Goal: Information Seeking & Learning: Learn about a topic

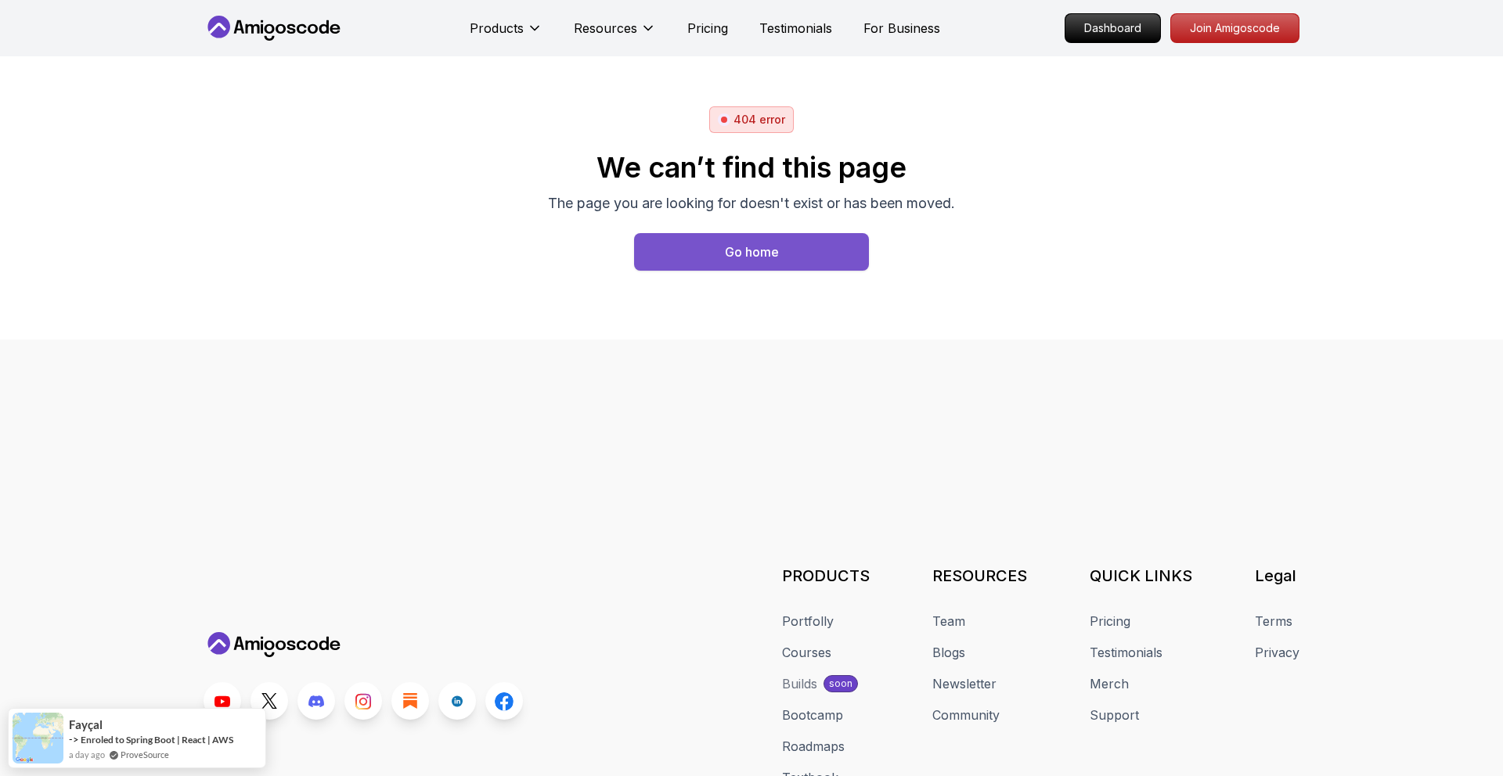
click at [784, 265] on button "Go home" at bounding box center [751, 252] width 235 height 38
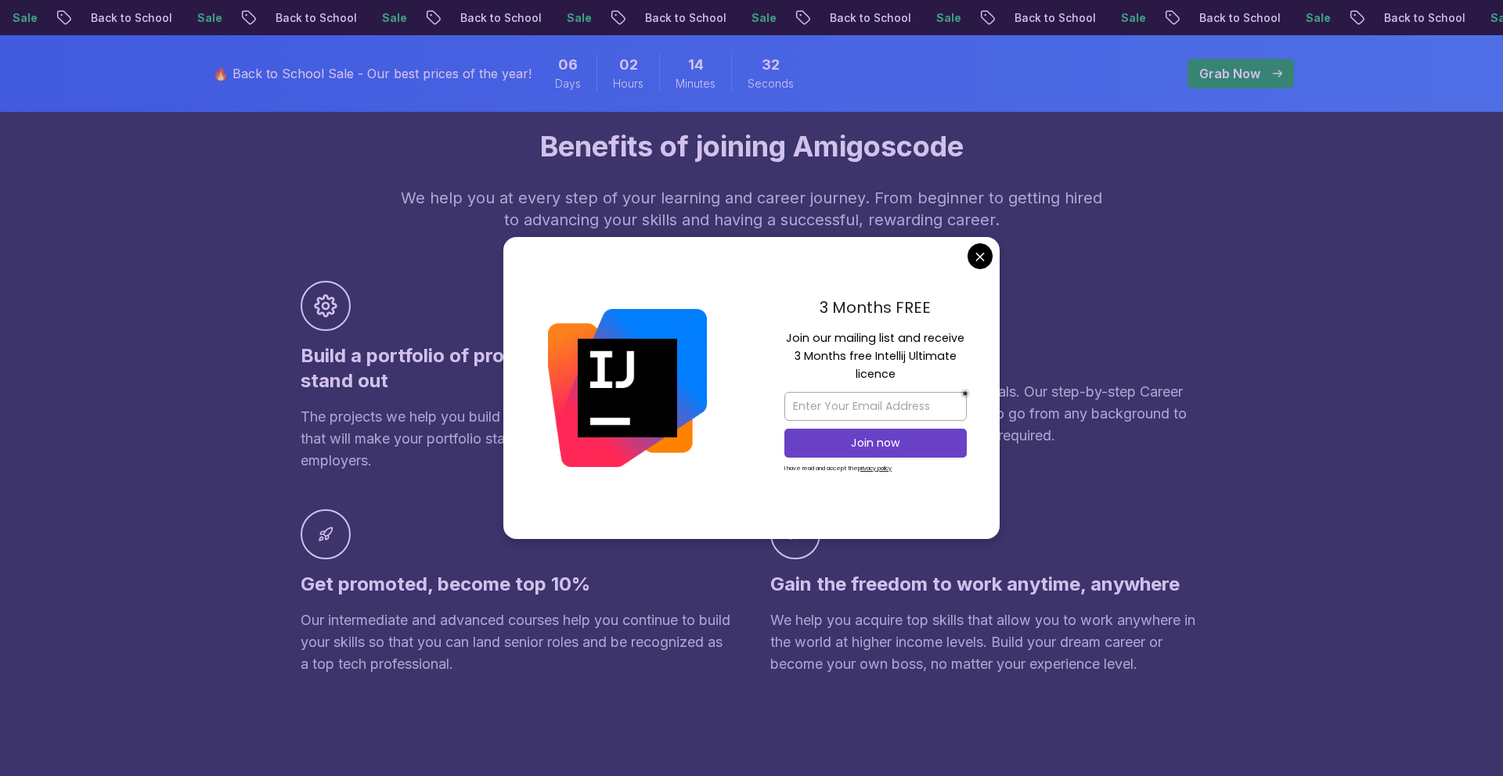
scroll to position [965, 0]
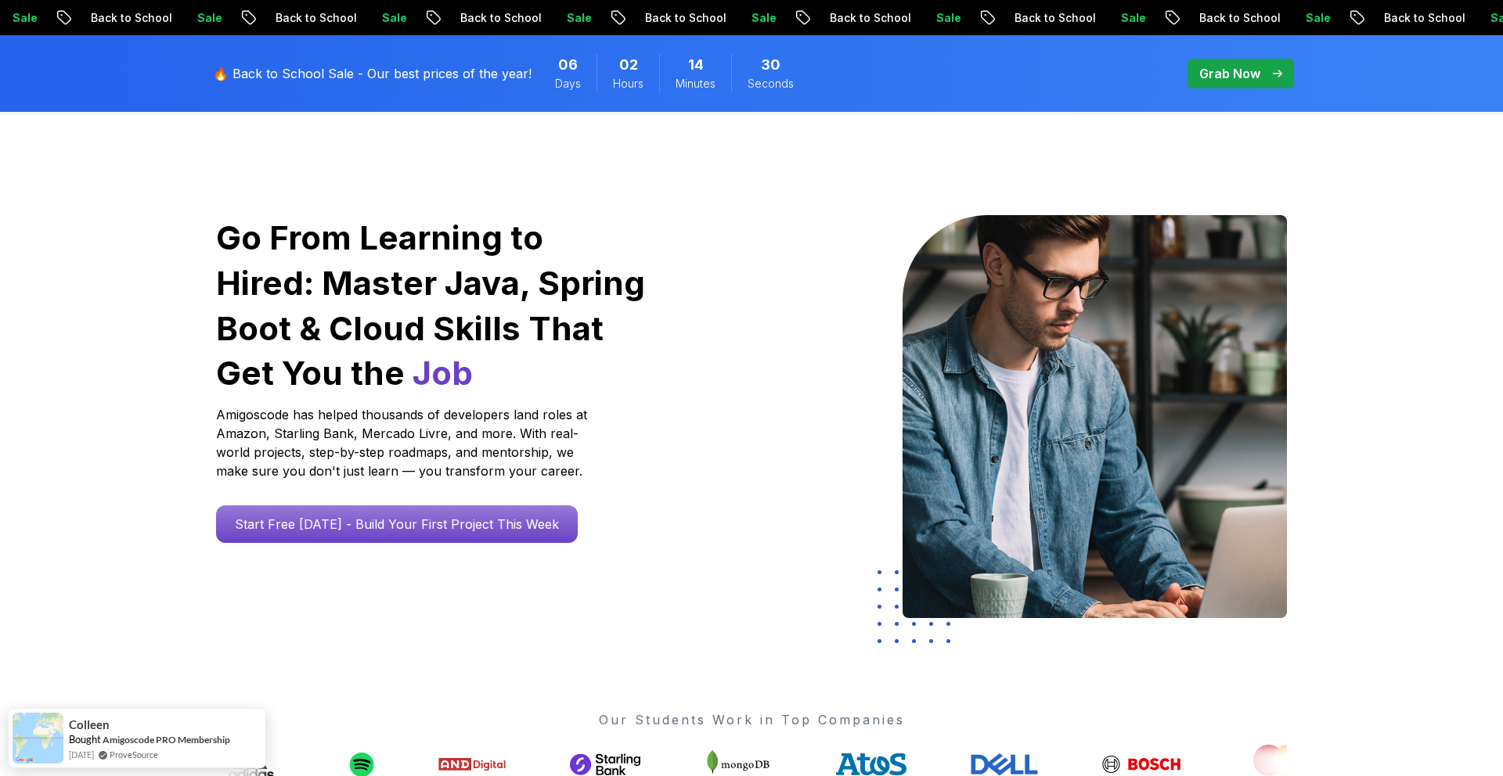
scroll to position [0, 0]
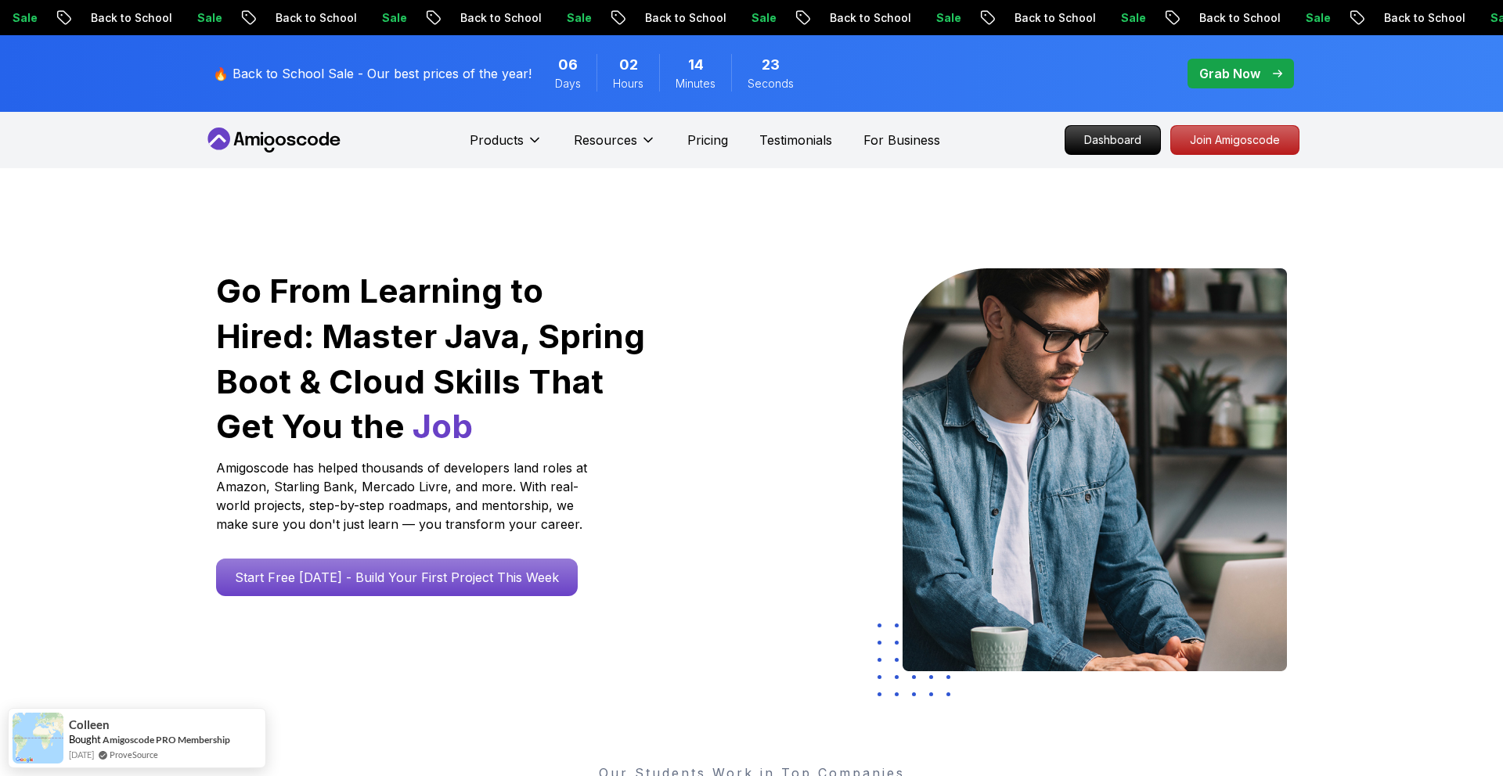
click at [1229, 71] on p "Grab Now" at bounding box center [1229, 73] width 61 height 19
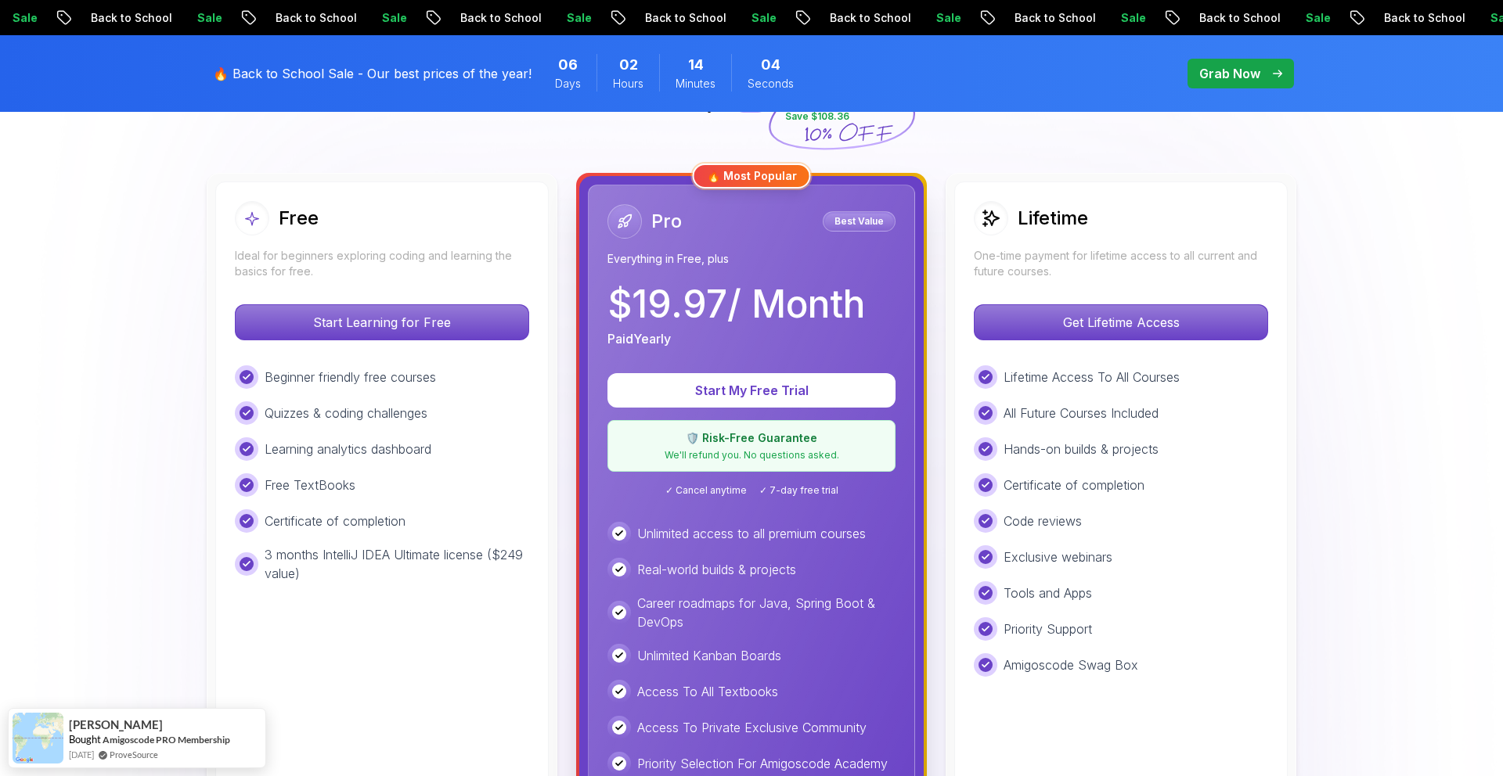
scroll to position [402, 0]
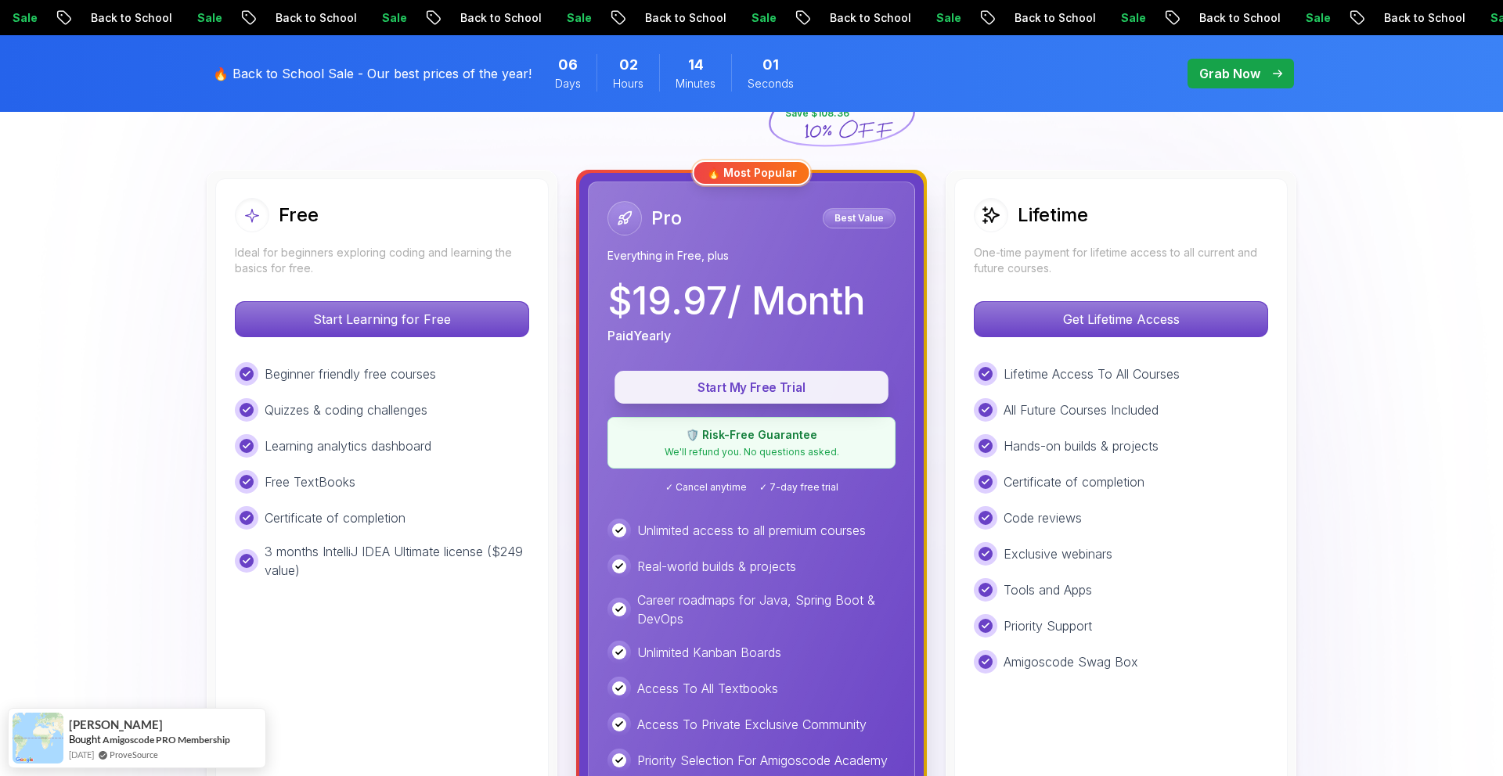
click at [780, 388] on p "Start My Free Trial" at bounding box center [751, 388] width 238 height 18
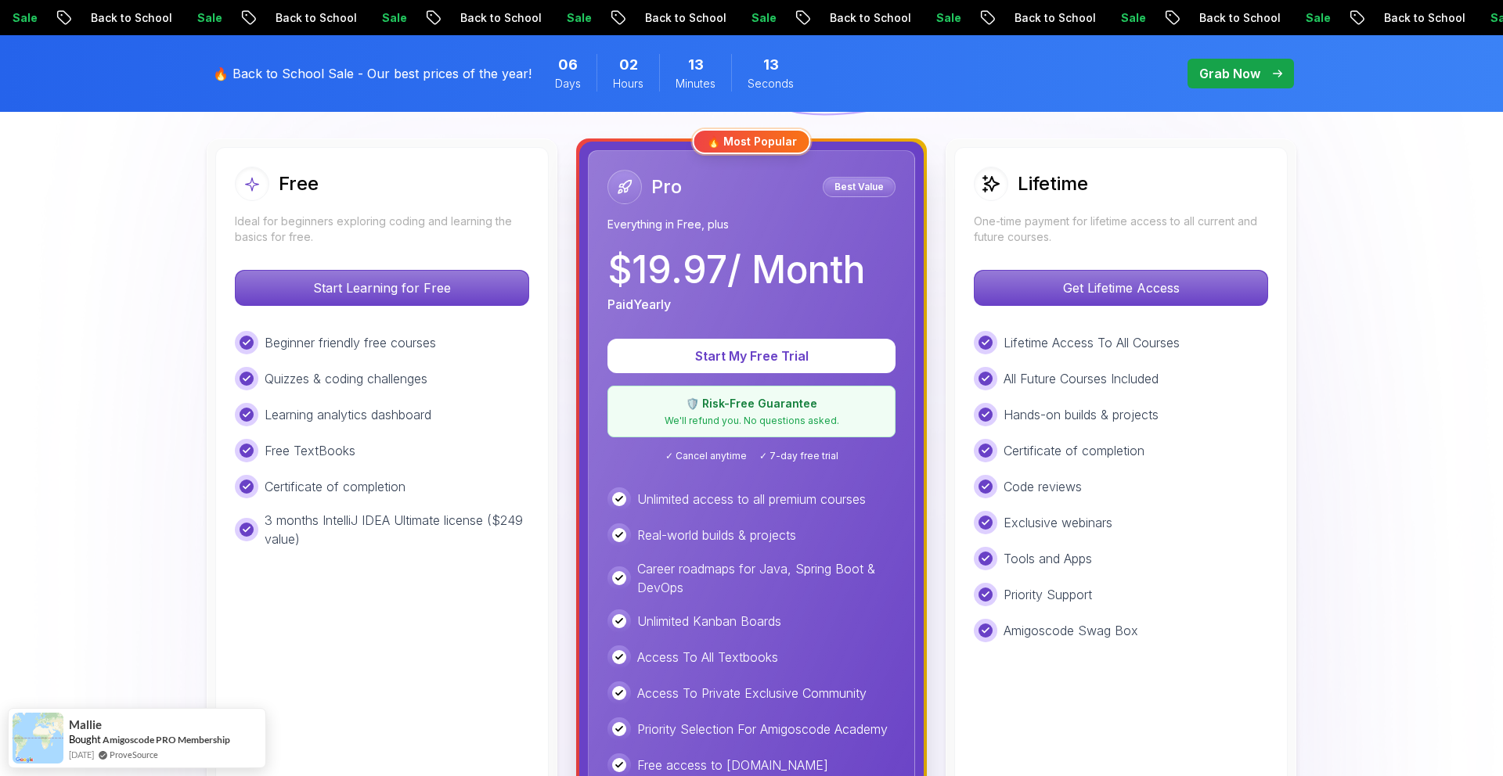
scroll to position [427, 0]
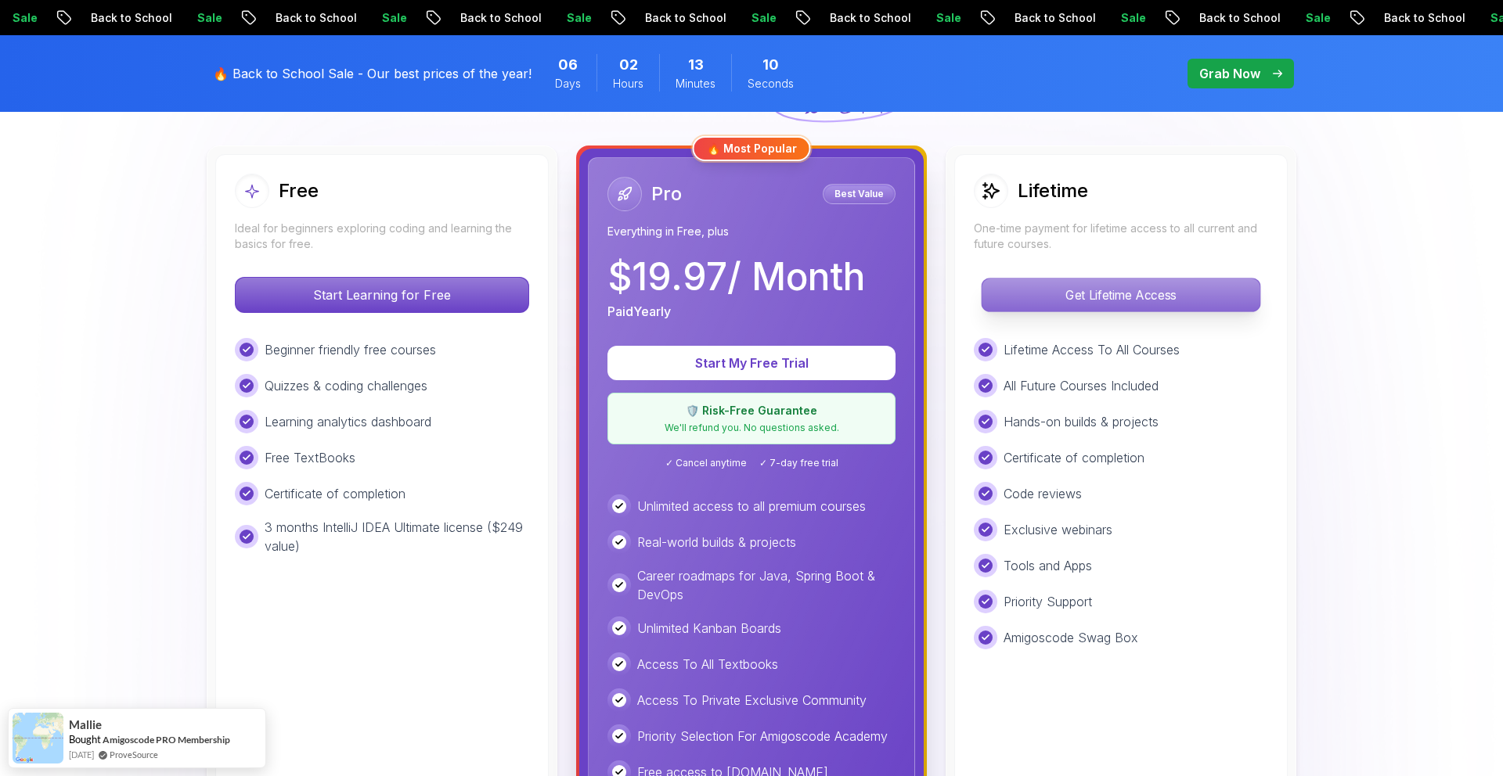
click at [1188, 292] on p "Get Lifetime Access" at bounding box center [1120, 295] width 278 height 33
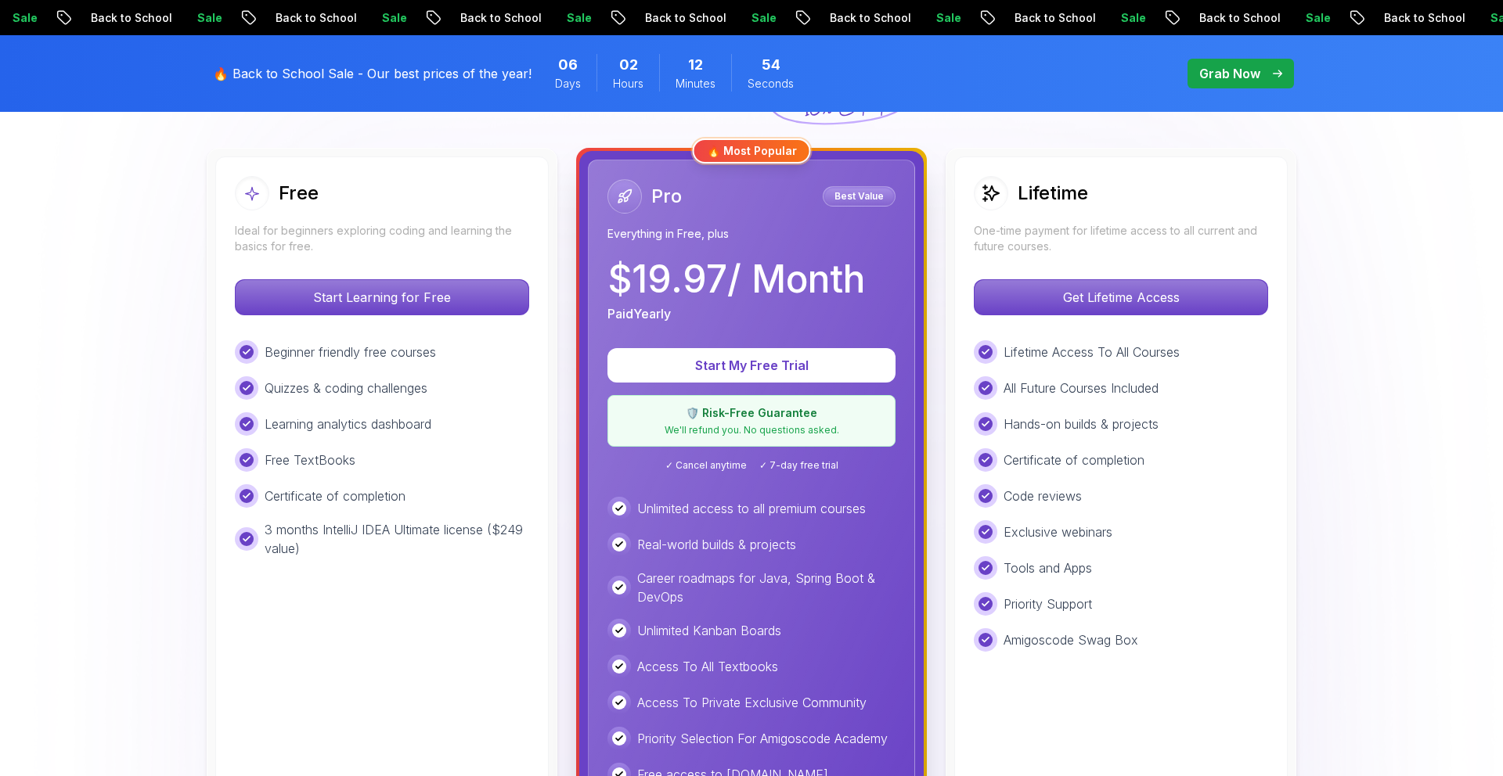
scroll to position [427, 0]
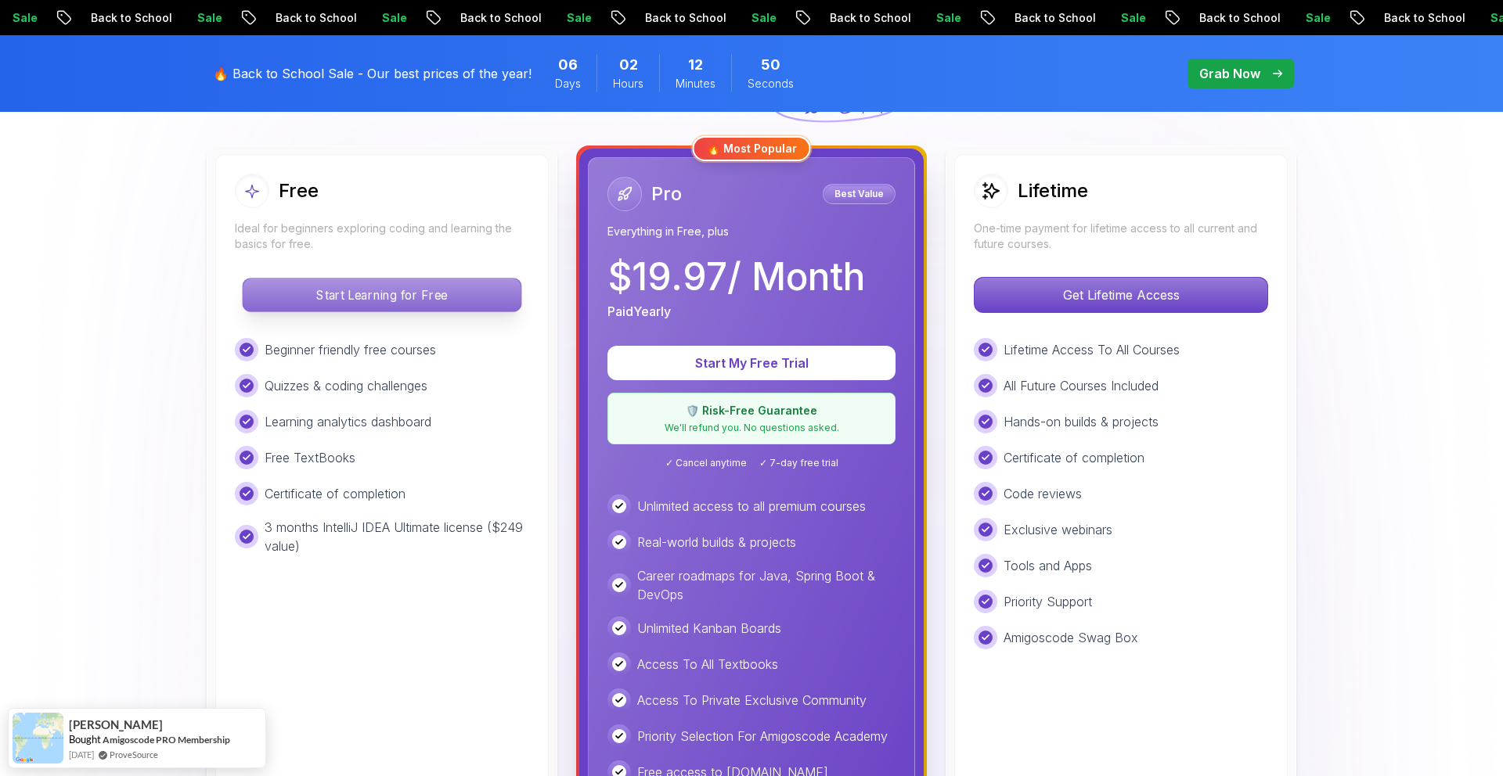
click at [384, 293] on p "Start Learning for Free" at bounding box center [382, 295] width 278 height 33
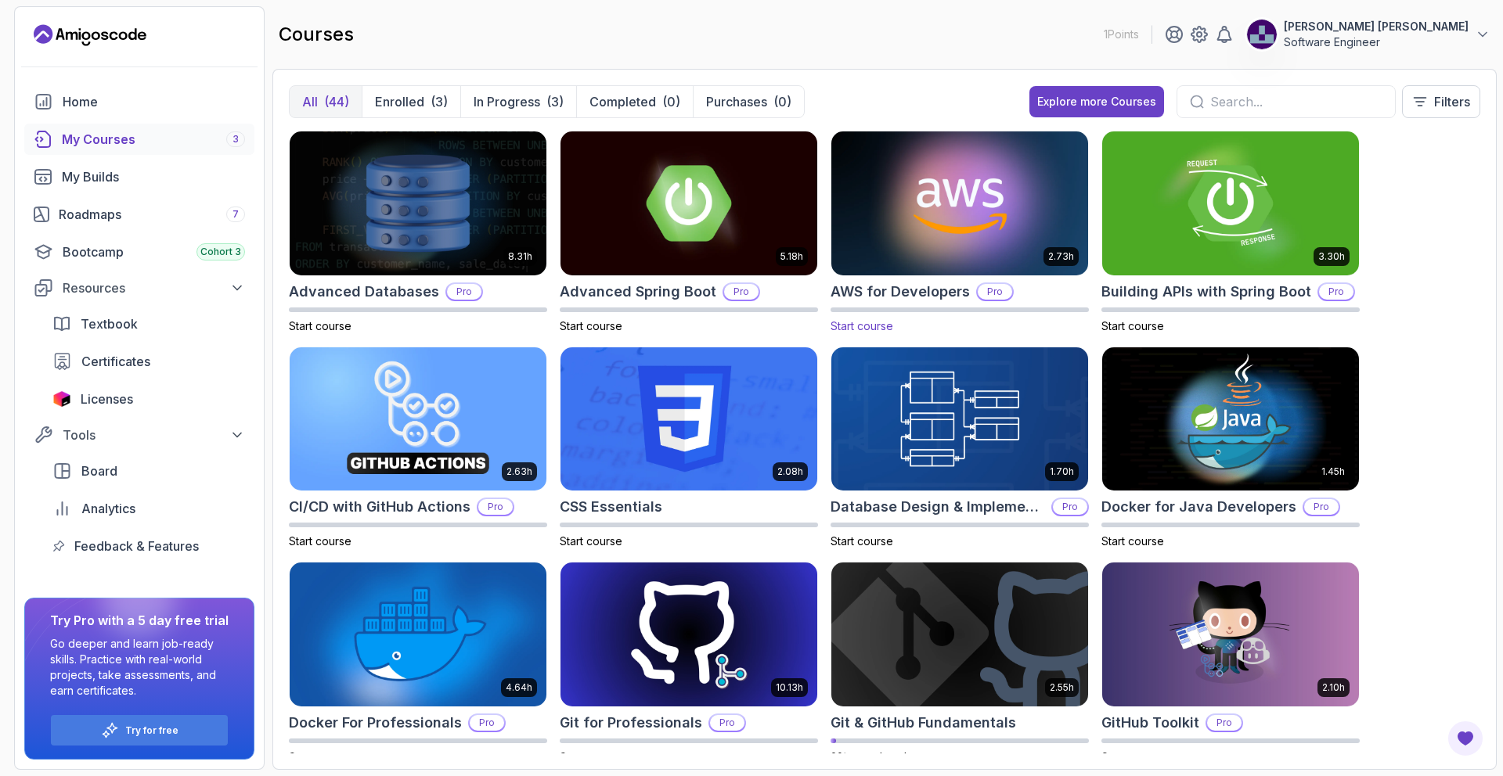
click at [945, 214] on img at bounding box center [959, 203] width 269 height 151
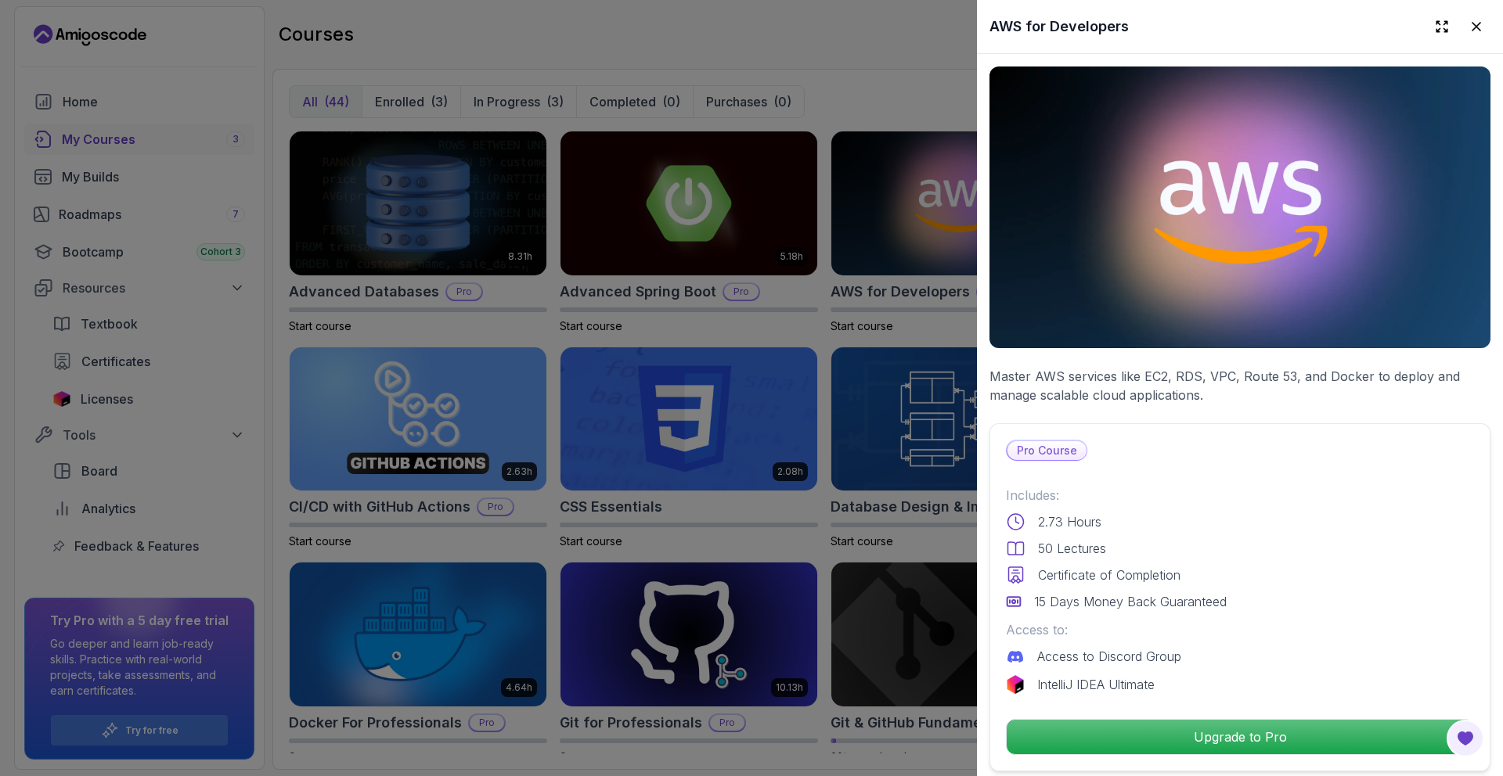
click at [779, 336] on div at bounding box center [751, 388] width 1503 height 776
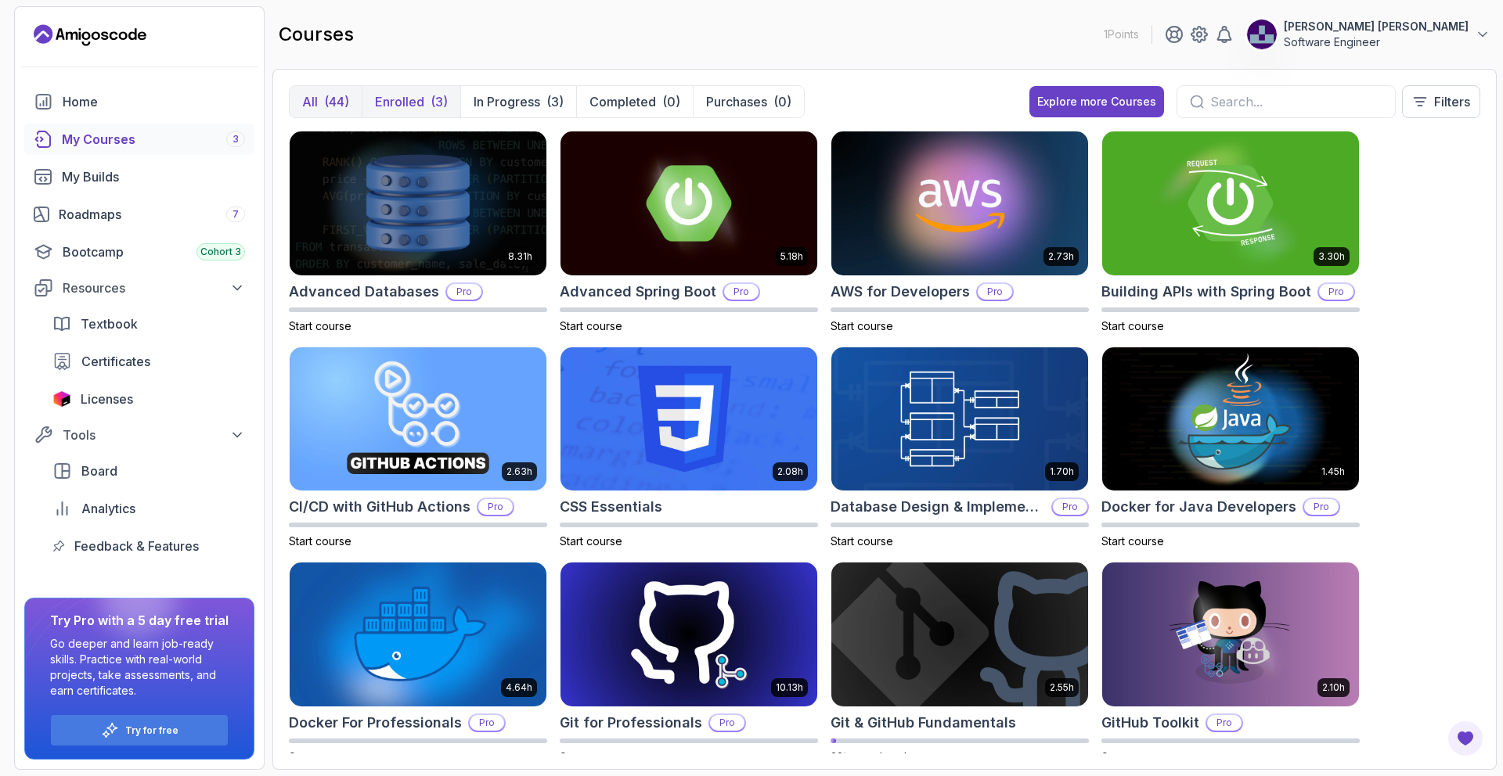
click at [410, 98] on p "Enrolled" at bounding box center [399, 101] width 49 height 19
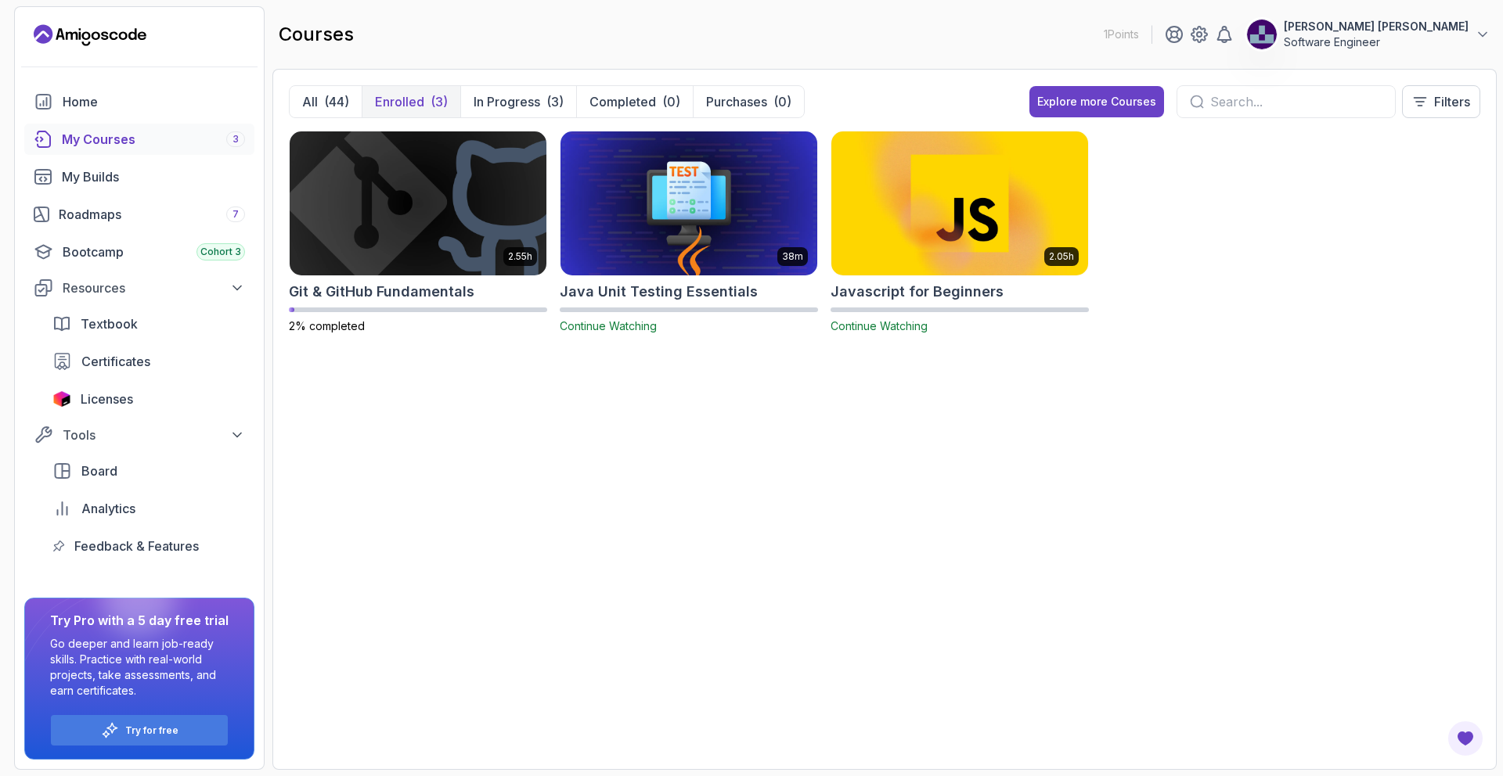
click at [1246, 103] on input "text" at bounding box center [1296, 101] width 172 height 19
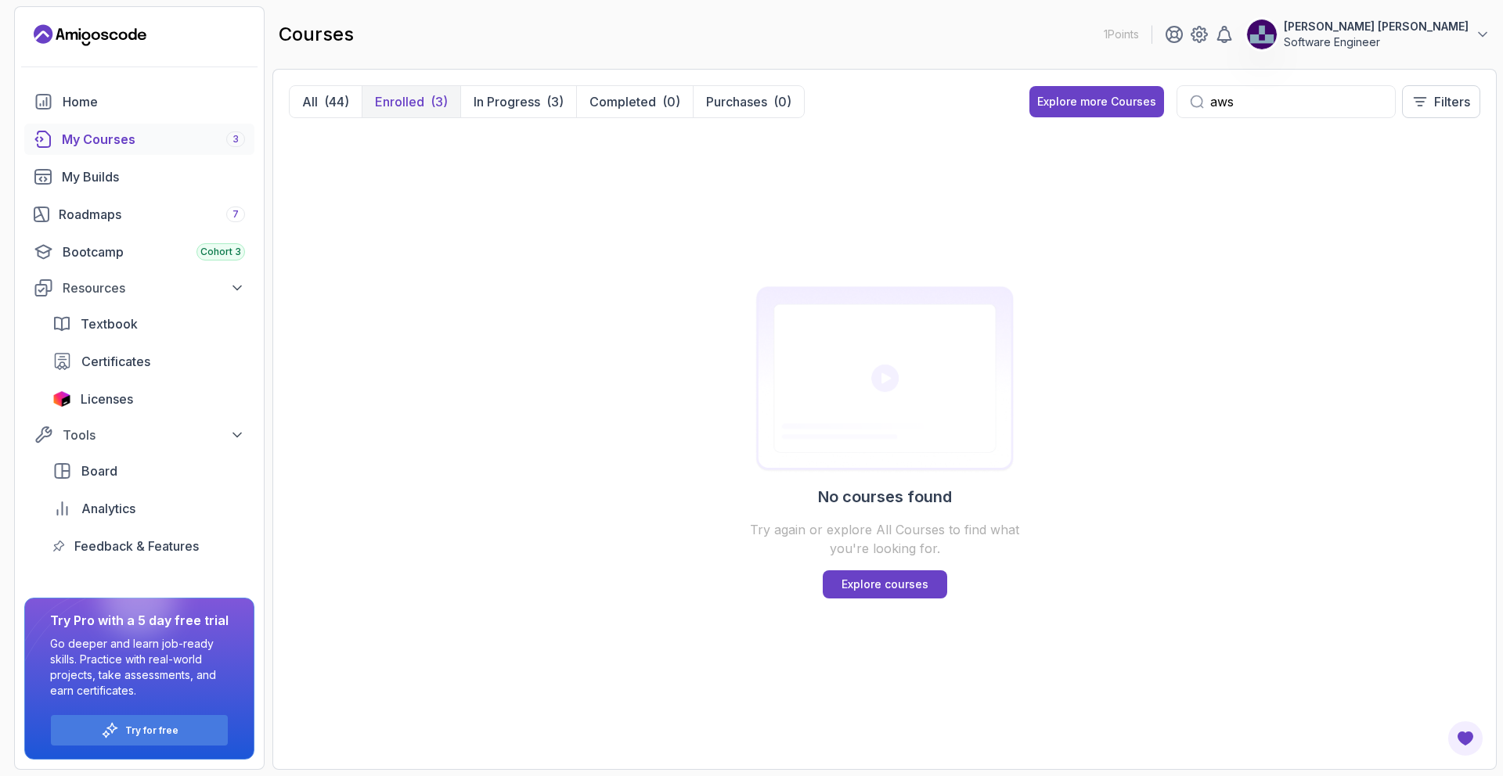
type input "aws"
click at [326, 105] on div "(44)" at bounding box center [336, 101] width 25 height 19
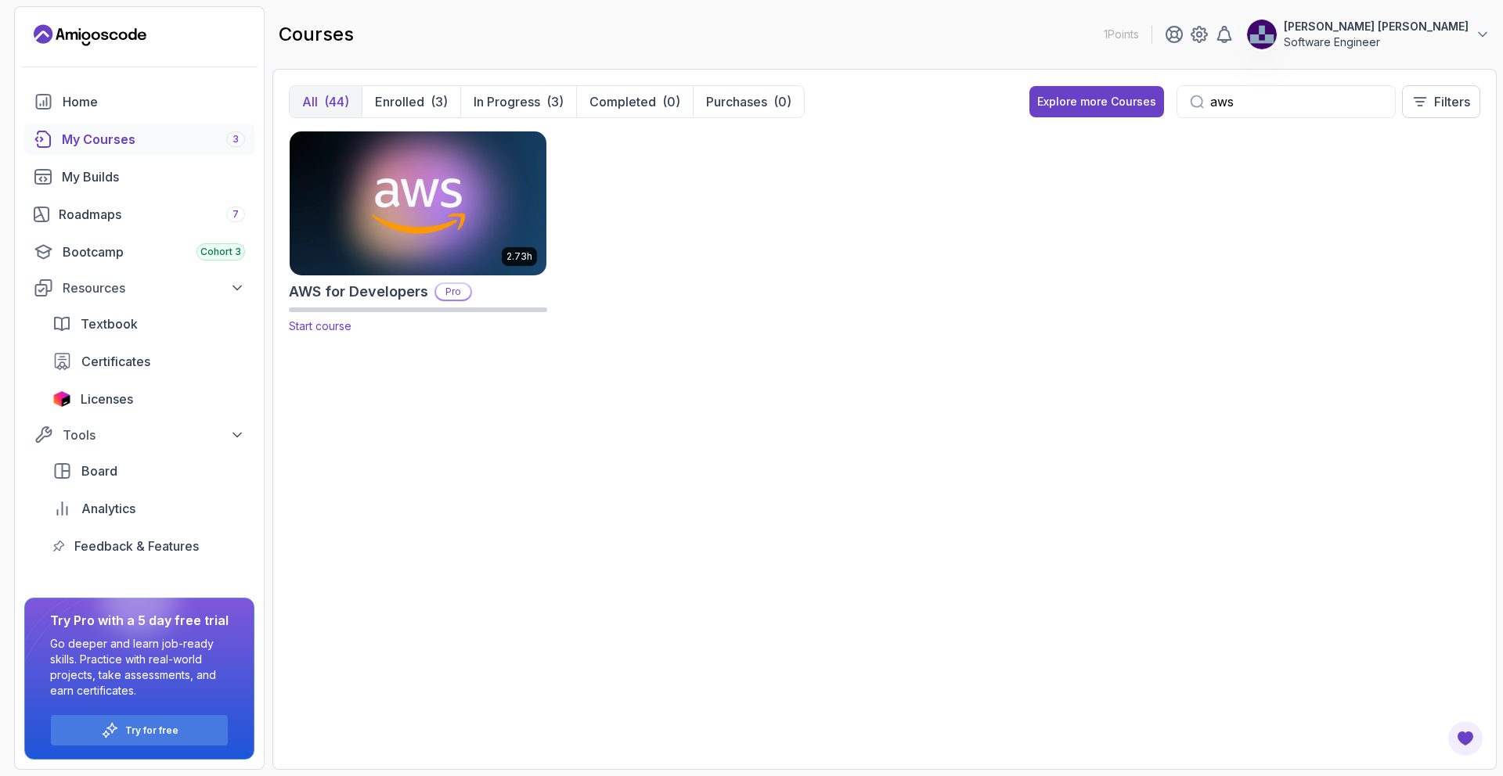
click at [424, 220] on img at bounding box center [417, 203] width 269 height 151
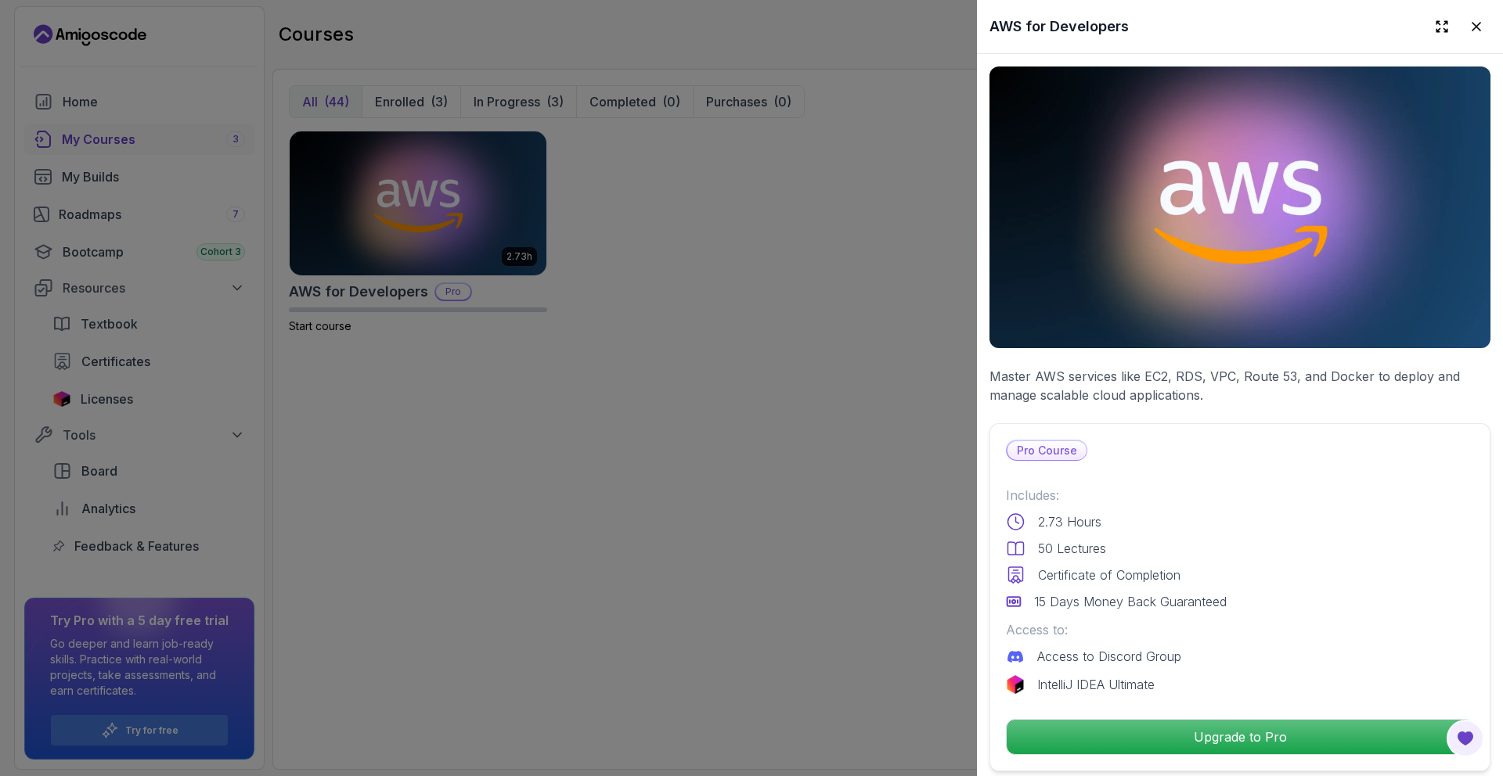
click at [1258, 159] on img at bounding box center [1239, 208] width 501 height 282
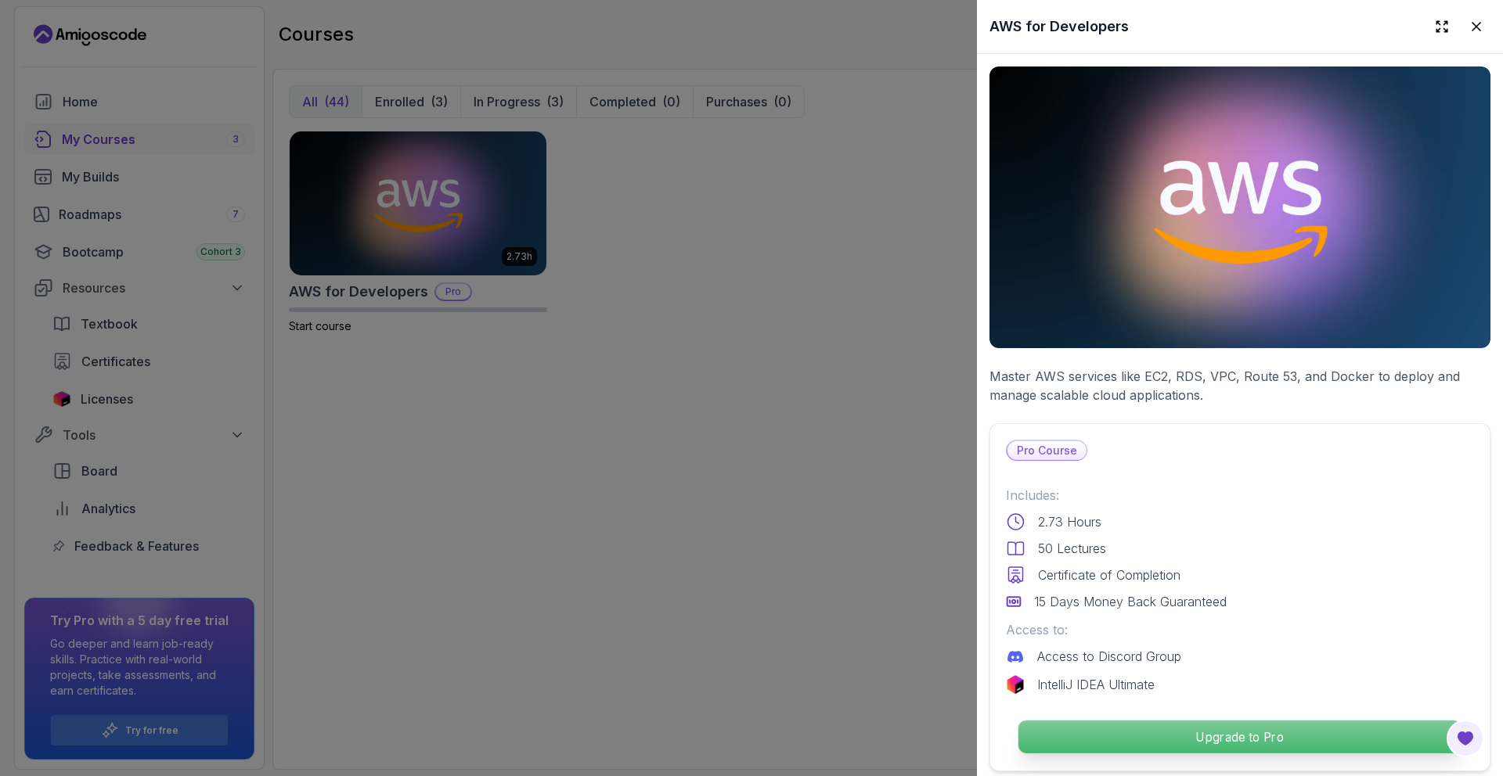
click at [1233, 739] on p "Upgrade to Pro" at bounding box center [1239, 737] width 443 height 33
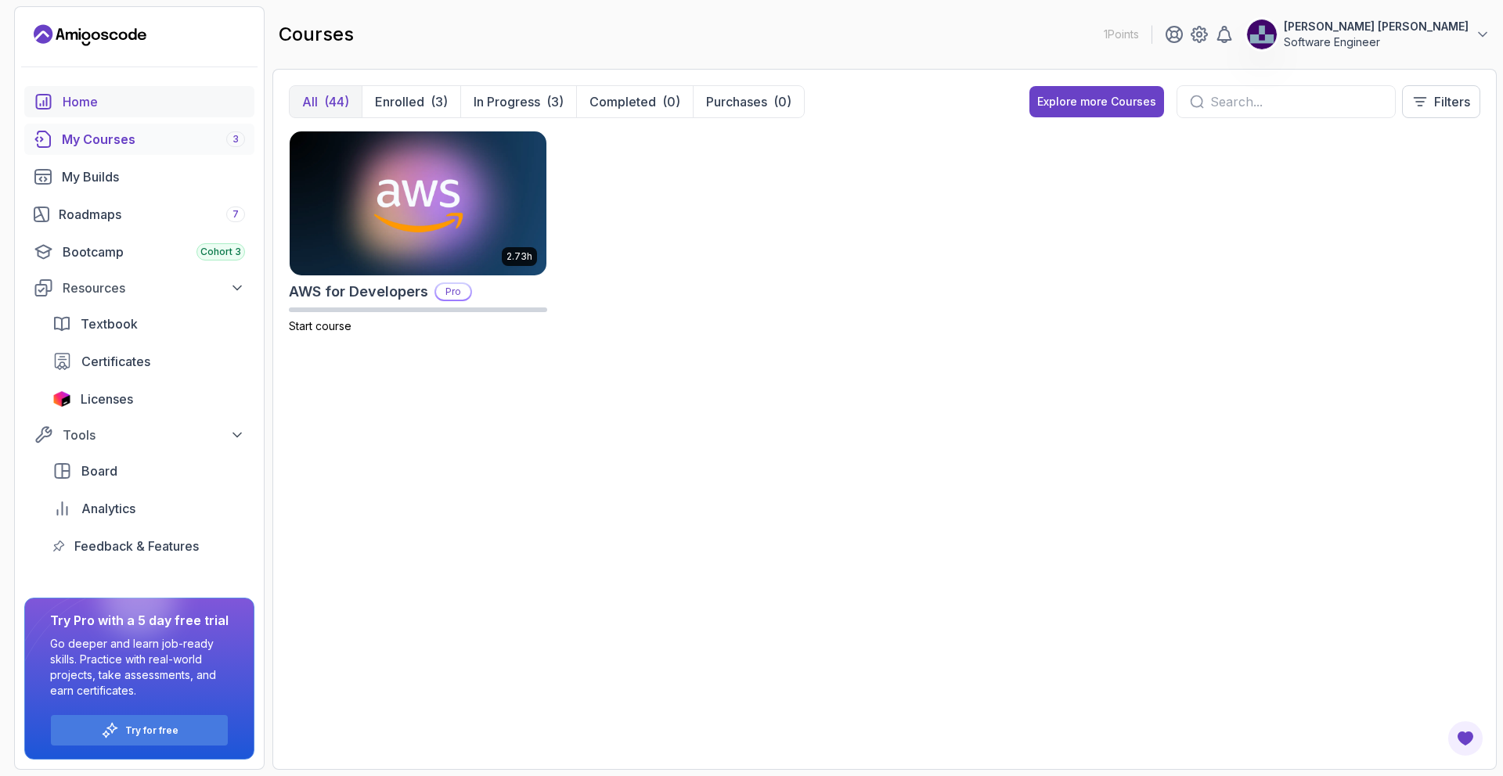
click at [75, 103] on div "Home" at bounding box center [154, 101] width 182 height 19
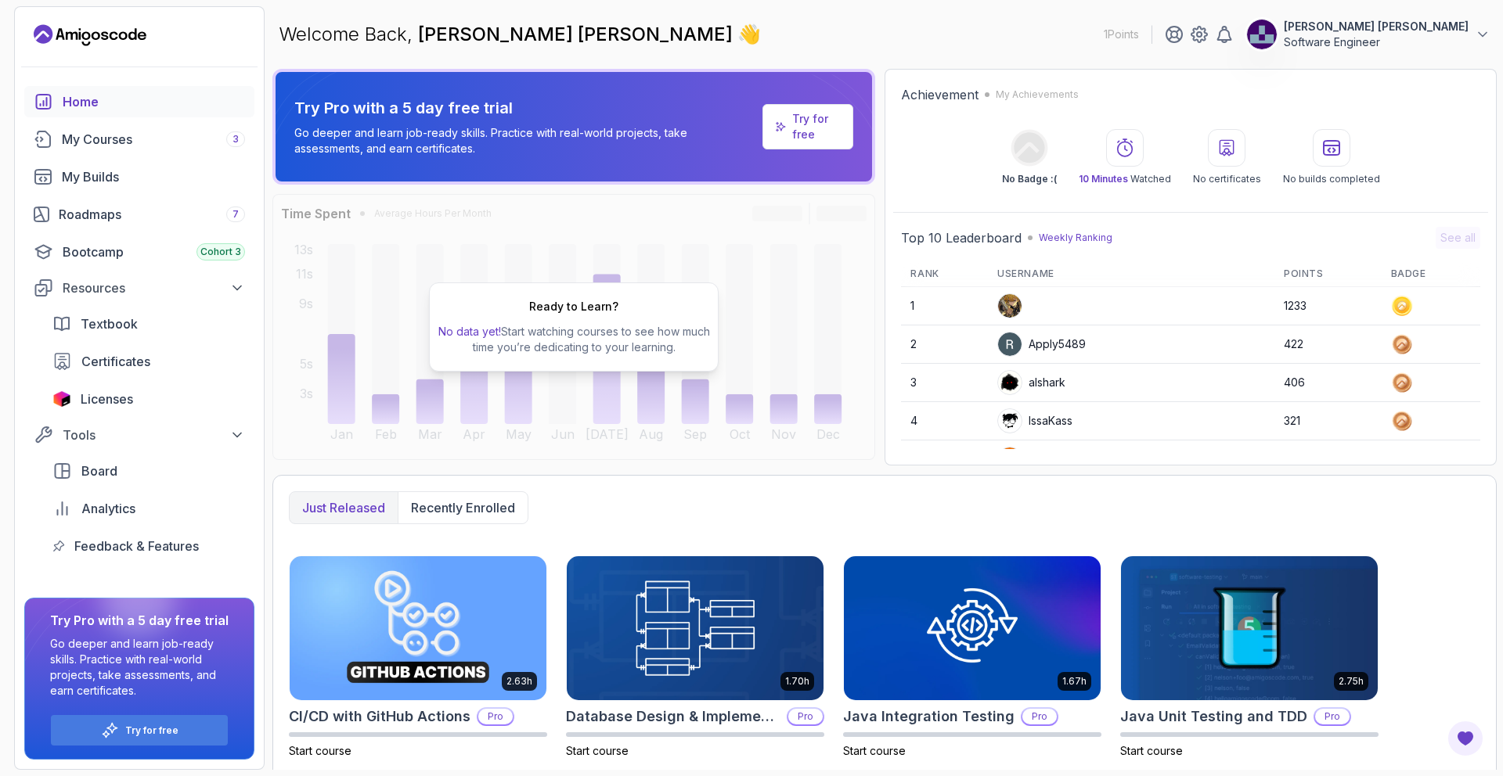
click at [816, 125] on p "Try for free" at bounding box center [816, 126] width 49 height 31
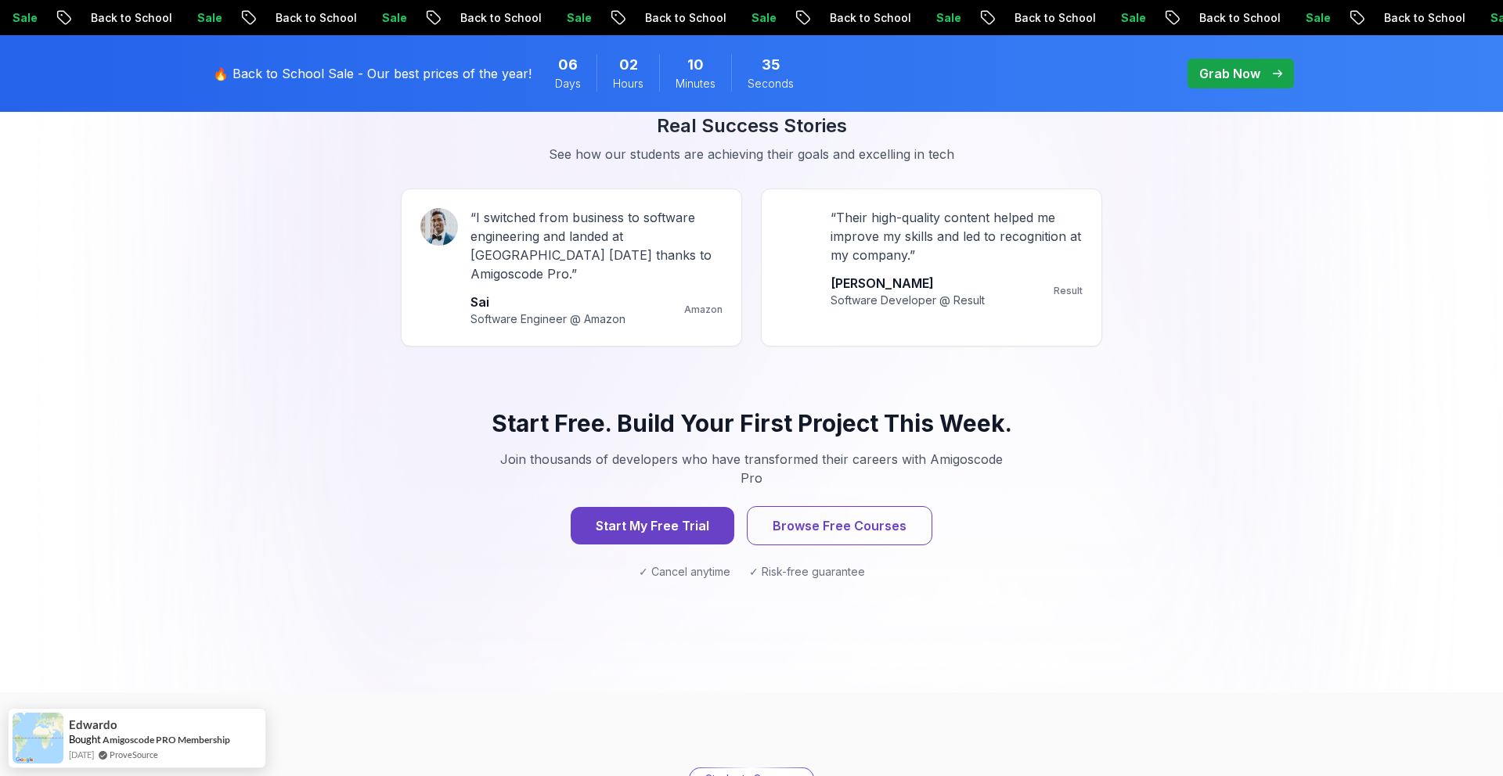
scroll to position [1468, 0]
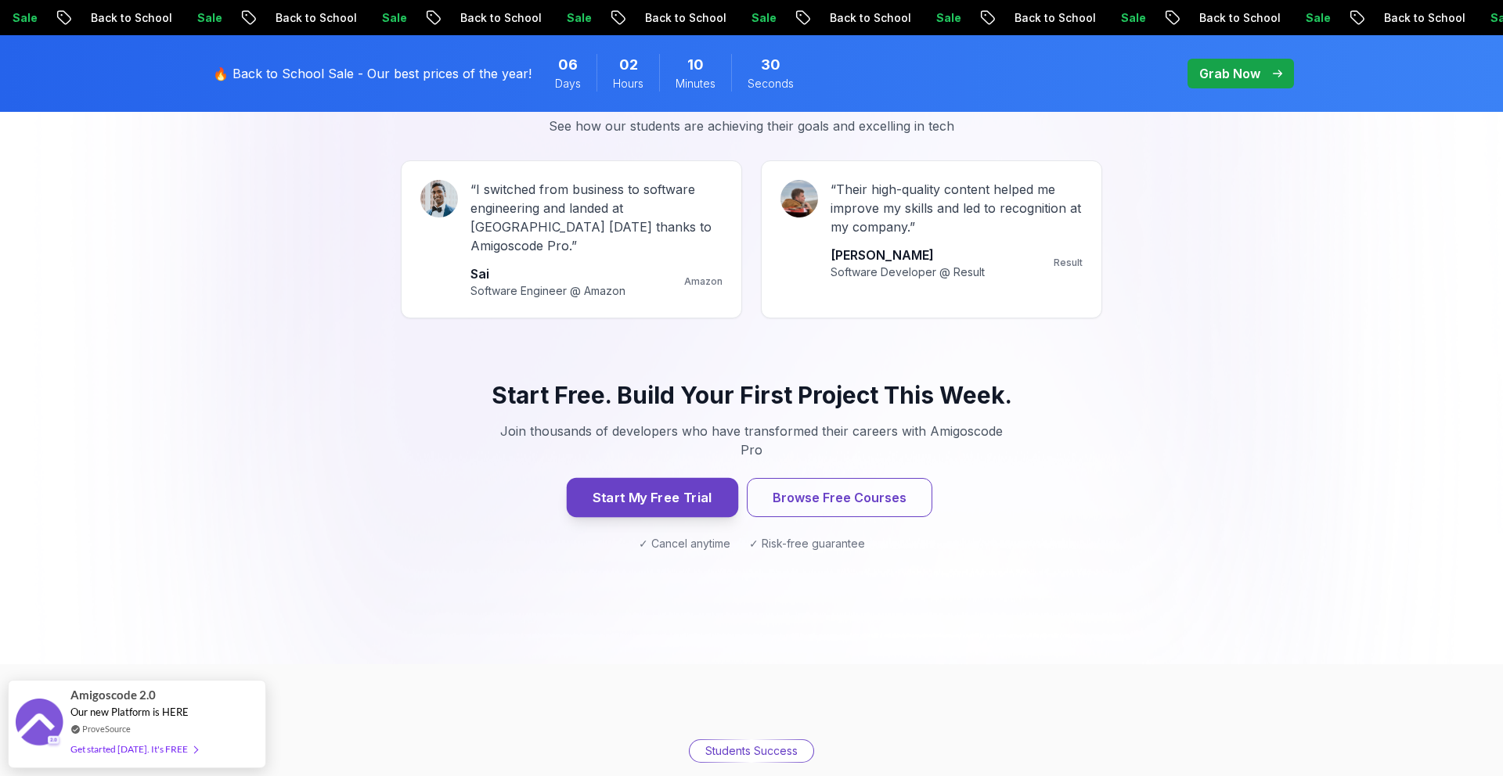
click at [683, 478] on button "Start My Free Trial" at bounding box center [652, 497] width 171 height 39
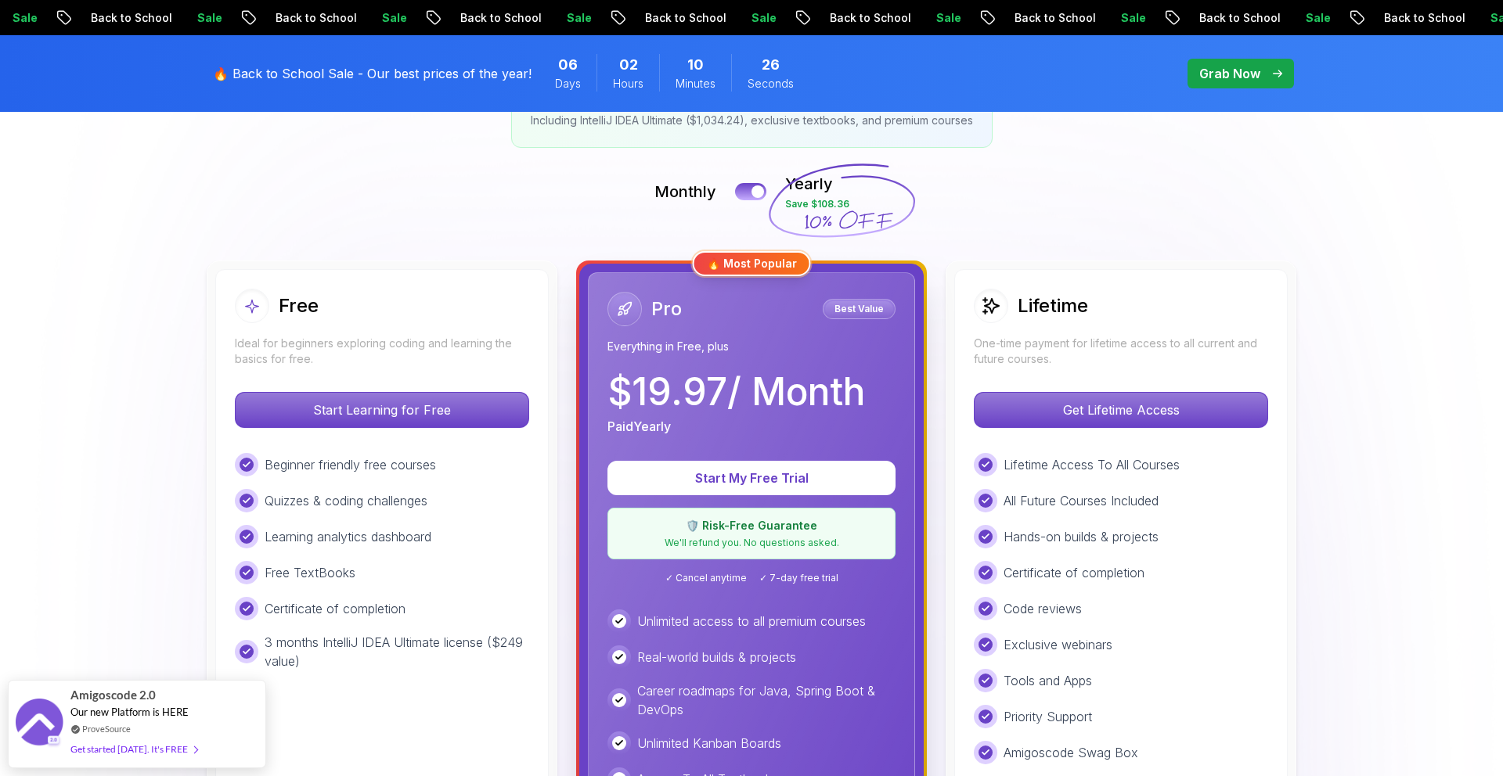
scroll to position [314, 0]
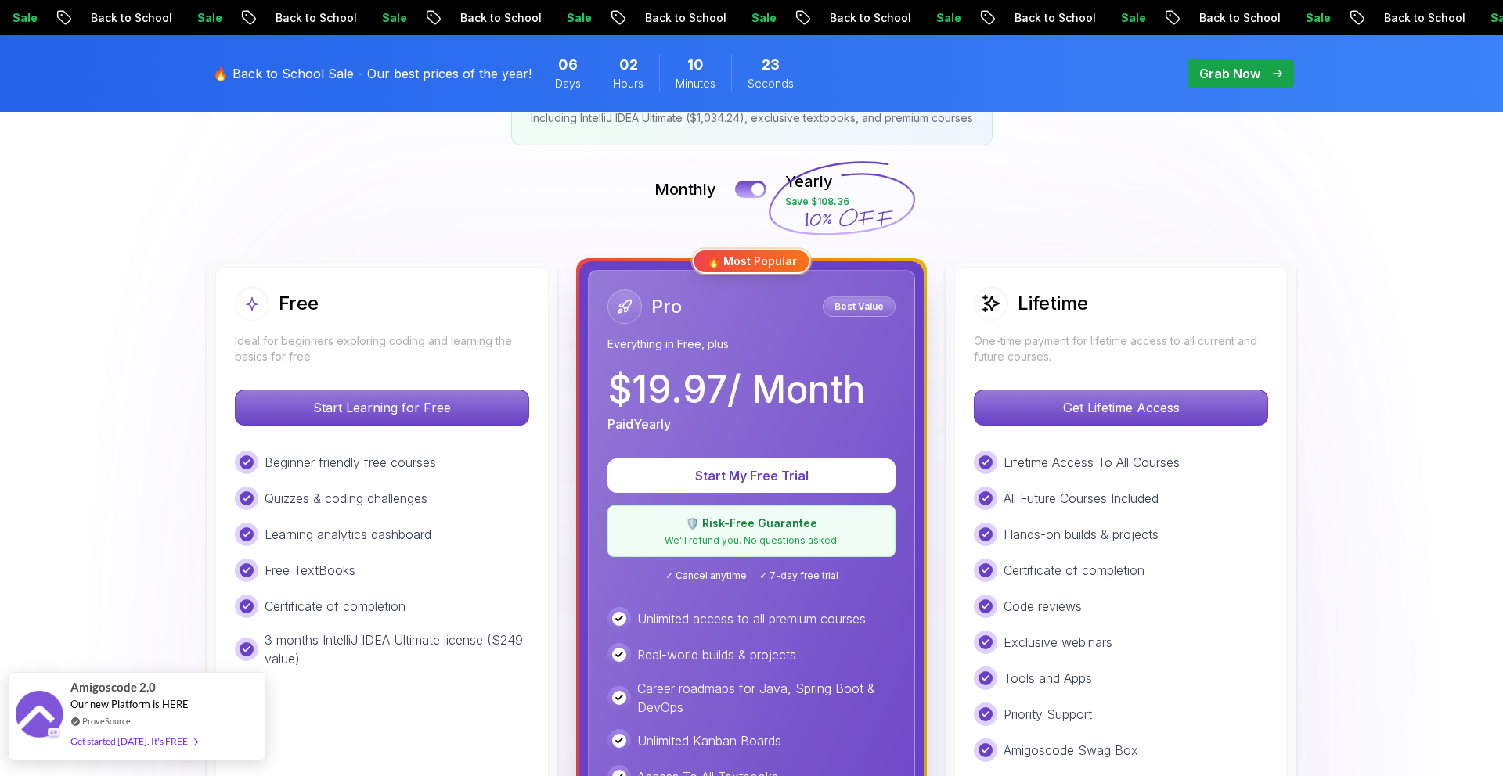
click at [157, 744] on div "Get started today. It's FREE" at bounding box center [133, 742] width 127 height 18
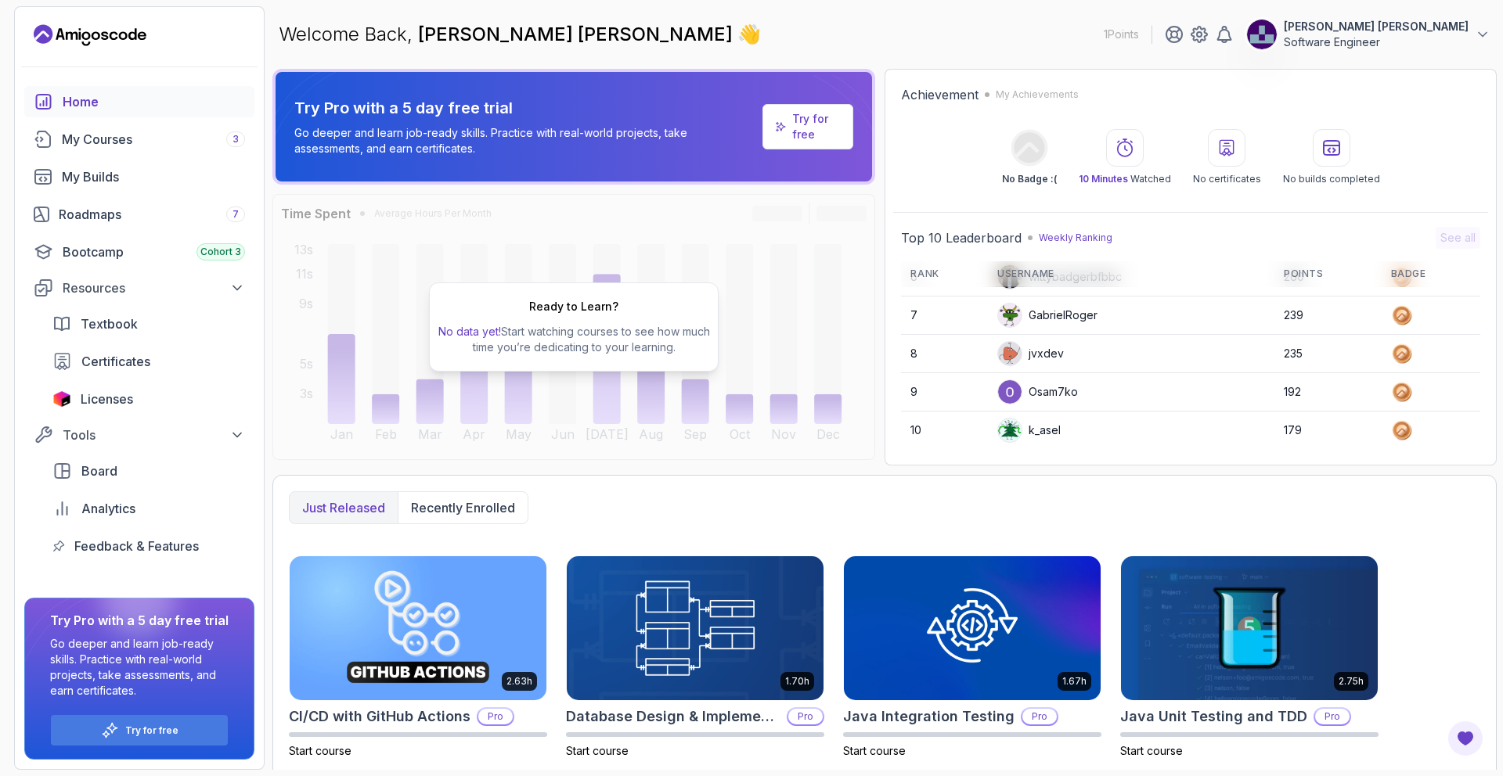
click at [965, 24] on div "Welcome Back, Alessandra Ipiranga Wirth 👋 1 Points Alessandra Ipiranga Wirth So…" at bounding box center [884, 34] width 1224 height 56
click at [1139, 41] on p "1 Points" at bounding box center [1121, 35] width 35 height 16
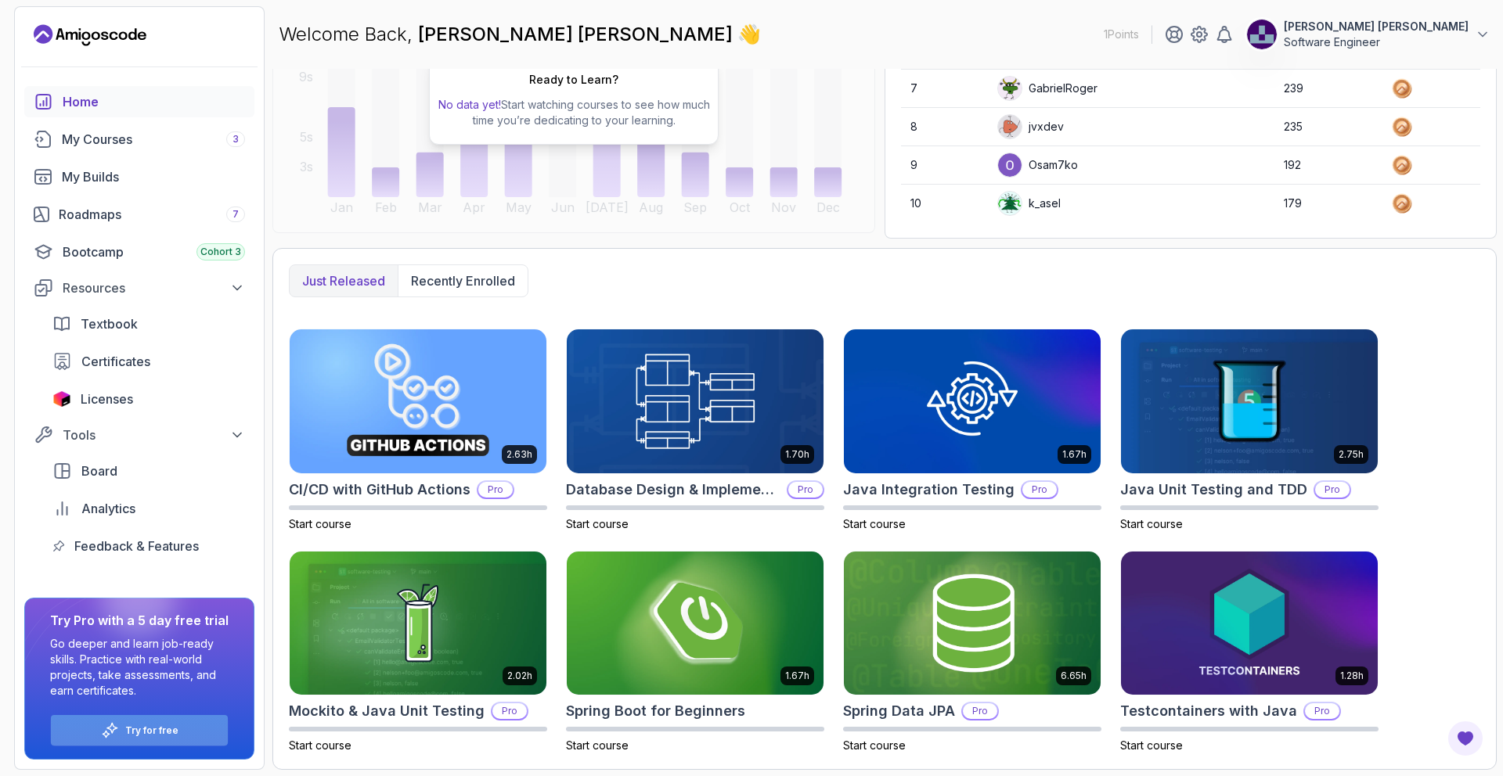
click at [167, 731] on p "Try for free" at bounding box center [151, 731] width 53 height 13
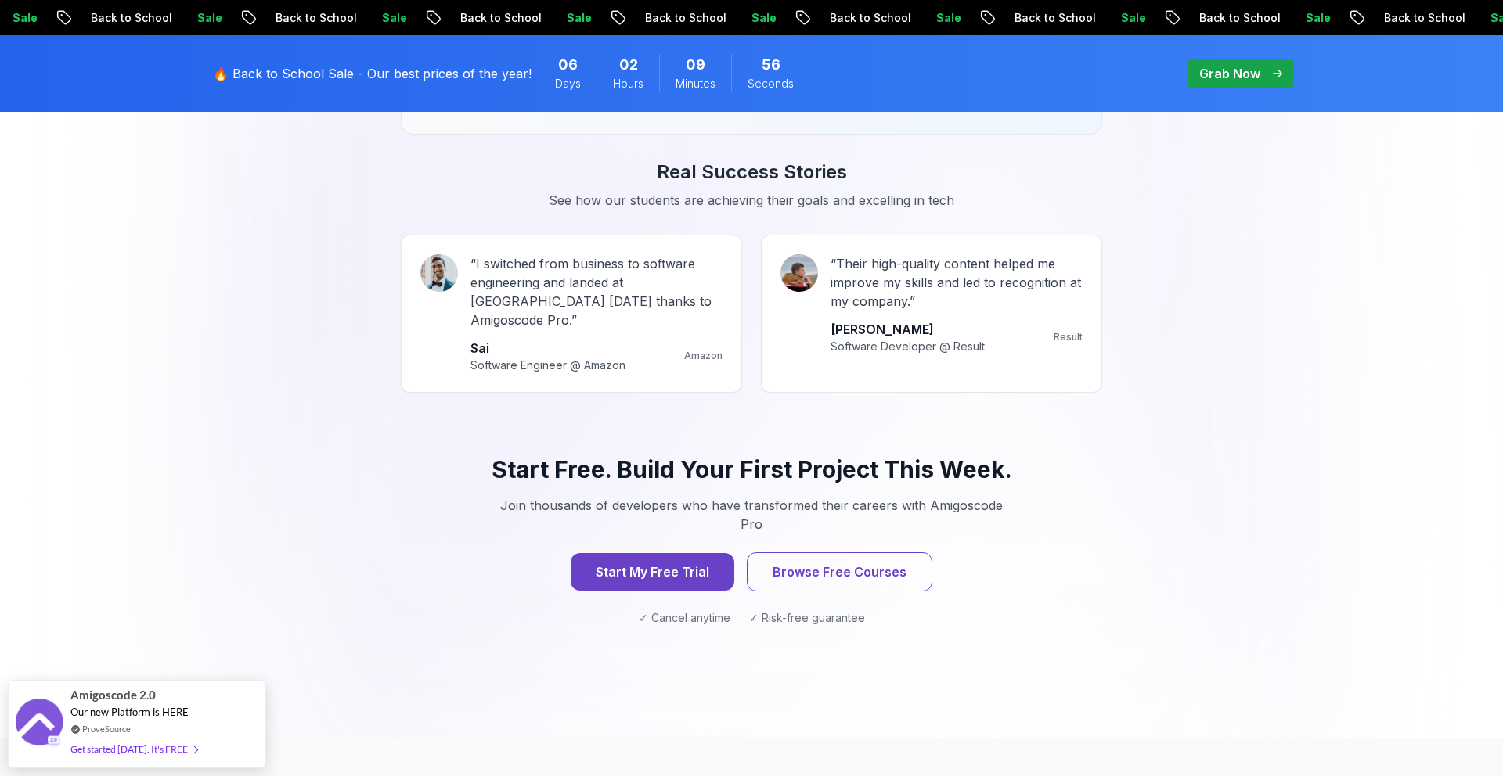
scroll to position [1395, 0]
click at [672, 552] on button "Start My Free Trial" at bounding box center [652, 571] width 171 height 39
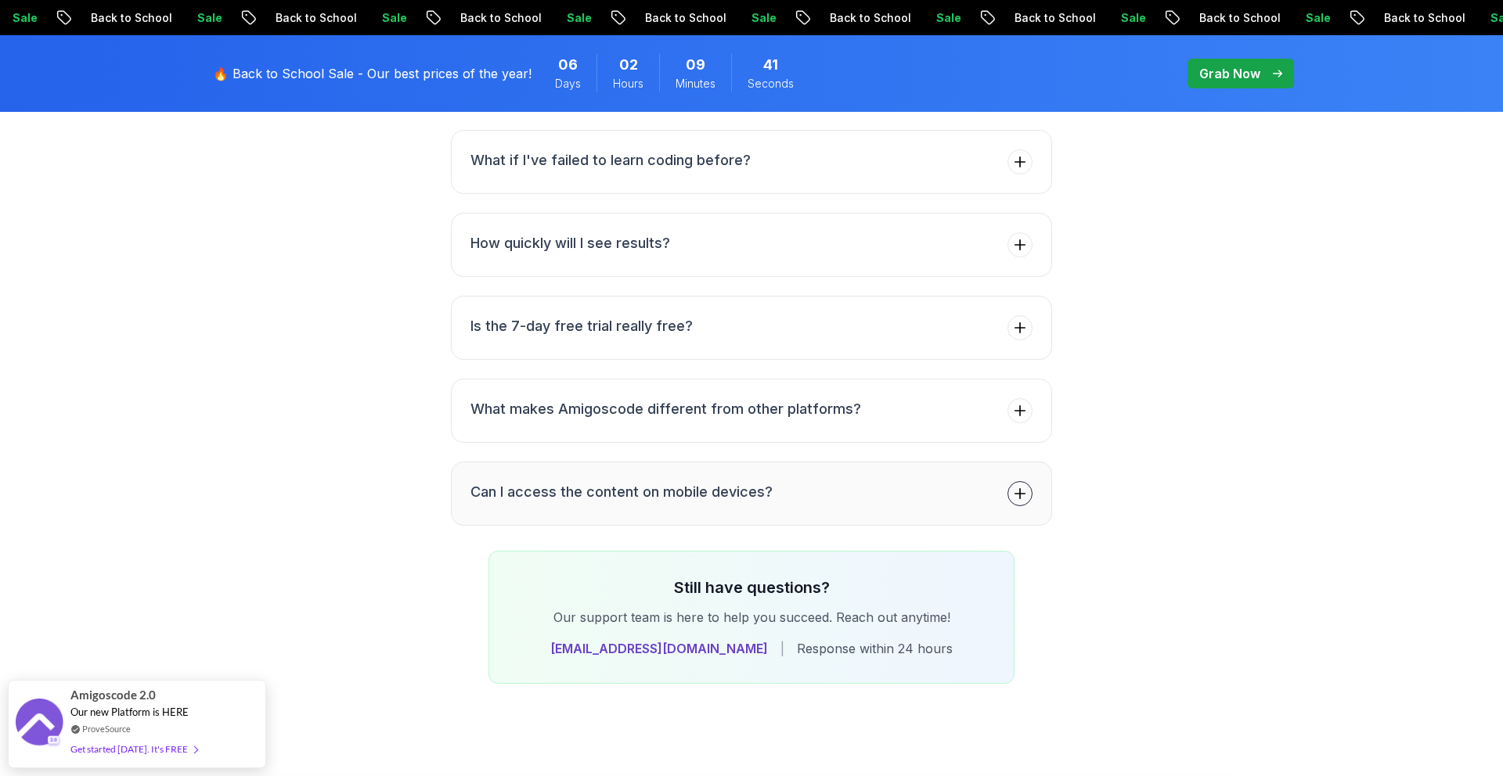
scroll to position [5975, 0]
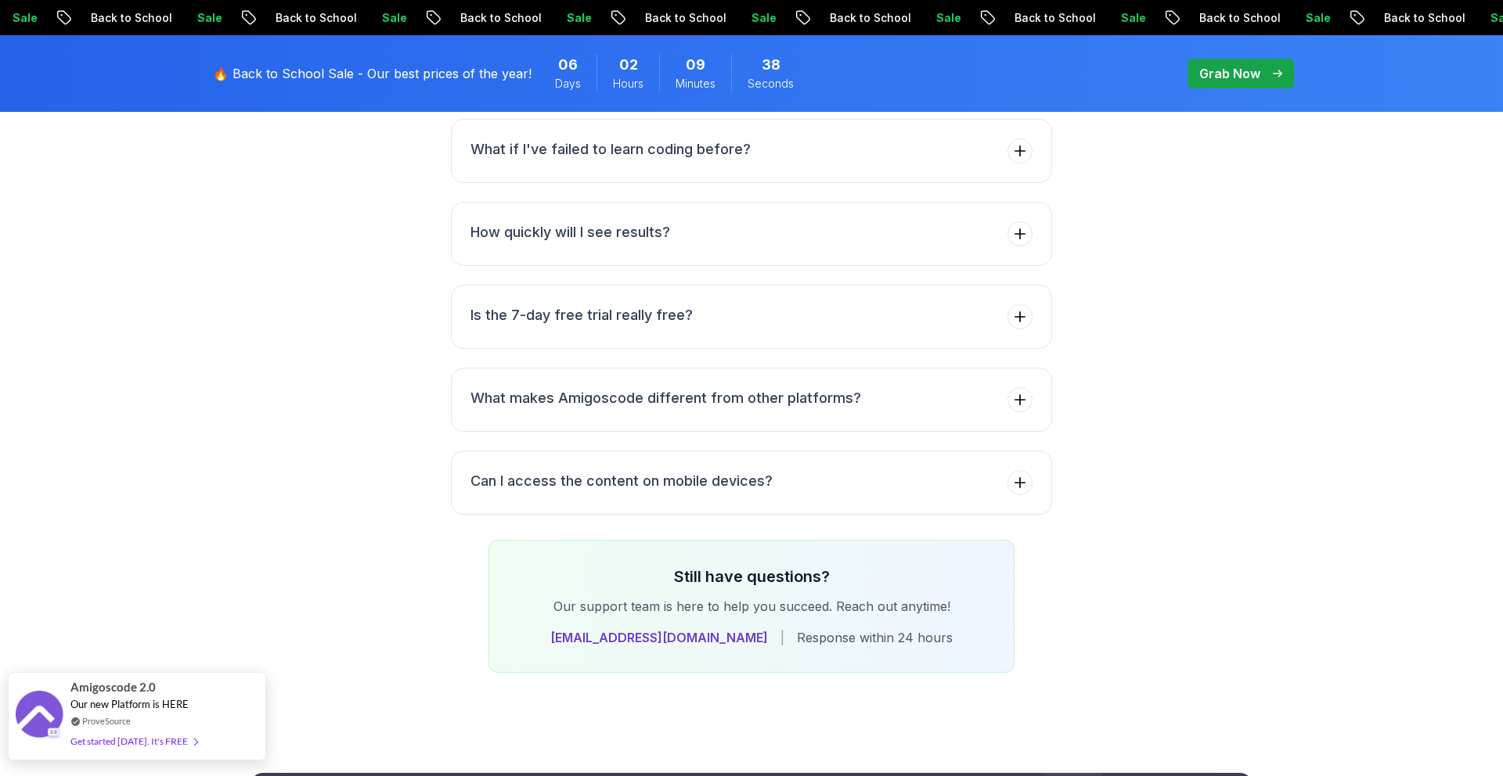
click at [176, 744] on div "Get started today. It's FREE" at bounding box center [133, 742] width 127 height 18
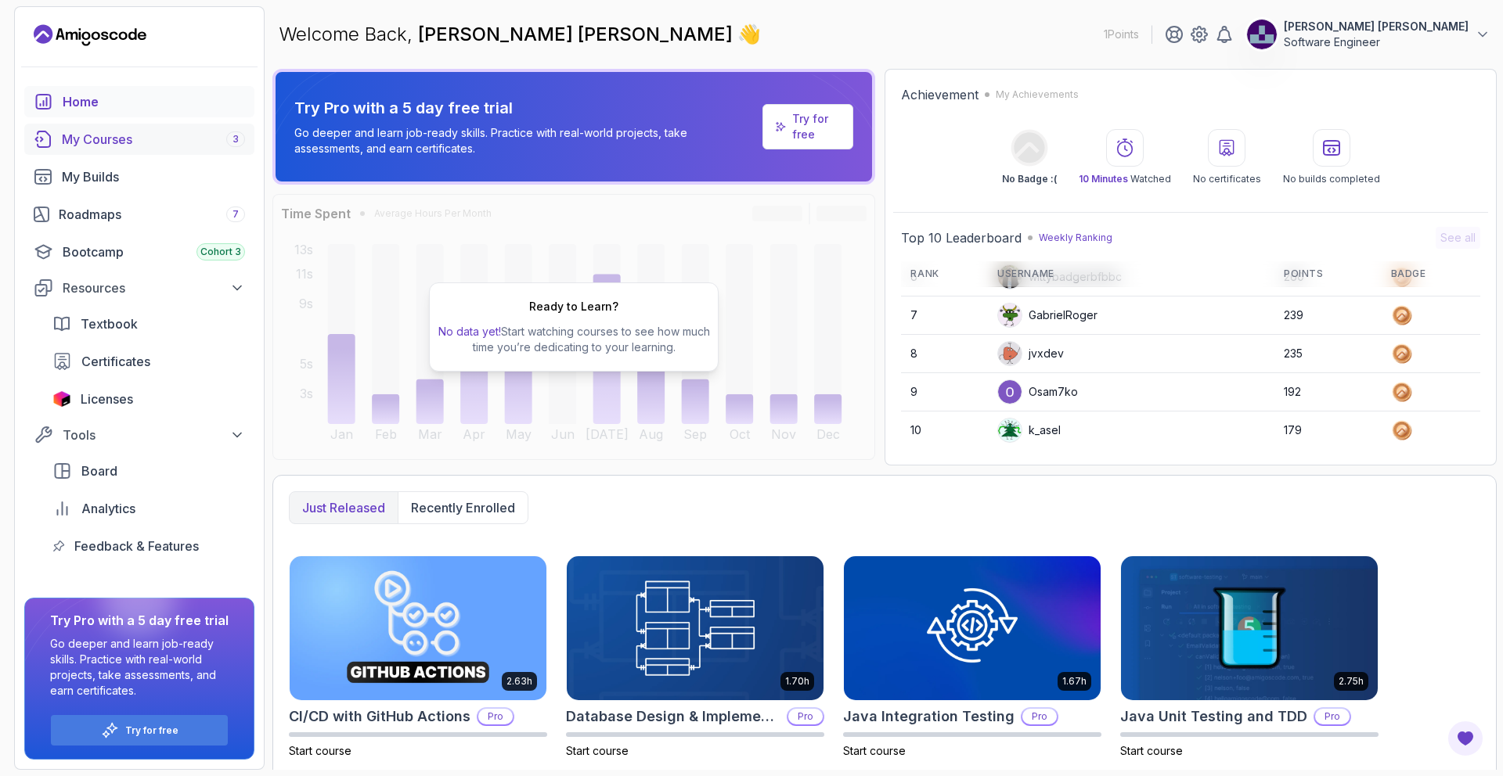
click at [131, 140] on div "My Courses 3" at bounding box center [153, 139] width 183 height 19
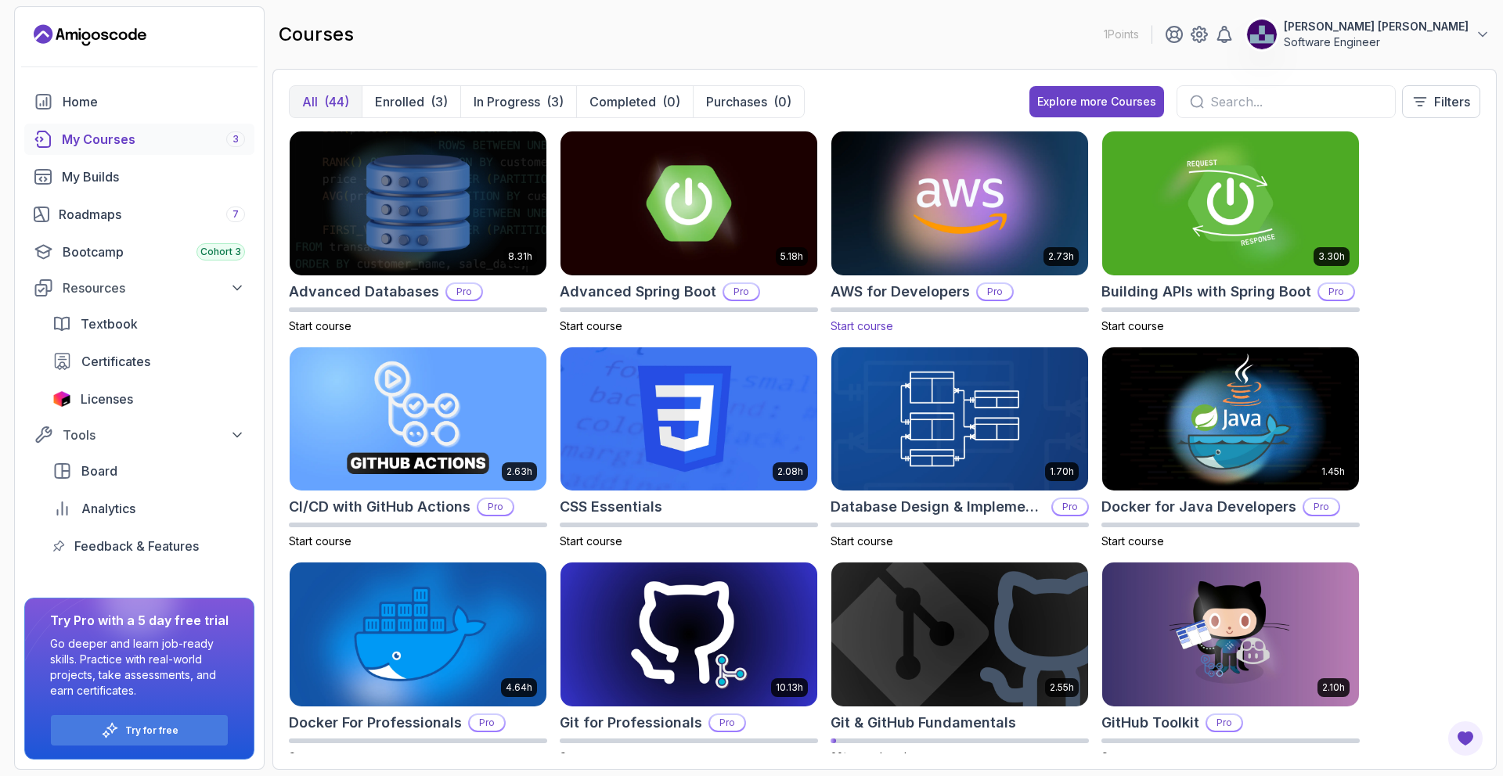
click at [958, 193] on img at bounding box center [959, 203] width 269 height 151
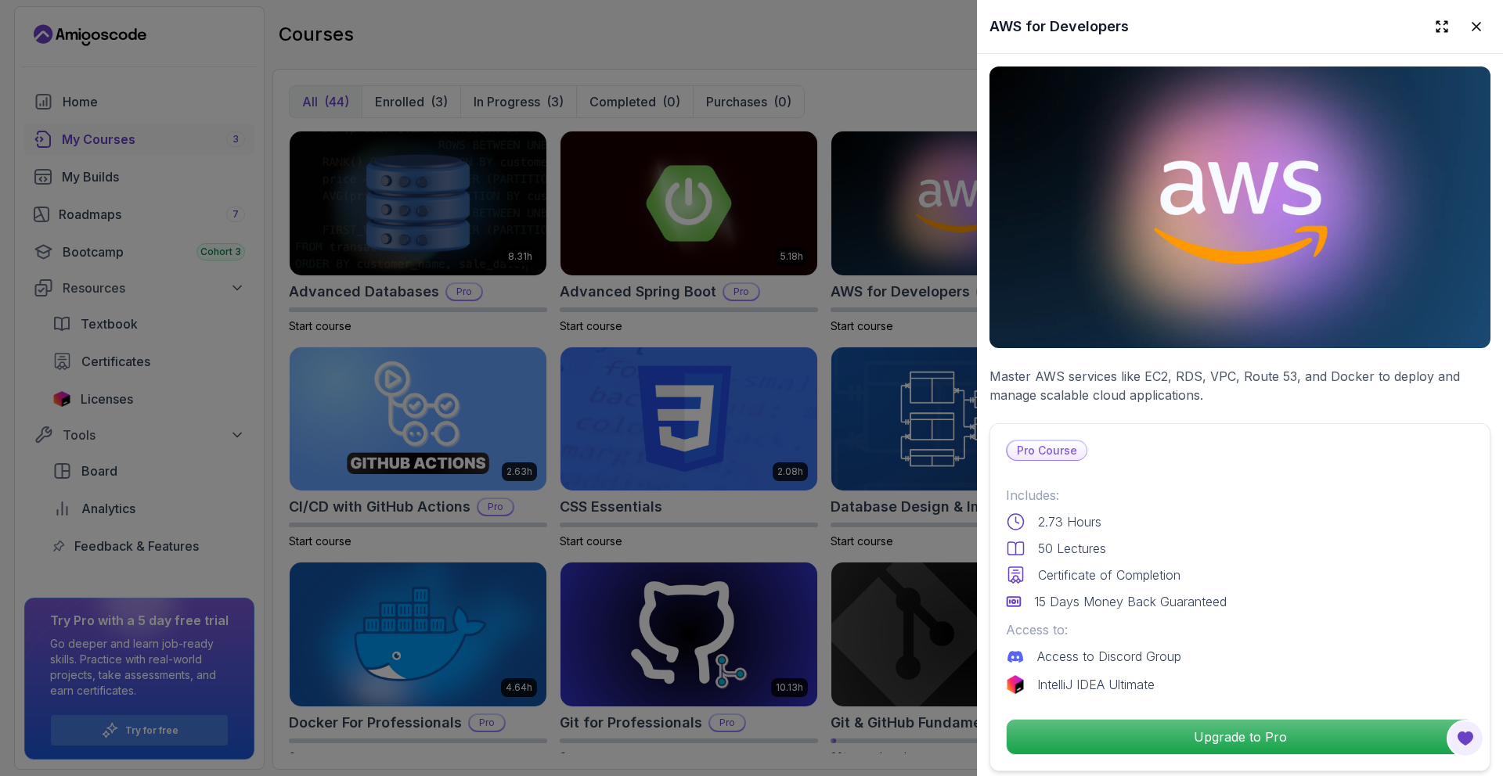
click at [1049, 455] on p "Pro Course" at bounding box center [1046, 450] width 79 height 19
click at [1068, 455] on p "Pro Course" at bounding box center [1046, 450] width 79 height 19
click at [1161, 280] on img at bounding box center [1239, 208] width 501 height 282
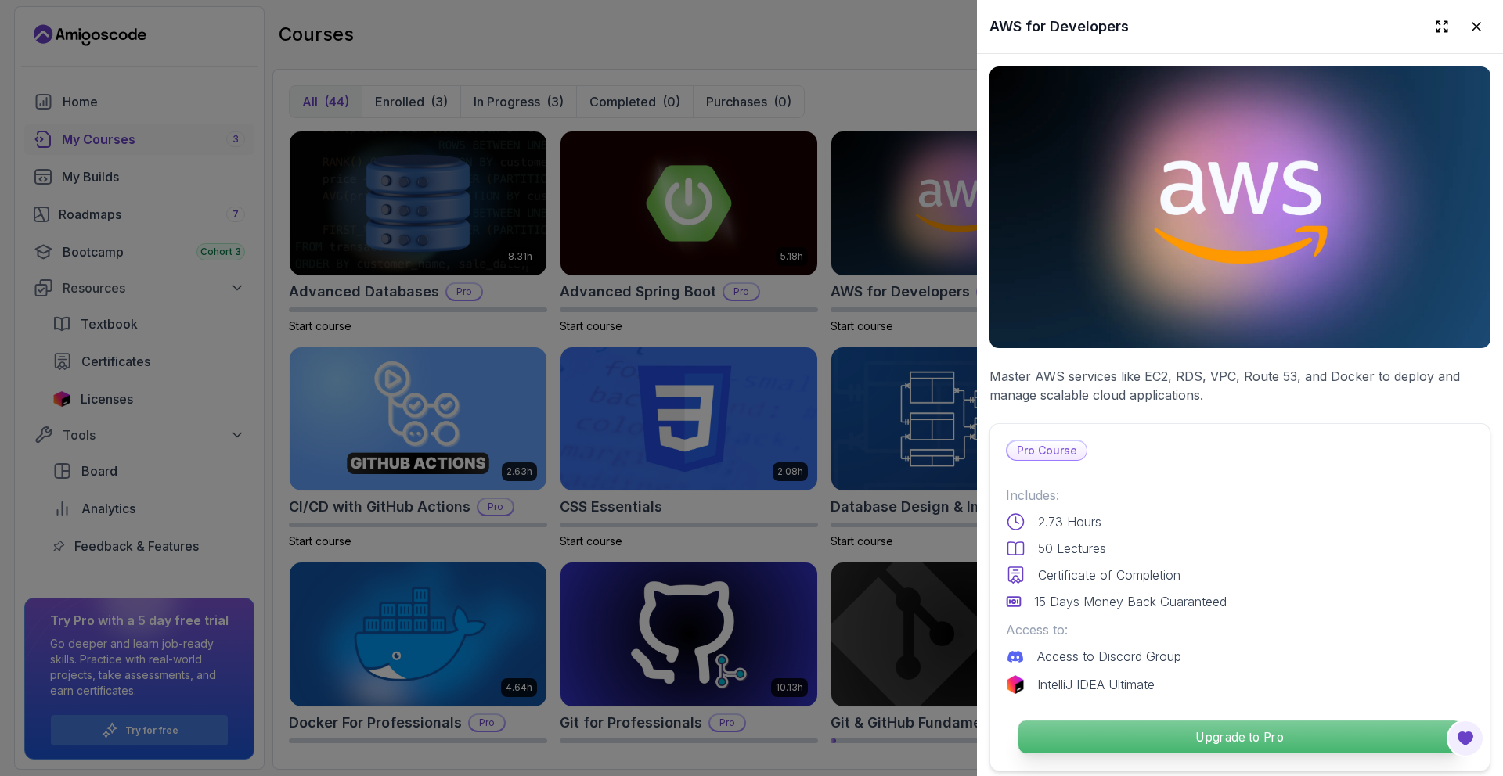
click at [1254, 734] on p "Upgrade to Pro" at bounding box center [1239, 737] width 443 height 33
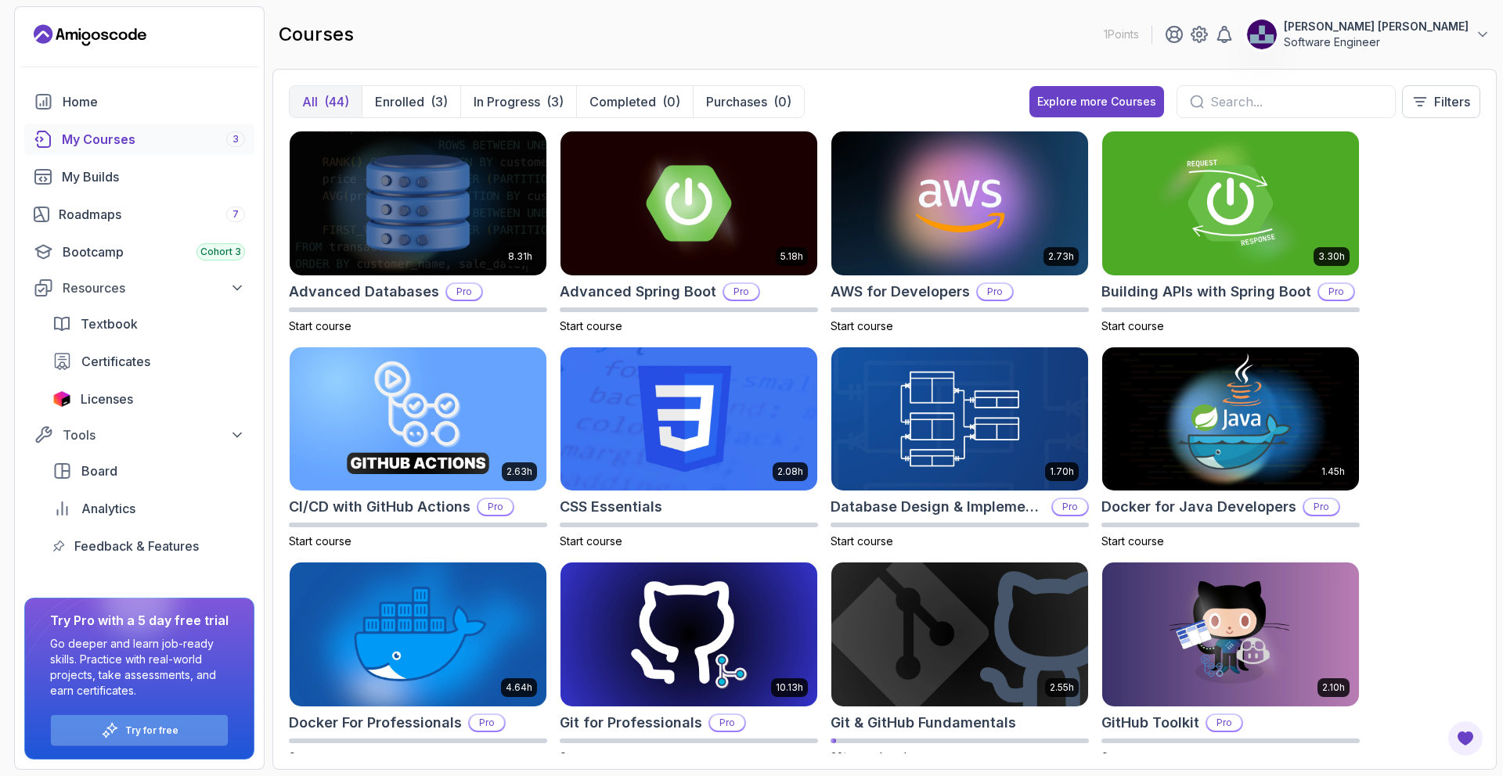
click at [142, 738] on div "Try for free" at bounding box center [139, 730] width 177 height 31
click at [116, 729] on icon at bounding box center [111, 728] width 10 height 10
click at [99, 722] on div "Try for free" at bounding box center [139, 730] width 177 height 31
click at [158, 729] on p "Try for free" at bounding box center [151, 731] width 53 height 13
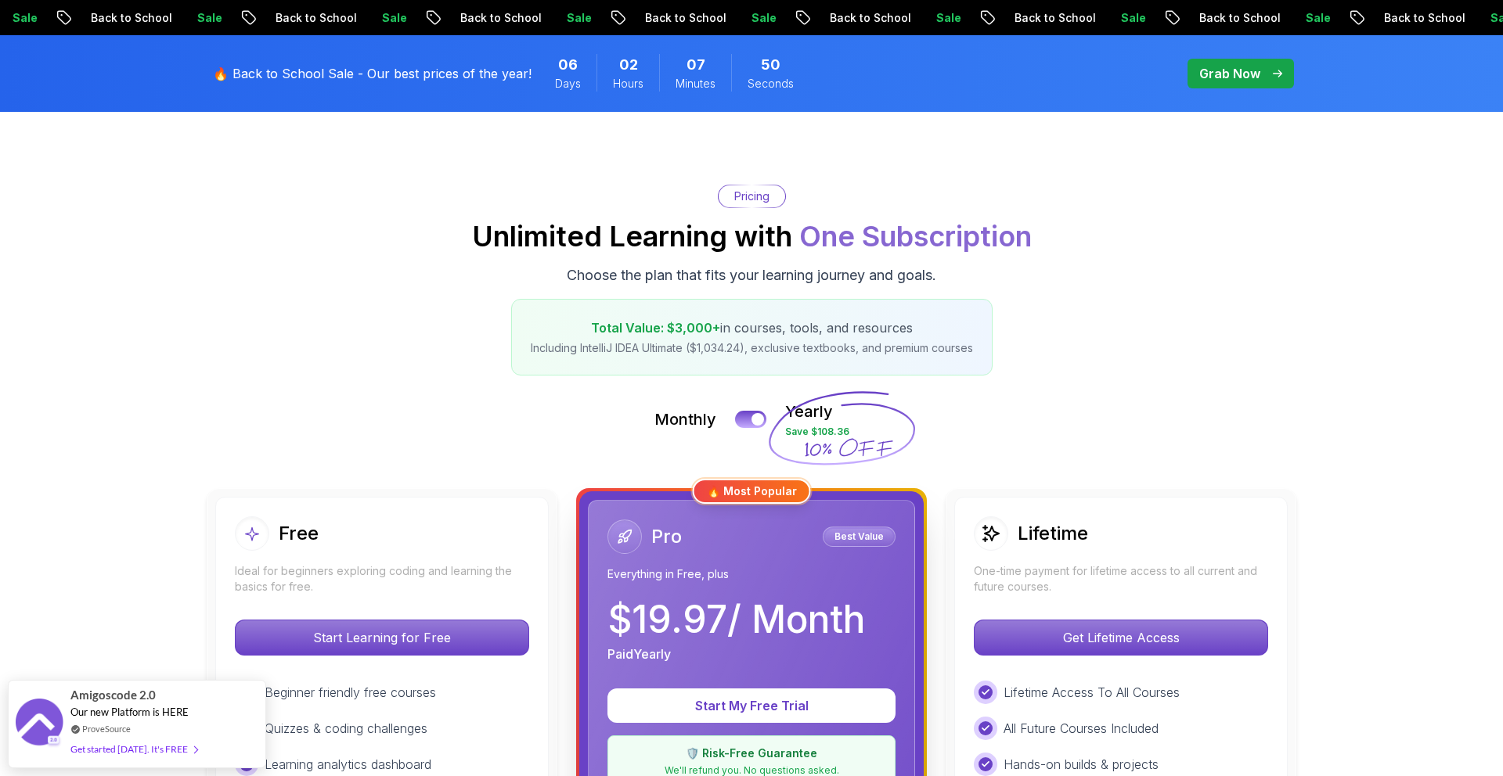
scroll to position [250, 0]
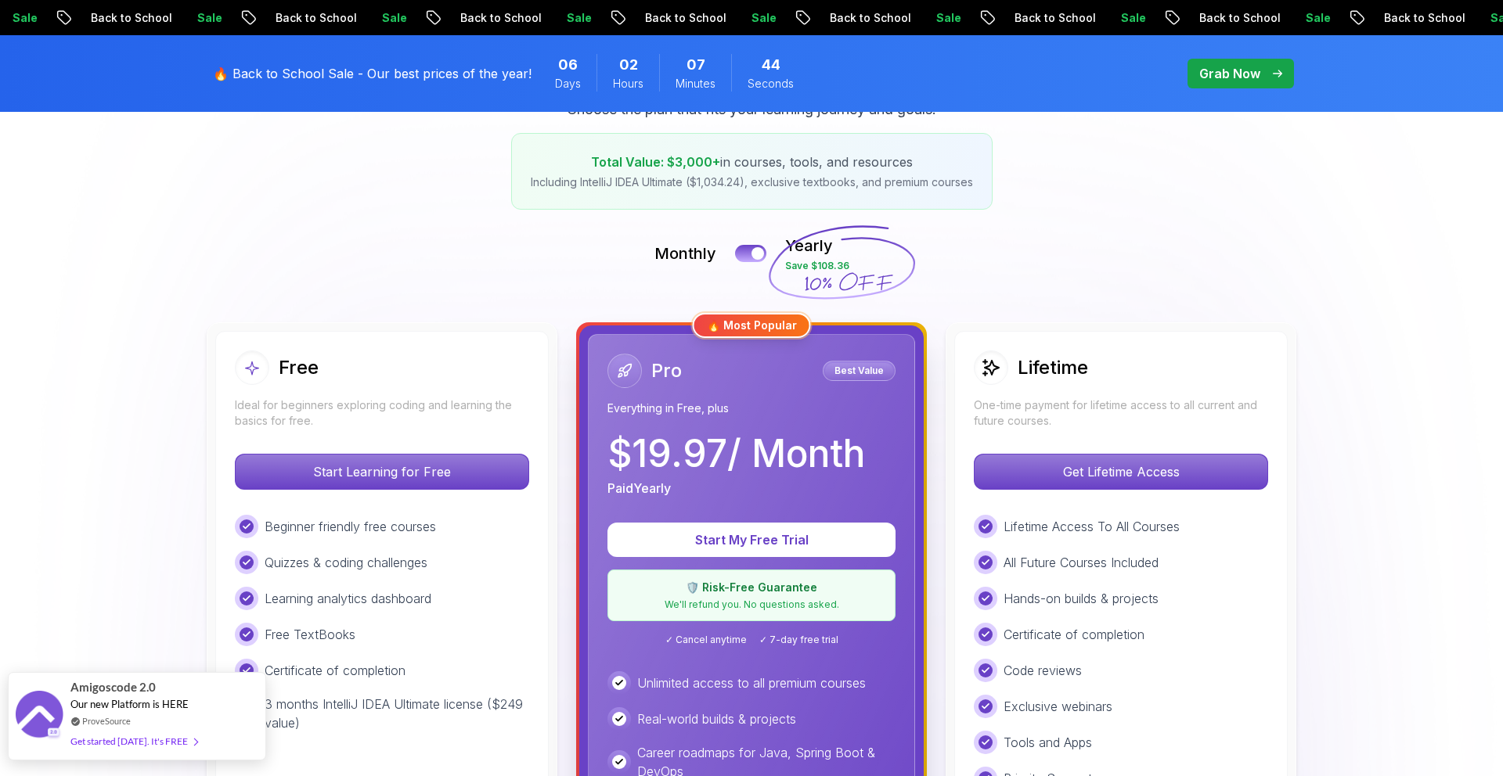
drag, startPoint x: 134, startPoint y: 726, endPoint x: 84, endPoint y: 722, distance: 50.2
click at [83, 722] on div "ProveSource" at bounding box center [133, 721] width 127 height 13
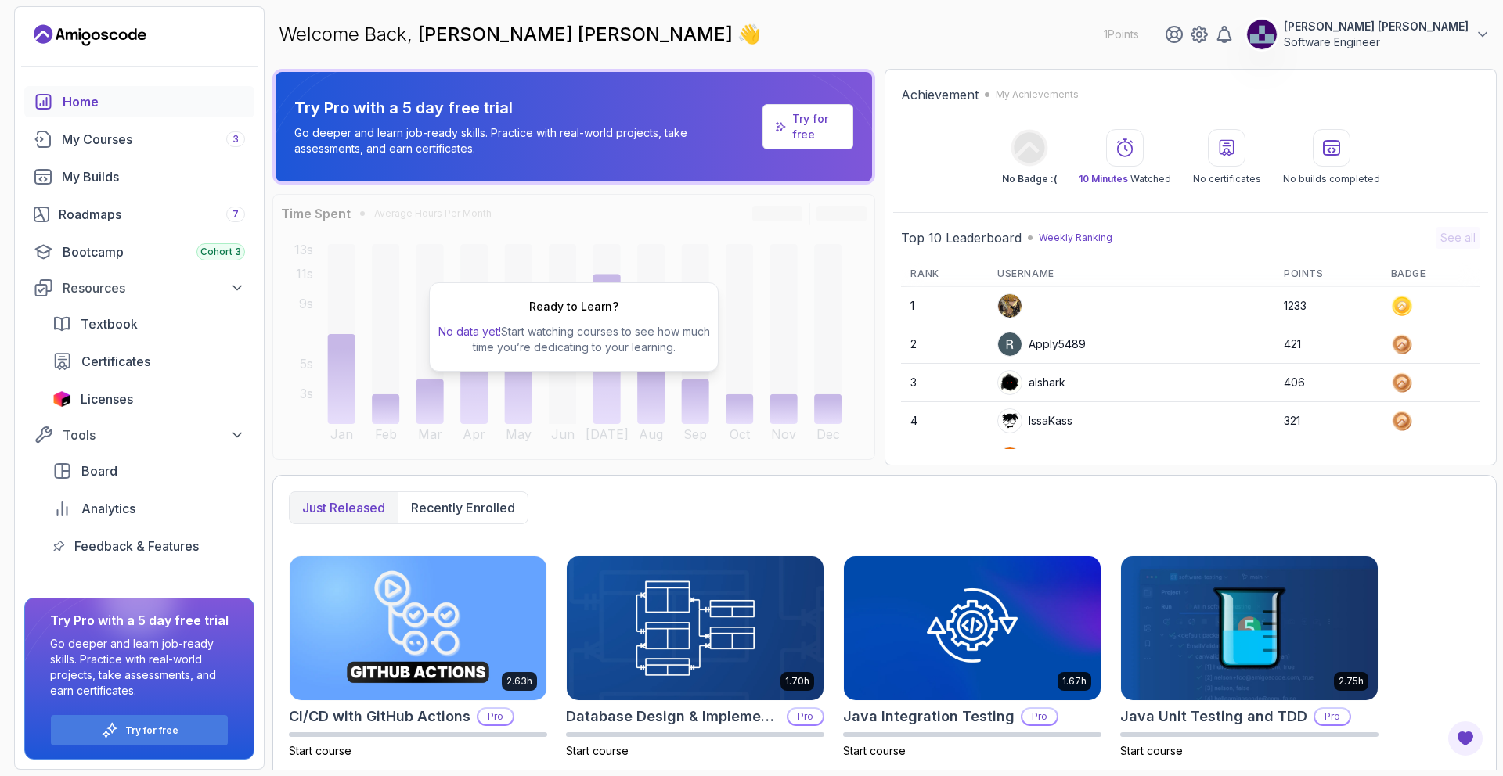
click at [105, 114] on link "Home" at bounding box center [139, 101] width 230 height 31
click at [84, 106] on div "Home" at bounding box center [154, 101] width 182 height 19
click at [82, 103] on div "Home" at bounding box center [154, 101] width 182 height 19
click at [97, 105] on div "Home" at bounding box center [154, 101] width 182 height 19
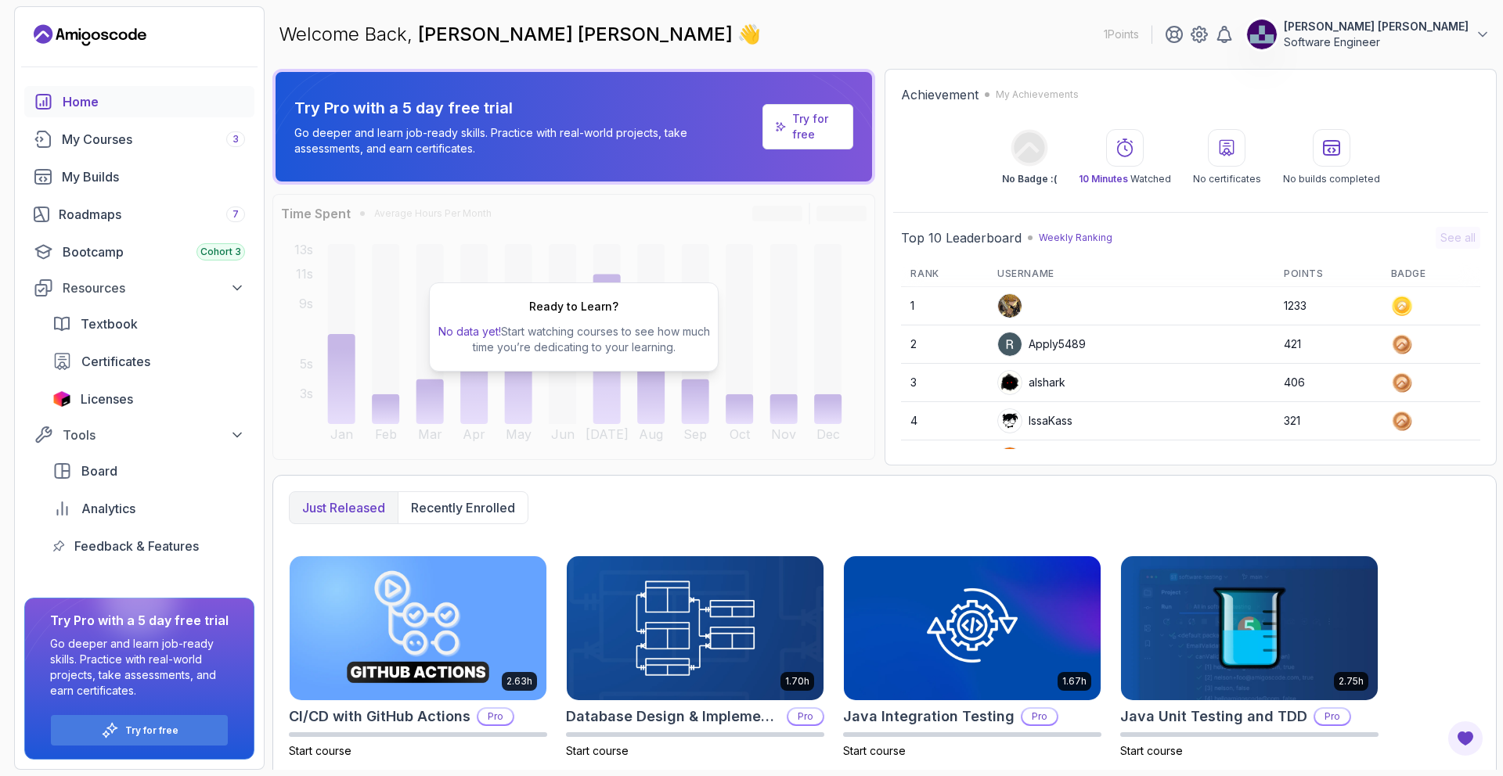
scroll to position [227, 0]
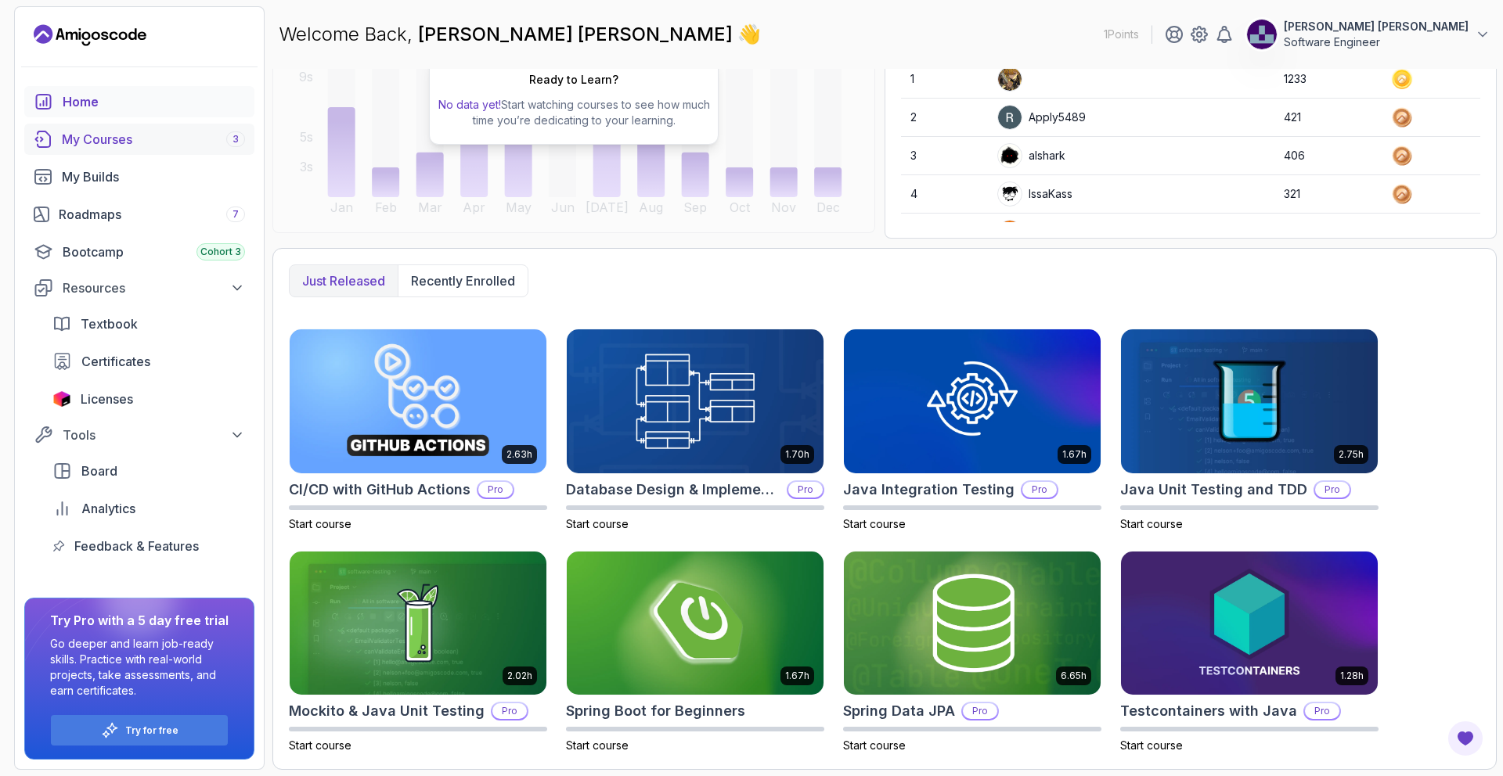
click at [137, 141] on div "My Courses 3" at bounding box center [153, 139] width 183 height 19
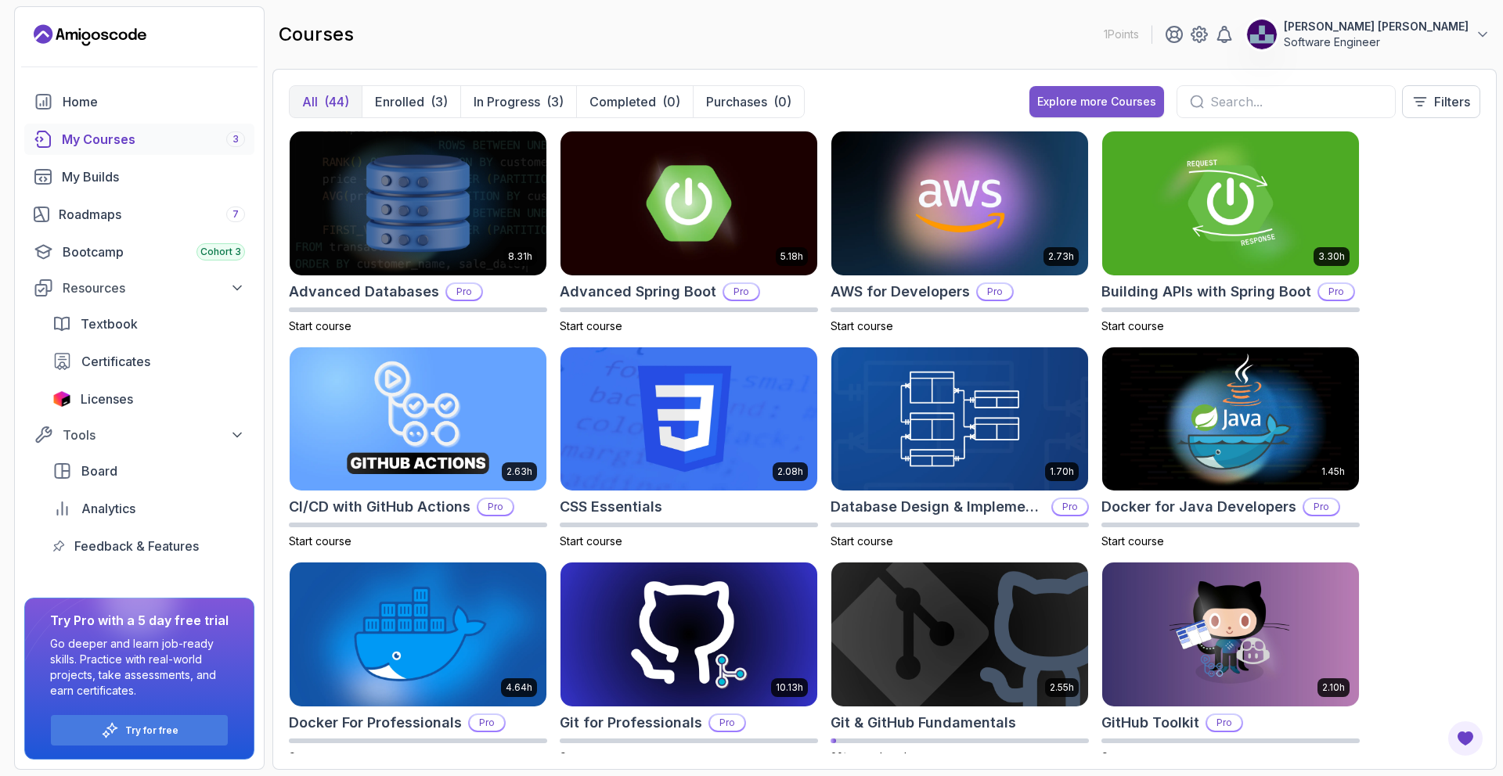
click at [1099, 99] on div "Explore more Courses" at bounding box center [1096, 102] width 119 height 16
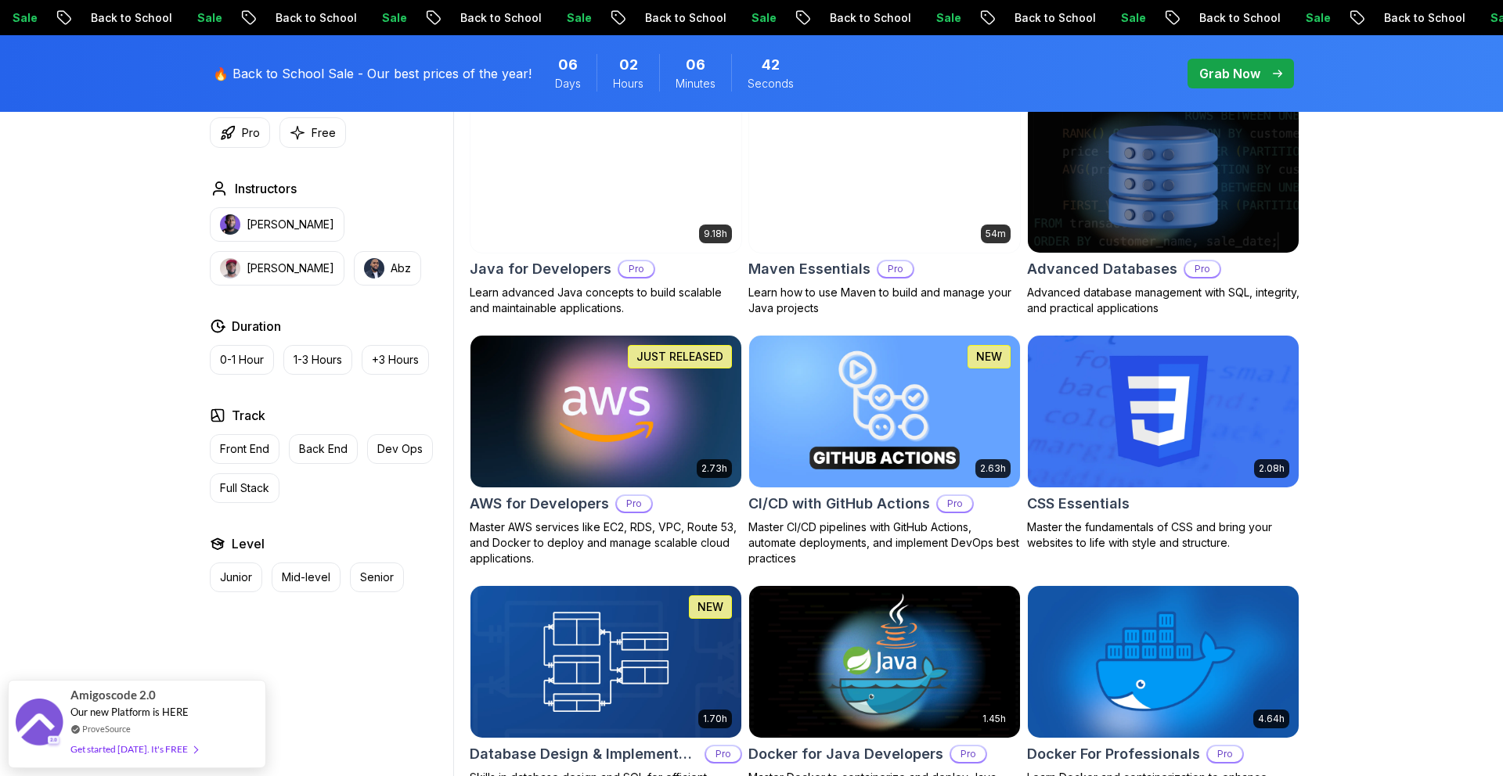
scroll to position [881, 0]
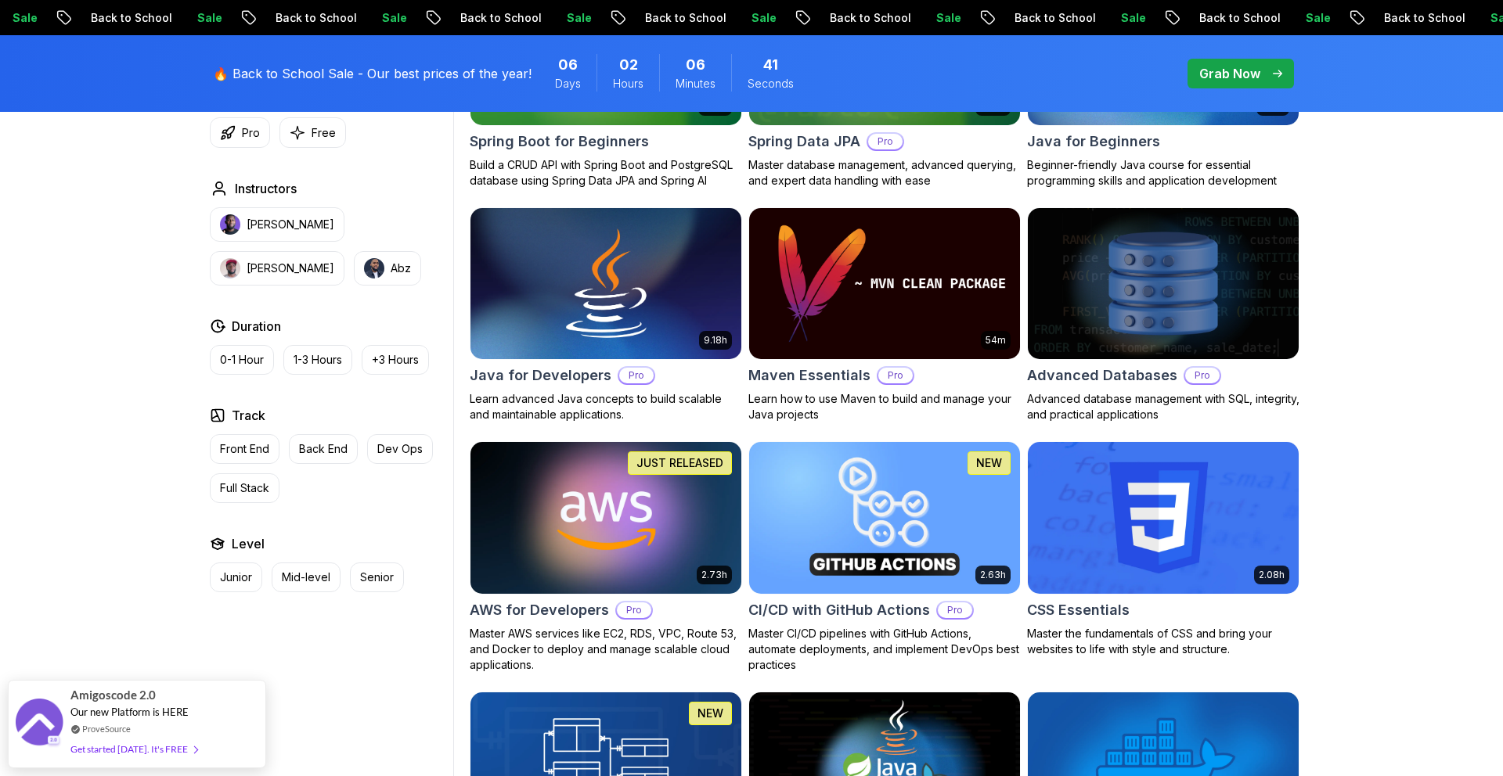
click at [621, 493] on img at bounding box center [605, 517] width 284 height 159
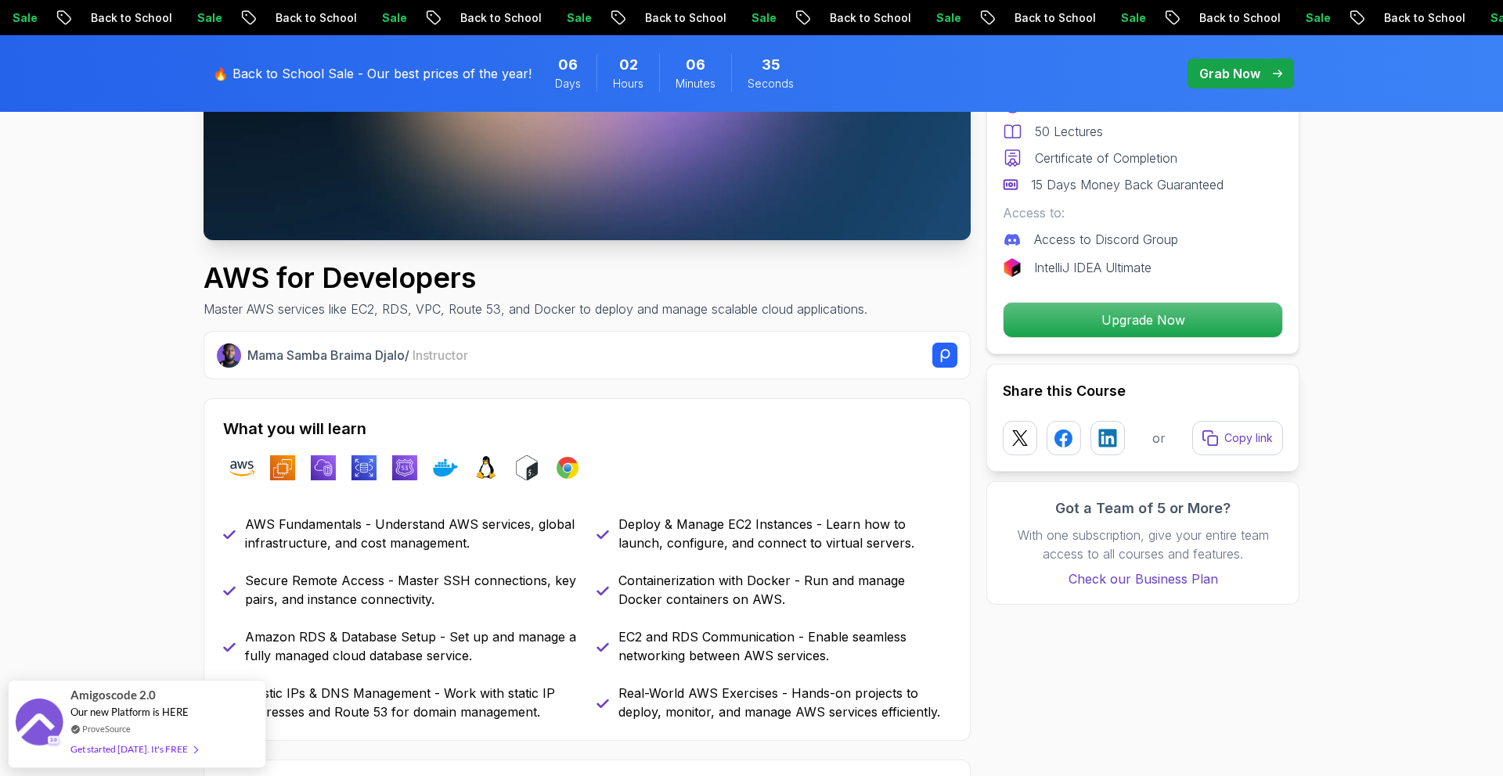
scroll to position [411, 0]
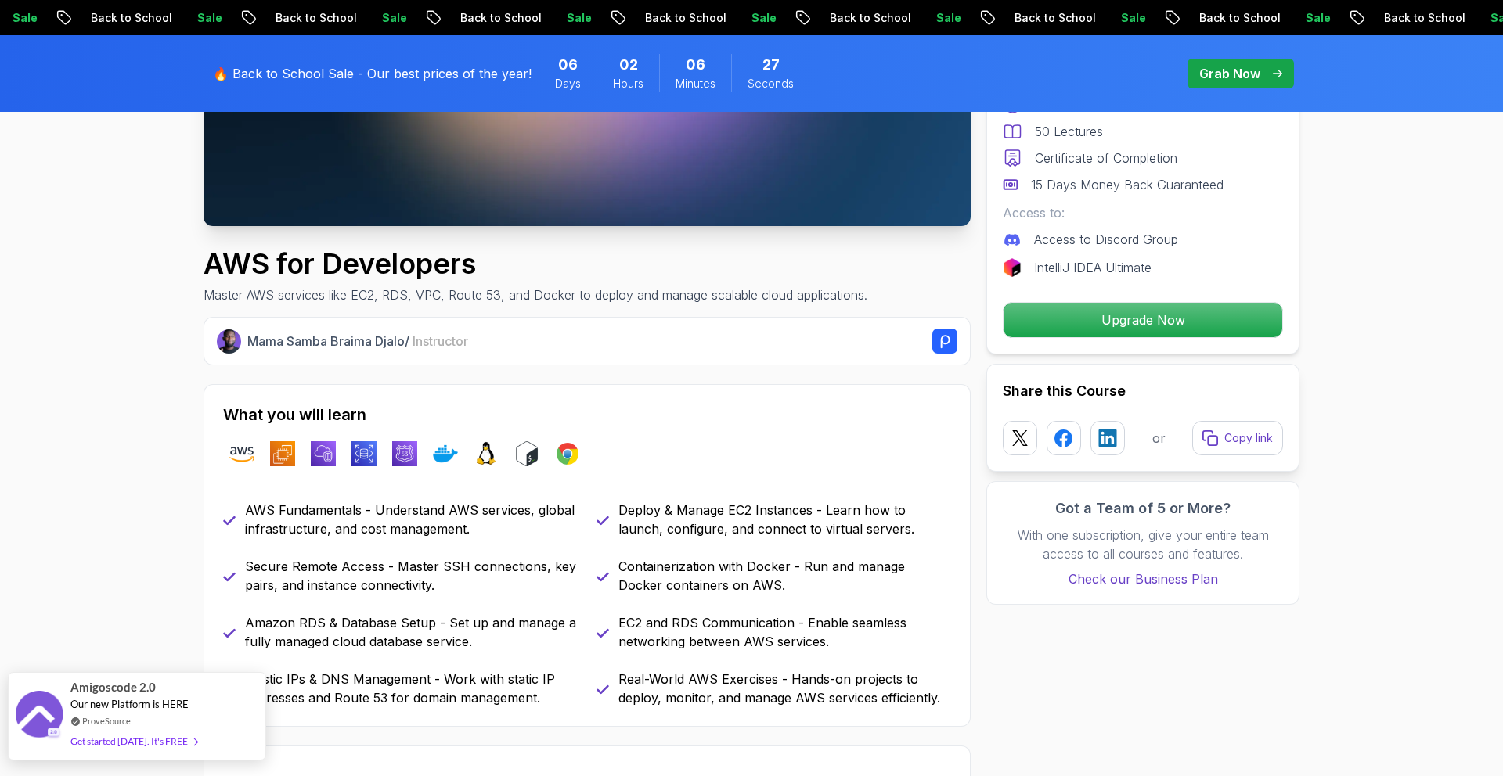
click at [150, 743] on div "Get started today. It's FREE" at bounding box center [133, 742] width 127 height 18
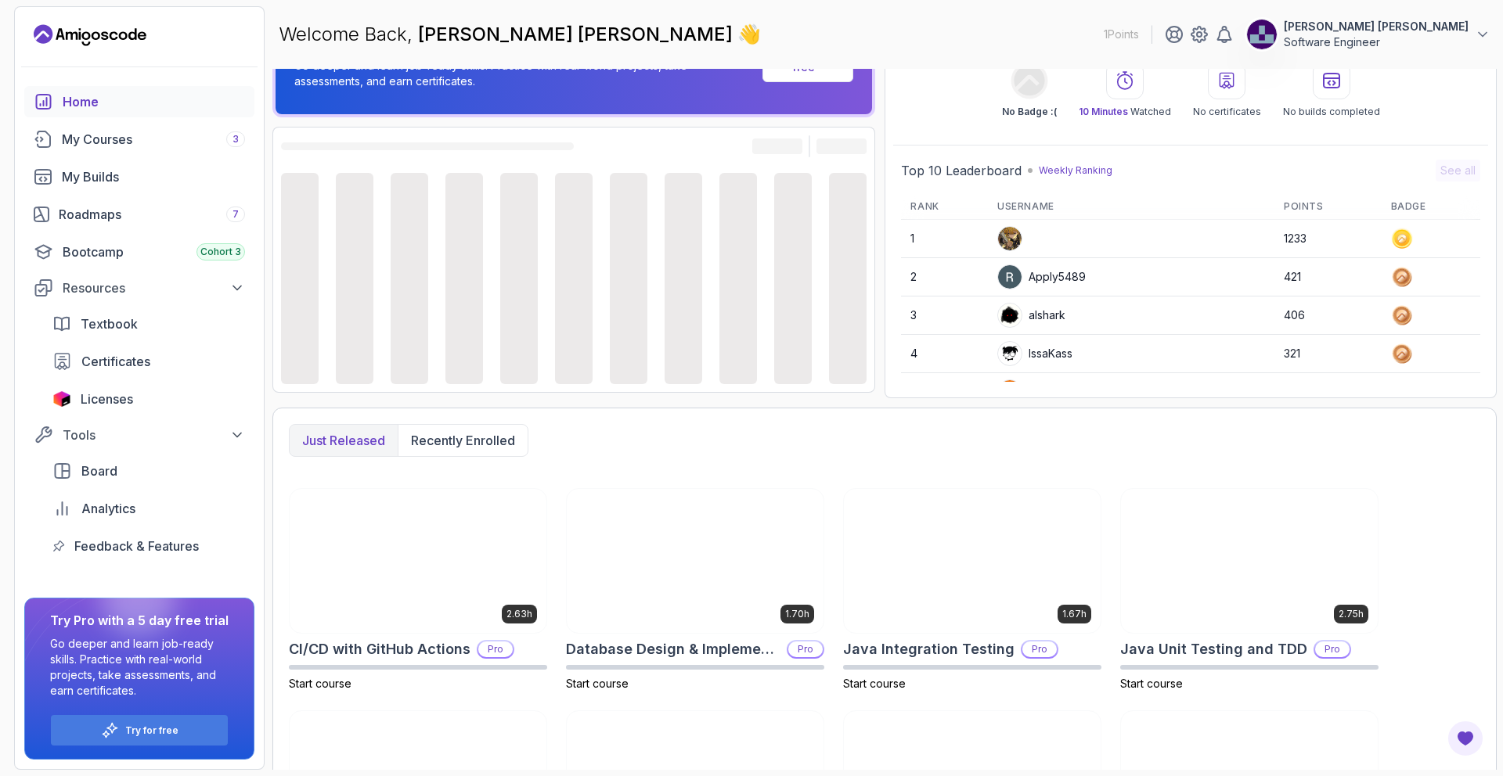
scroll to position [227, 0]
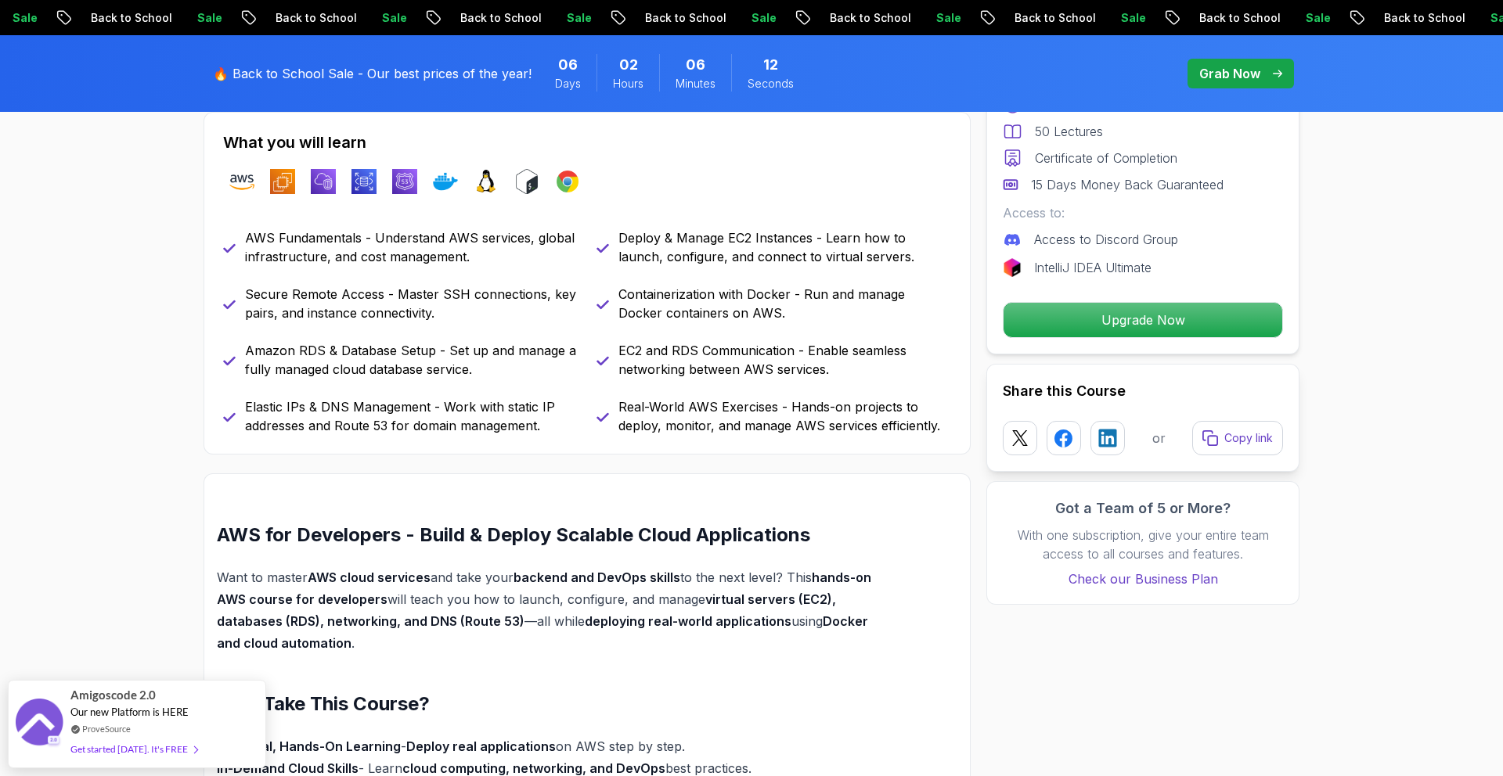
scroll to position [688, 0]
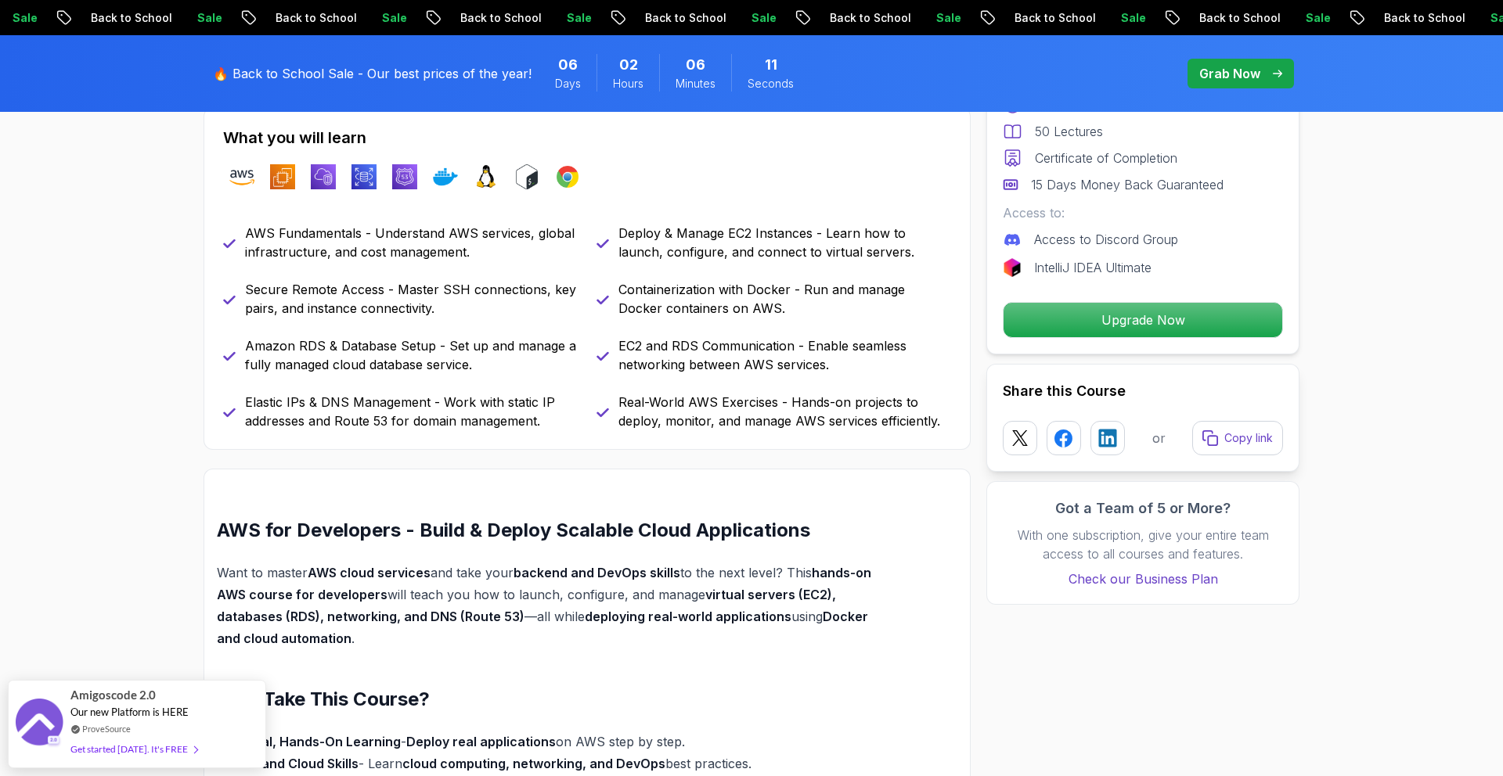
click at [1248, 77] on p "Grab Now" at bounding box center [1229, 73] width 61 height 19
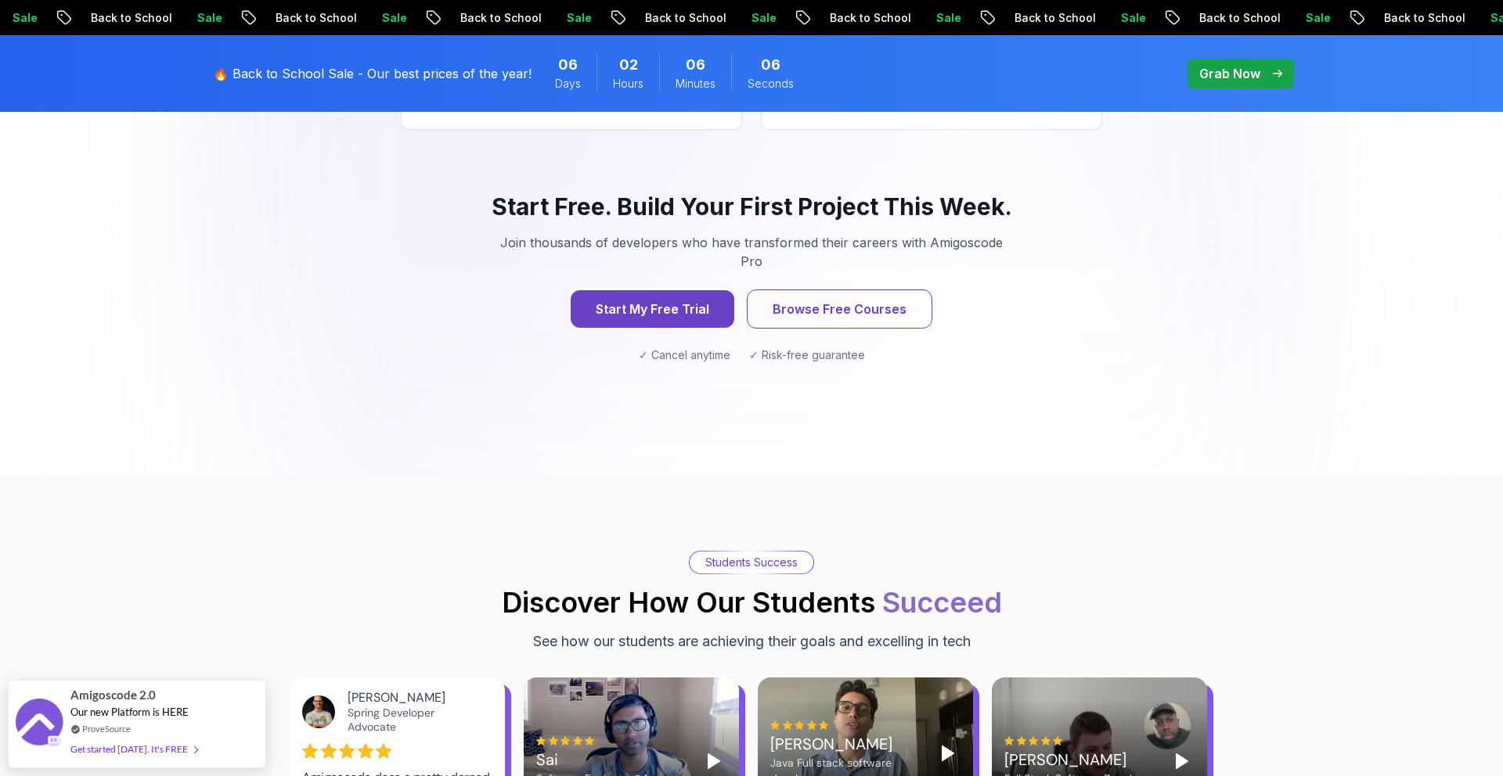
scroll to position [1626, 0]
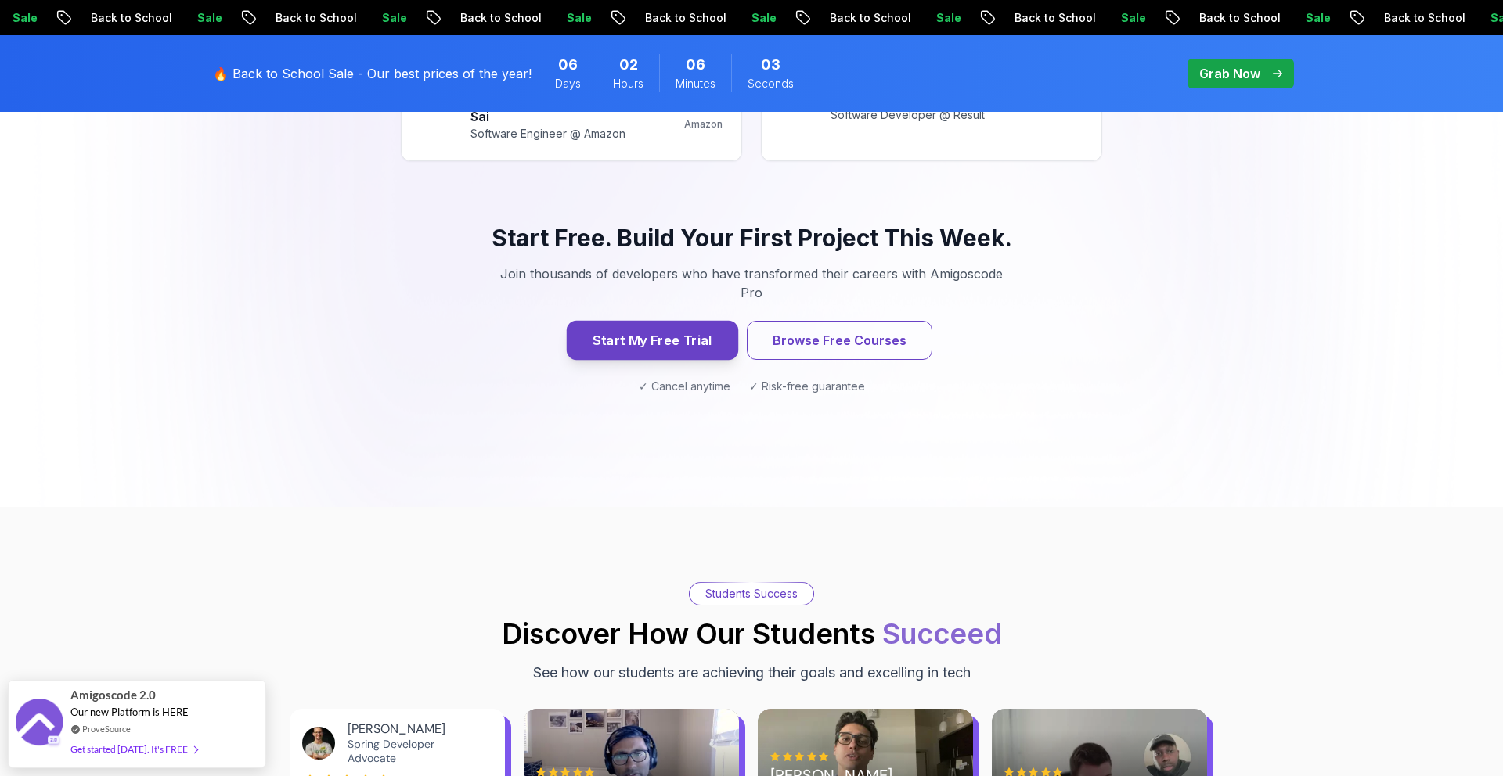
click at [664, 321] on button "Start My Free Trial" at bounding box center [652, 340] width 171 height 39
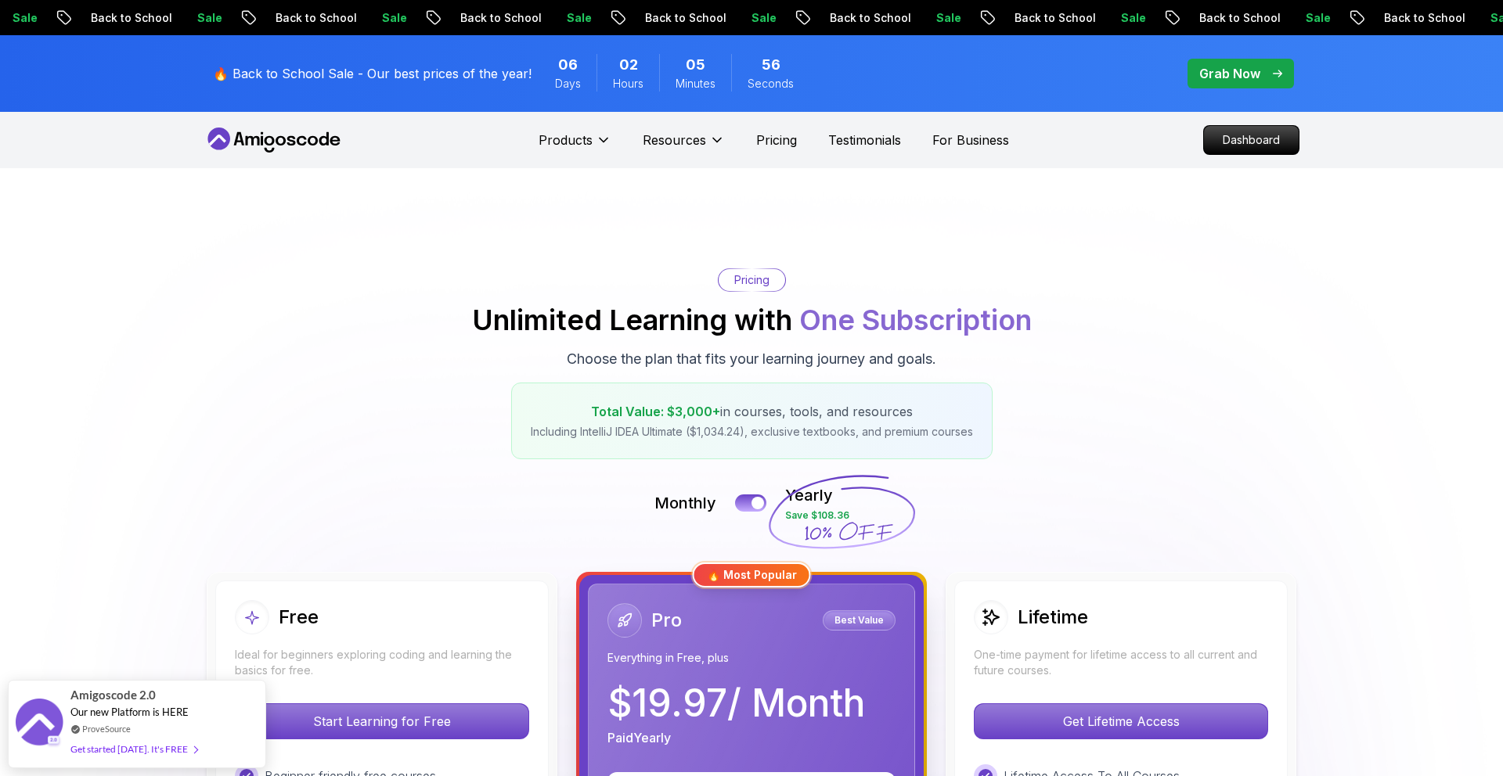
click at [394, 434] on div "Pricing Unlimited Learning with One Subscription Choose the plan that fits your…" at bounding box center [751, 363] width 1096 height 191
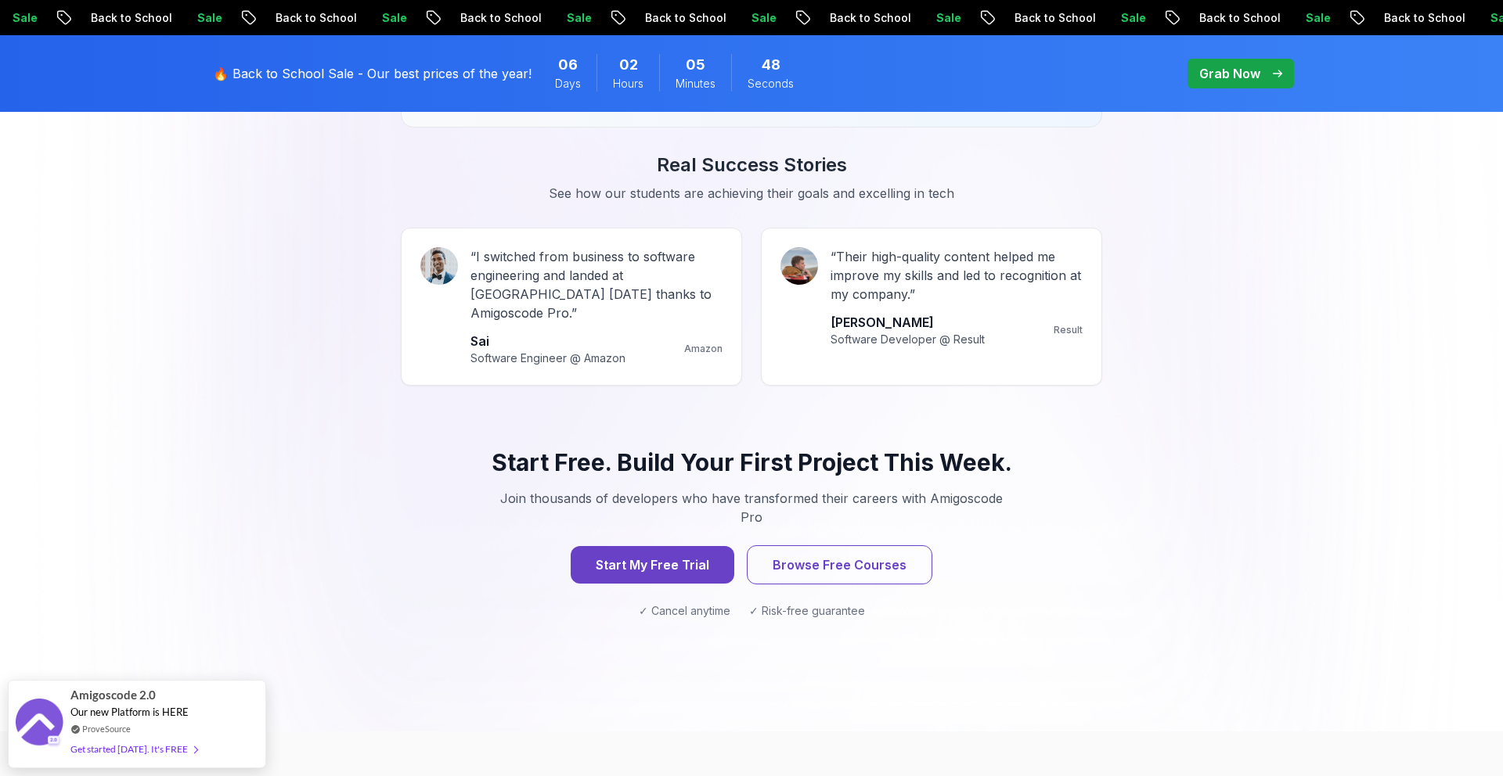
scroll to position [1406, 0]
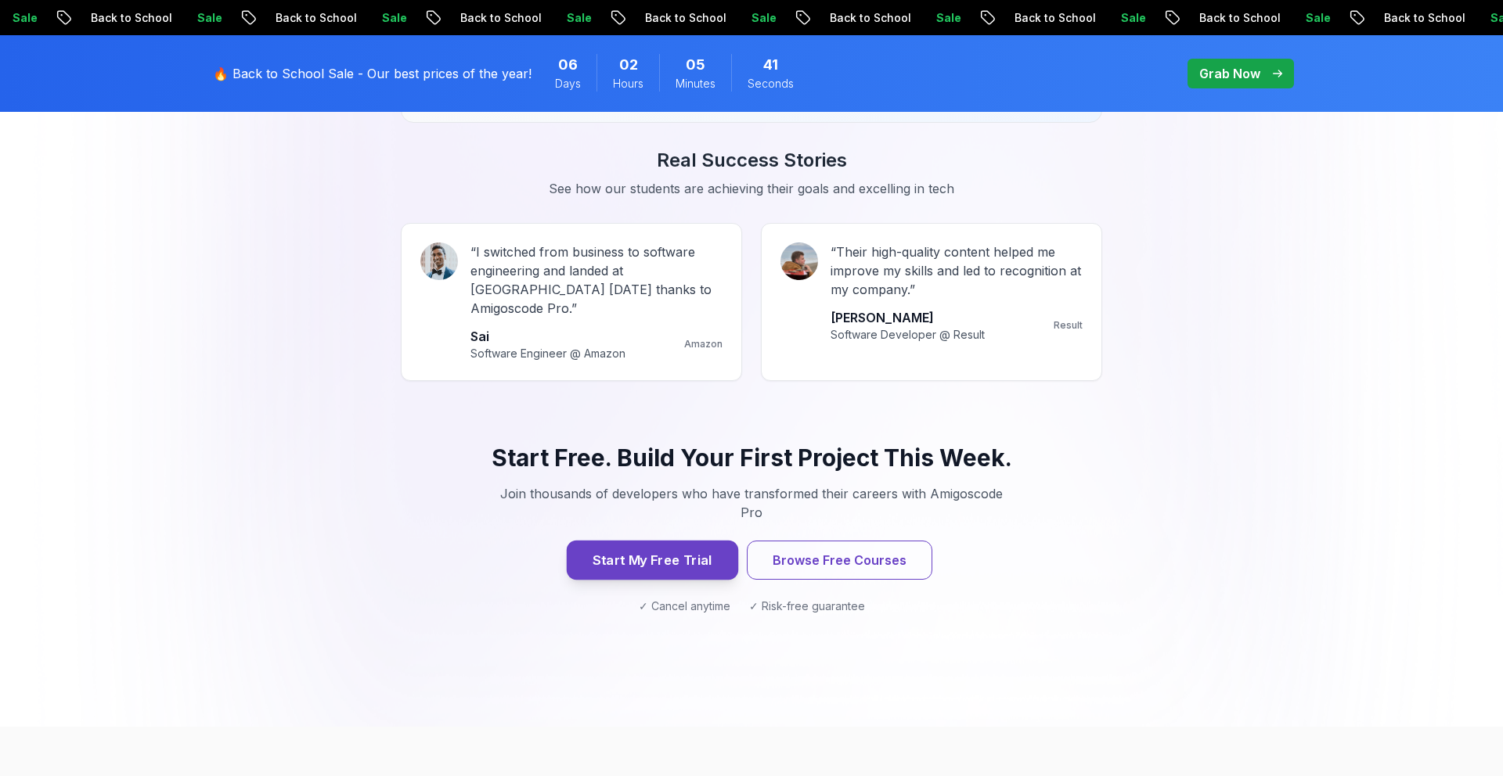
click at [676, 541] on button "Start My Free Trial" at bounding box center [652, 560] width 171 height 39
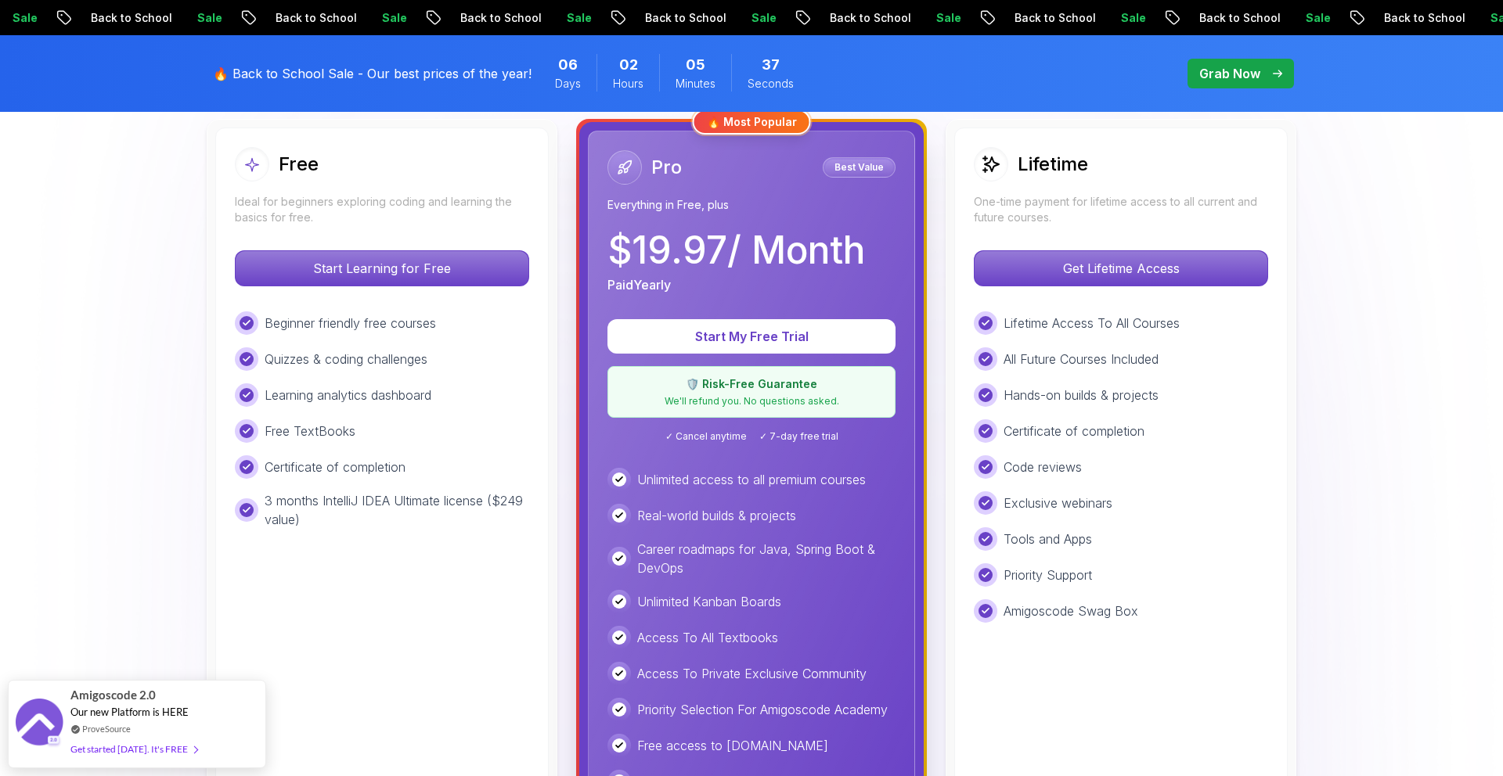
scroll to position [434, 0]
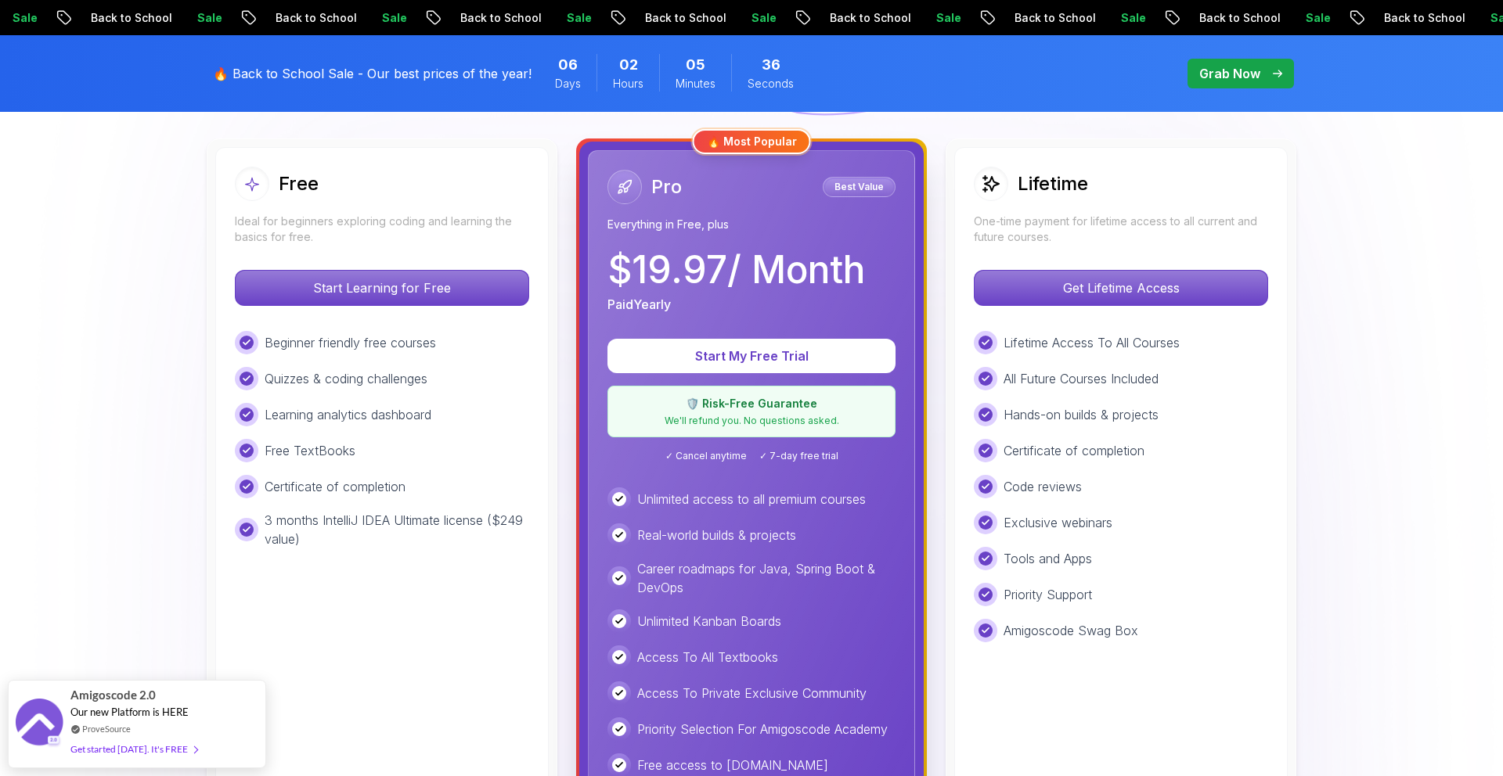
click at [424, 624] on div "Free Ideal for beginners exploring coding and learning the basics for free. Sta…" at bounding box center [381, 509] width 333 height 725
click at [785, 357] on p "Start My Free Trial" at bounding box center [751, 356] width 238 height 18
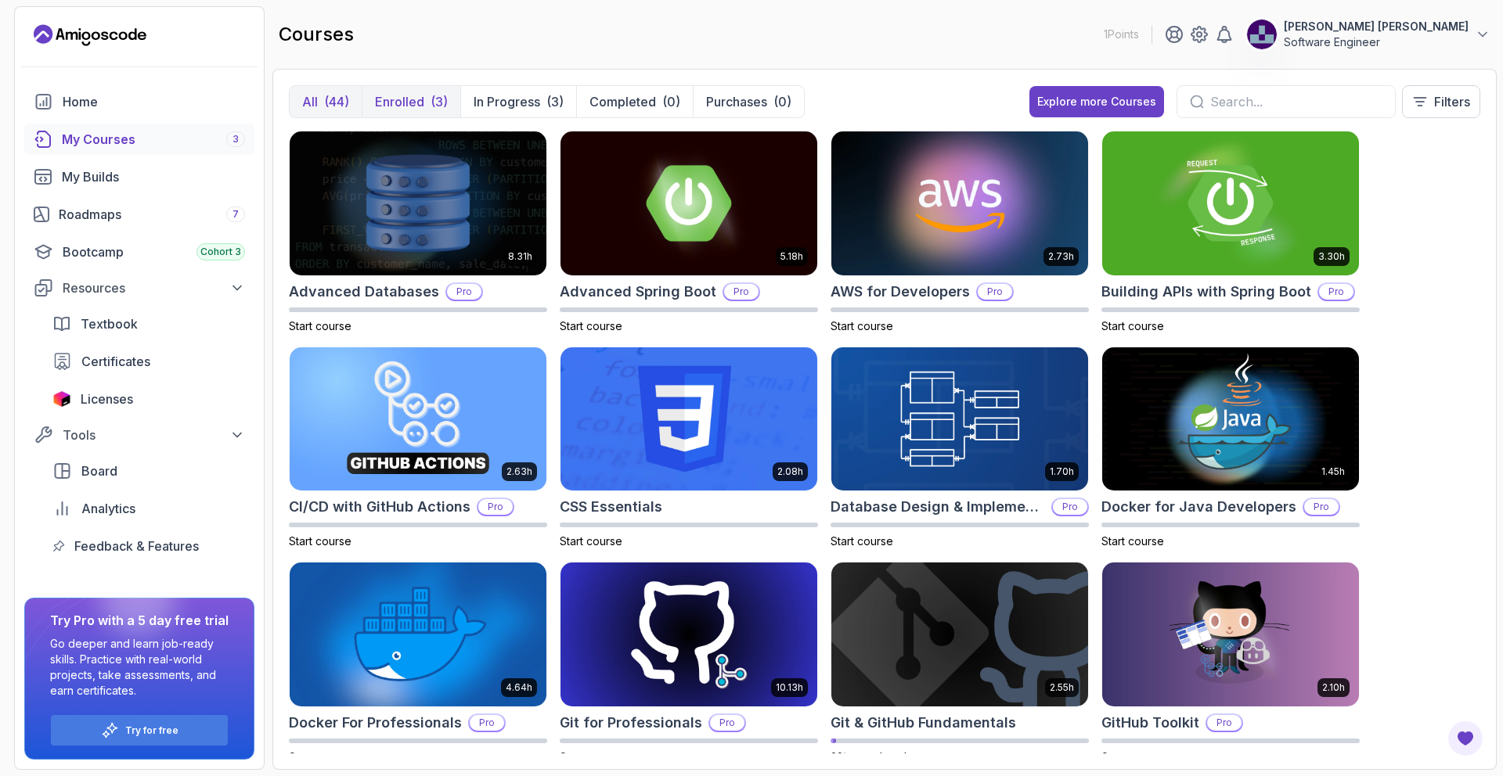
click at [395, 103] on p "Enrolled" at bounding box center [399, 101] width 49 height 19
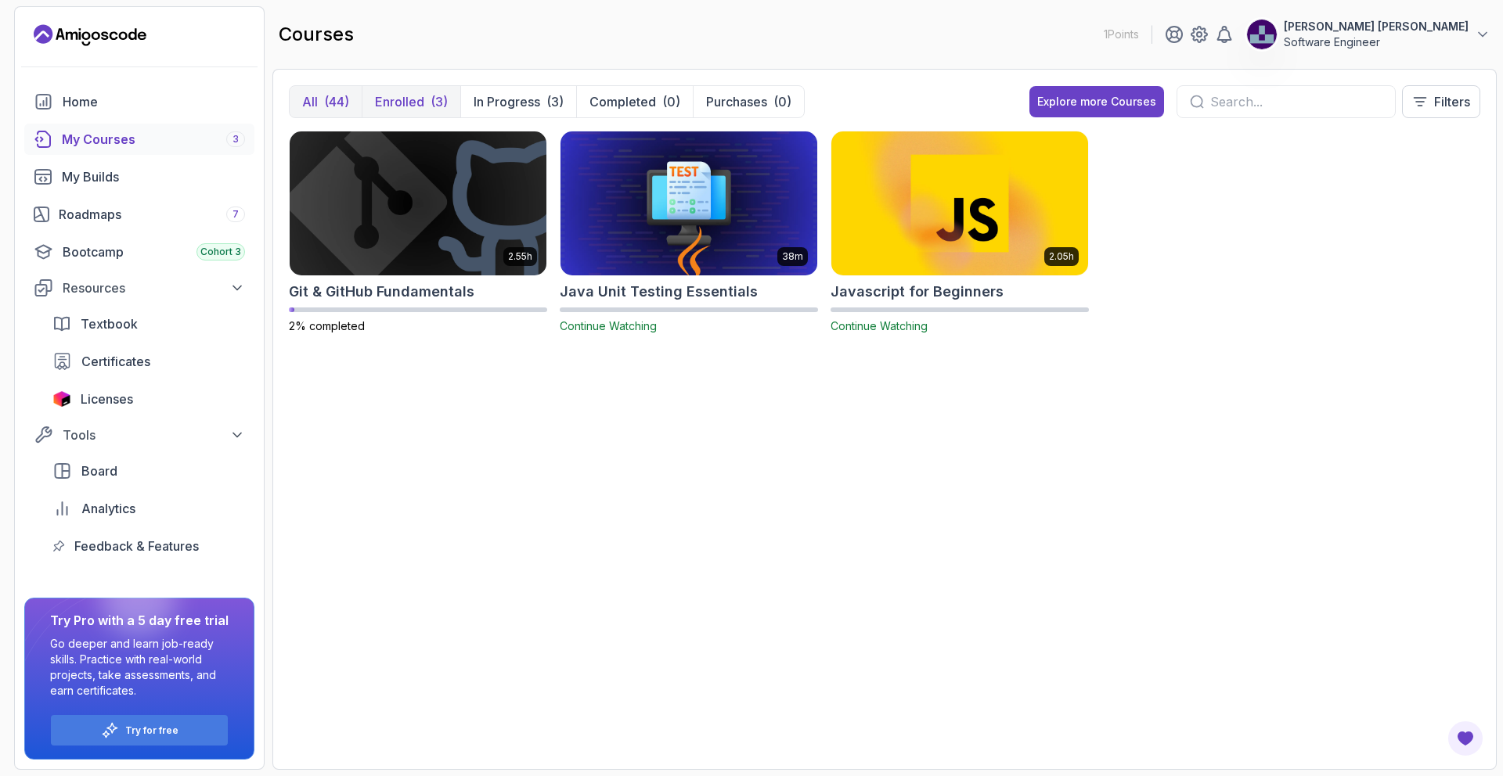
click at [331, 104] on div "(44)" at bounding box center [336, 101] width 25 height 19
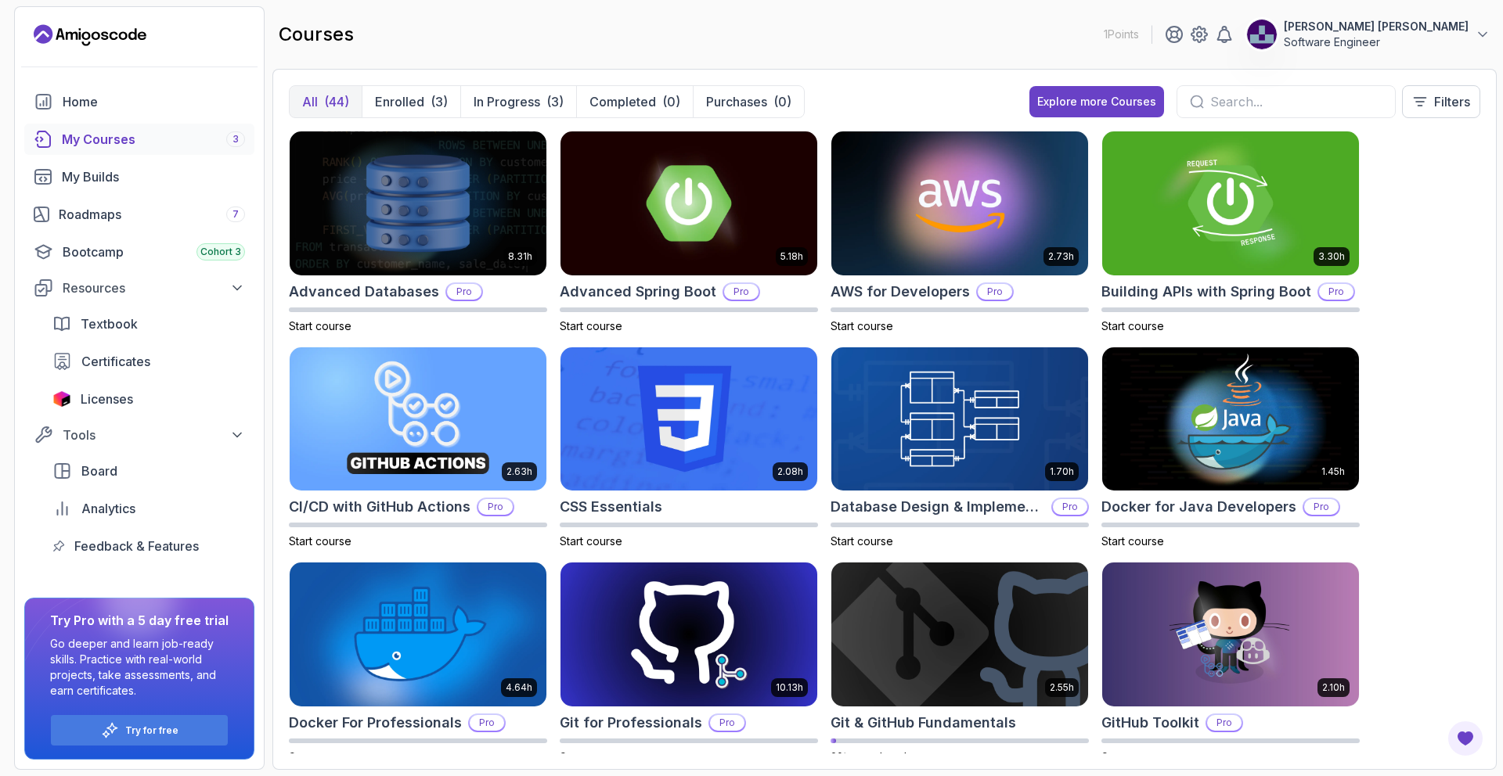
click at [1420, 24] on p "[PERSON_NAME] [PERSON_NAME]" at bounding box center [1376, 27] width 185 height 16
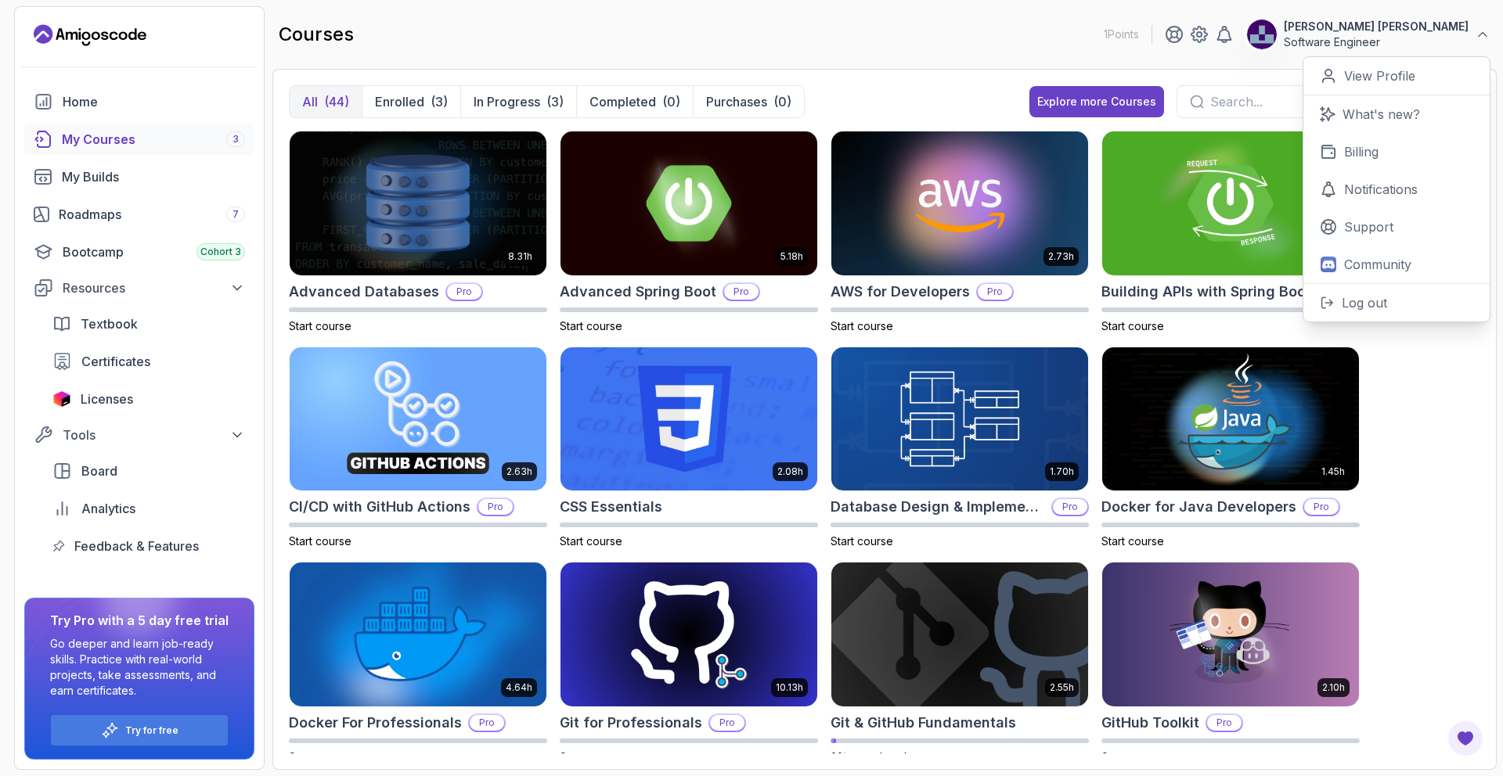
click at [1386, 541] on div "8.31h Advanced Databases Pro Start course 5.18h Advanced Spring Boot Pro Start …" at bounding box center [884, 442] width 1191 height 623
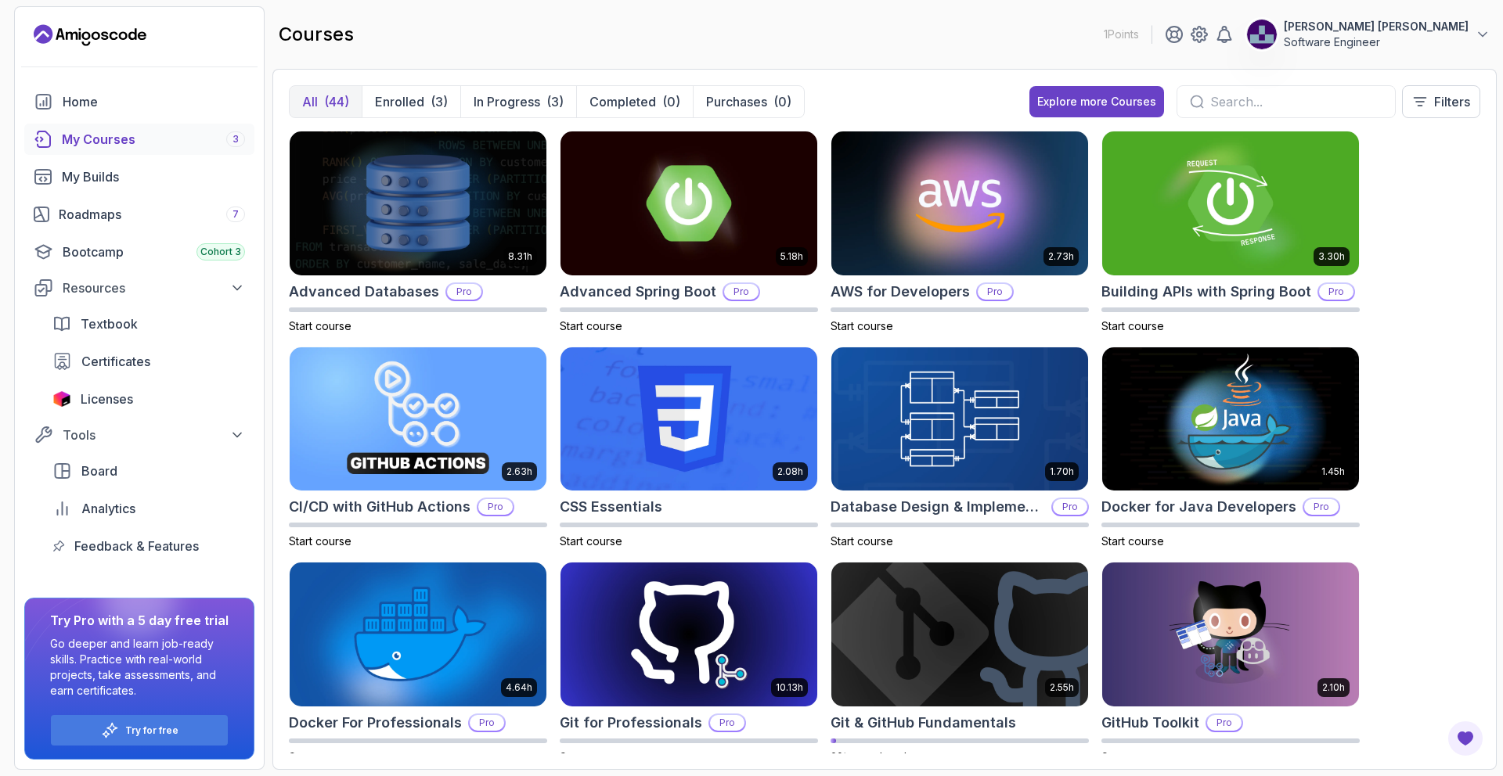
click at [1255, 95] on input "text" at bounding box center [1296, 101] width 172 height 19
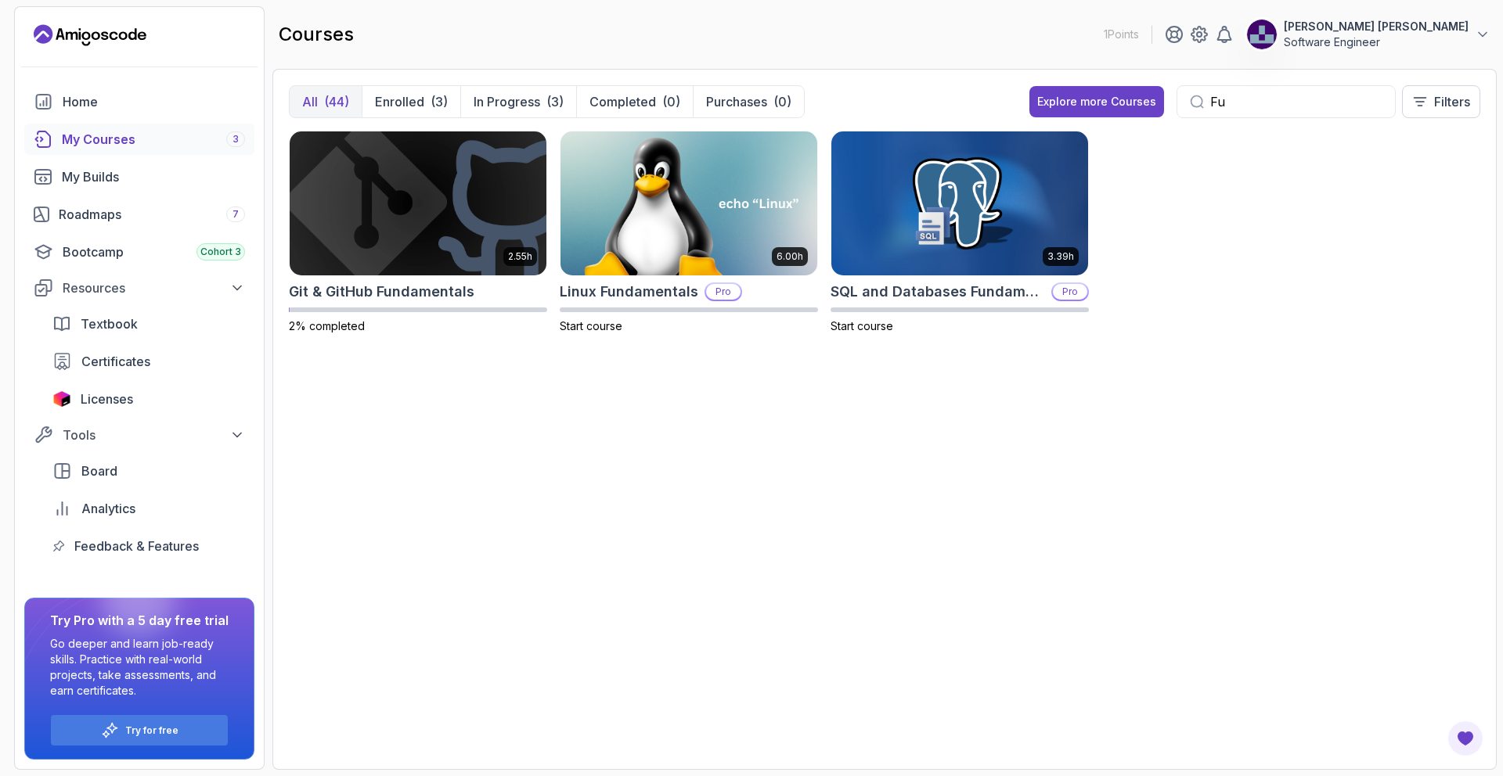
type input "F"
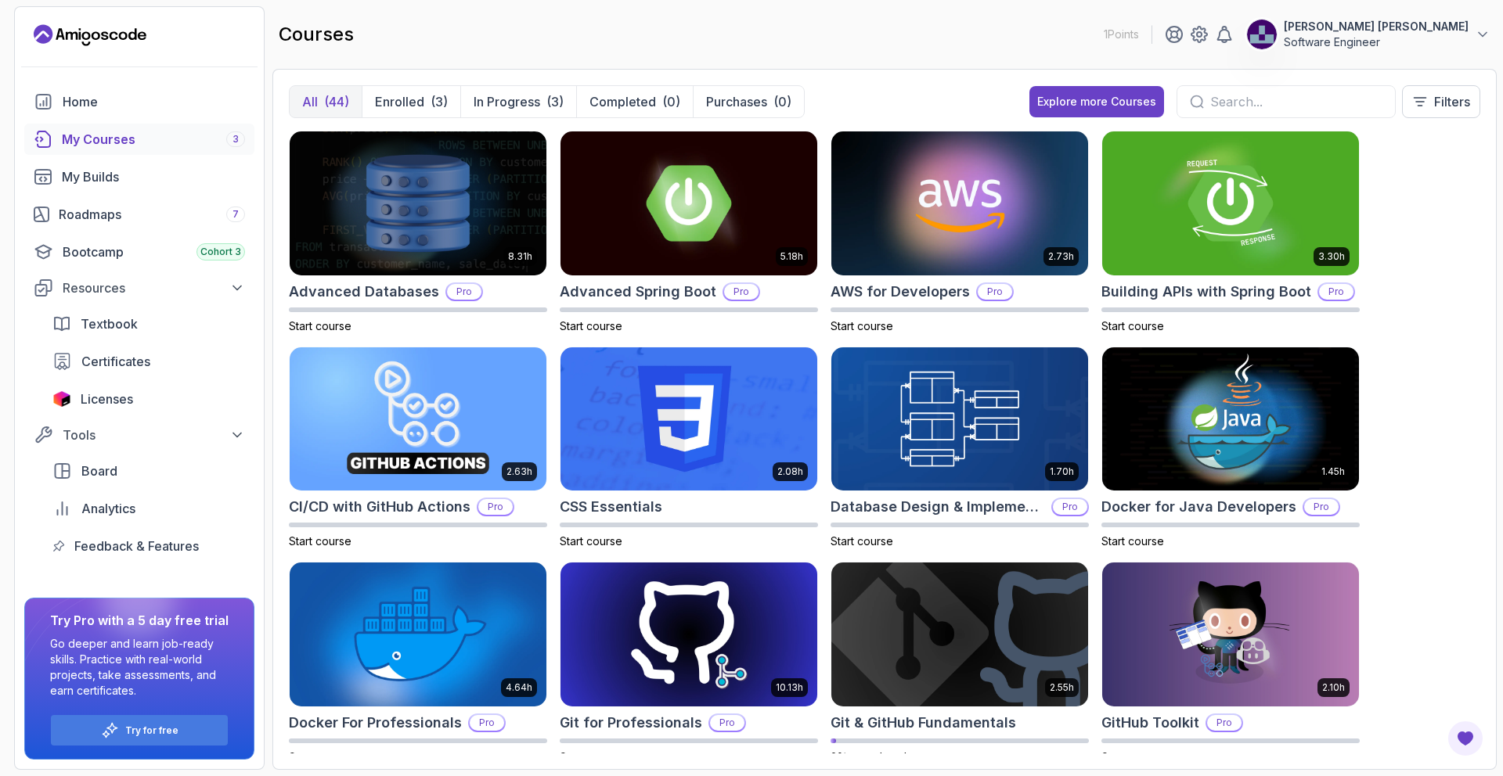
click at [1472, 306] on div "8.31h Advanced Databases Pro Start course 5.18h Advanced Spring Boot Pro Start …" at bounding box center [884, 442] width 1191 height 623
click at [945, 232] on img at bounding box center [959, 203] width 269 height 151
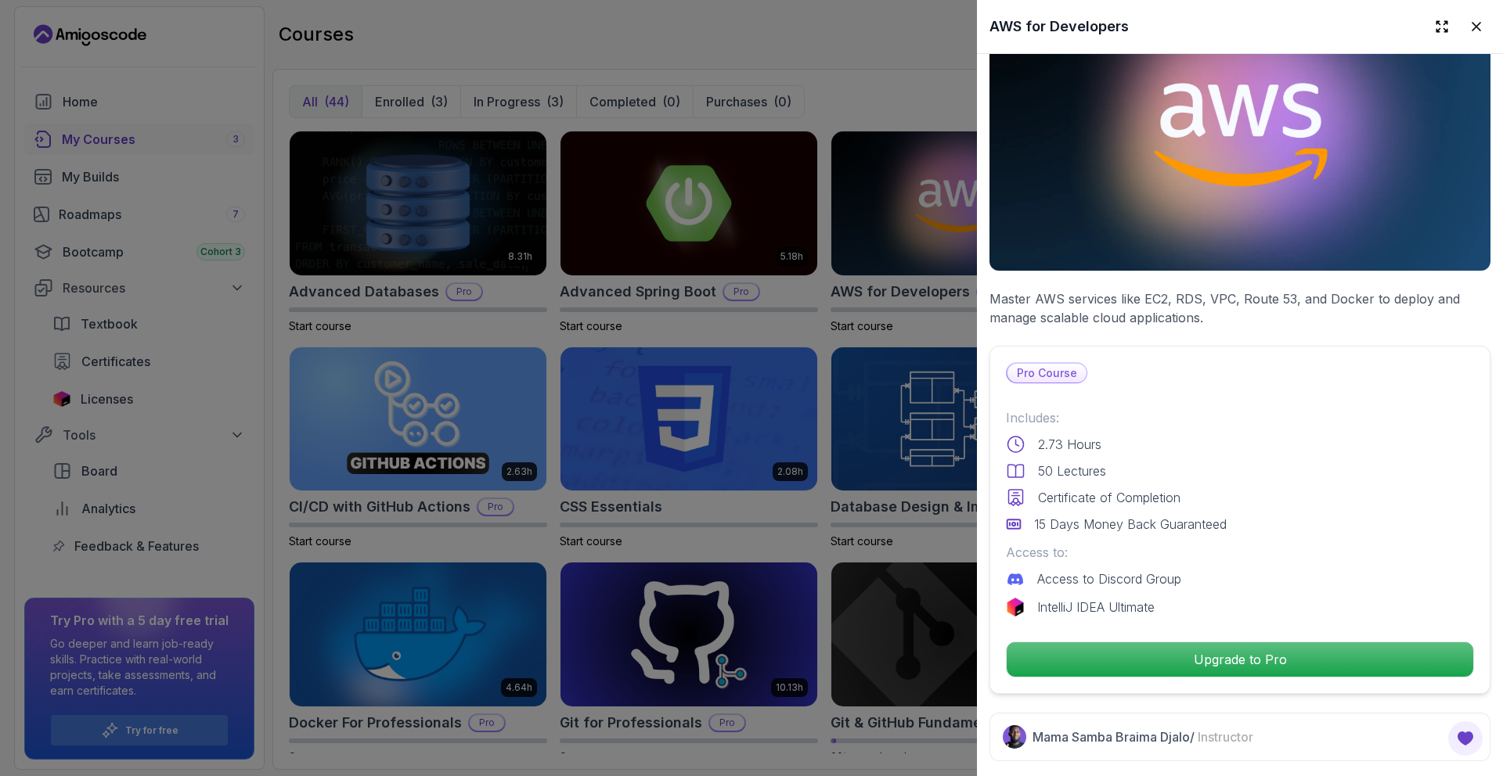
scroll to position [88, 0]
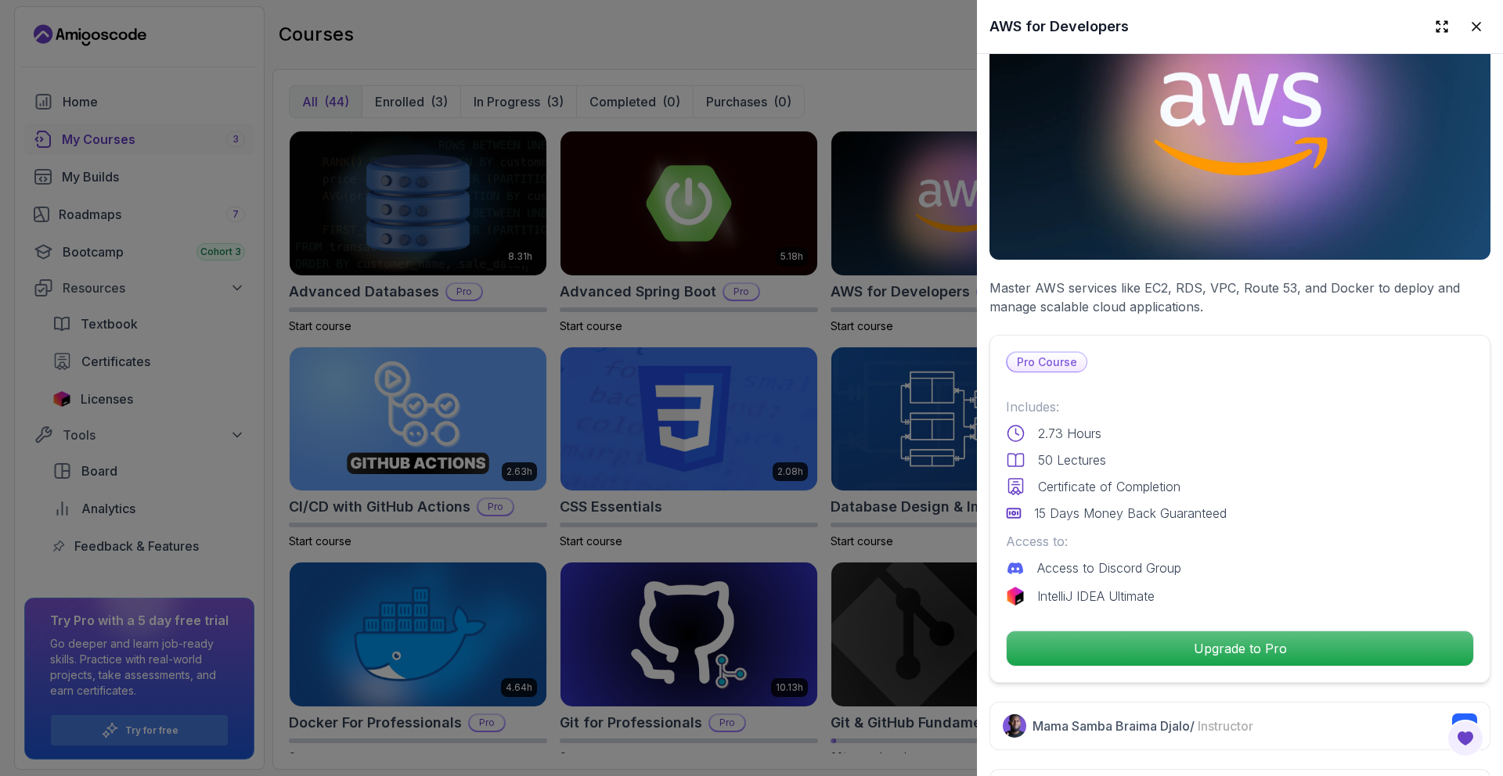
click at [1154, 479] on p "Certificate of Completion" at bounding box center [1109, 486] width 142 height 19
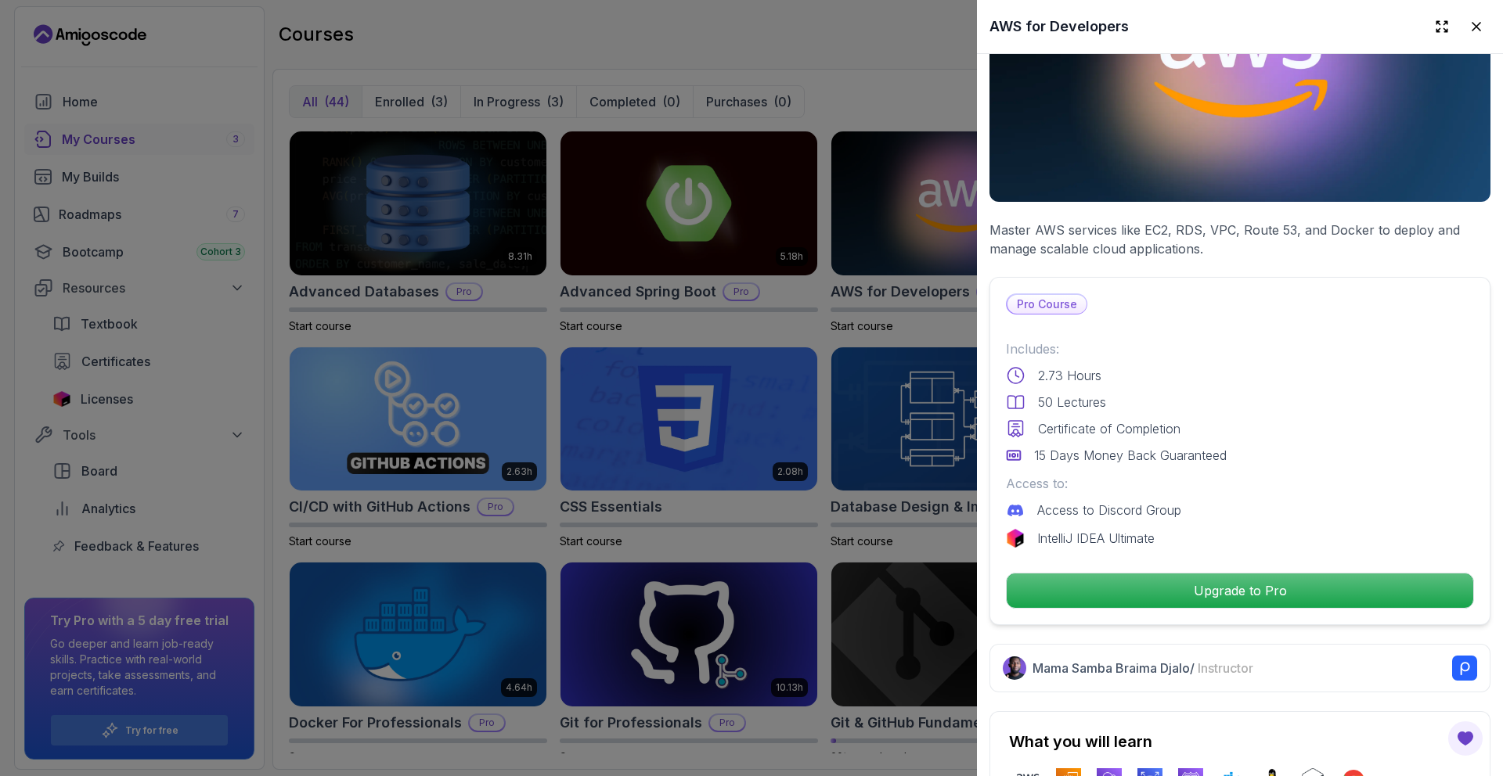
scroll to position [0, 0]
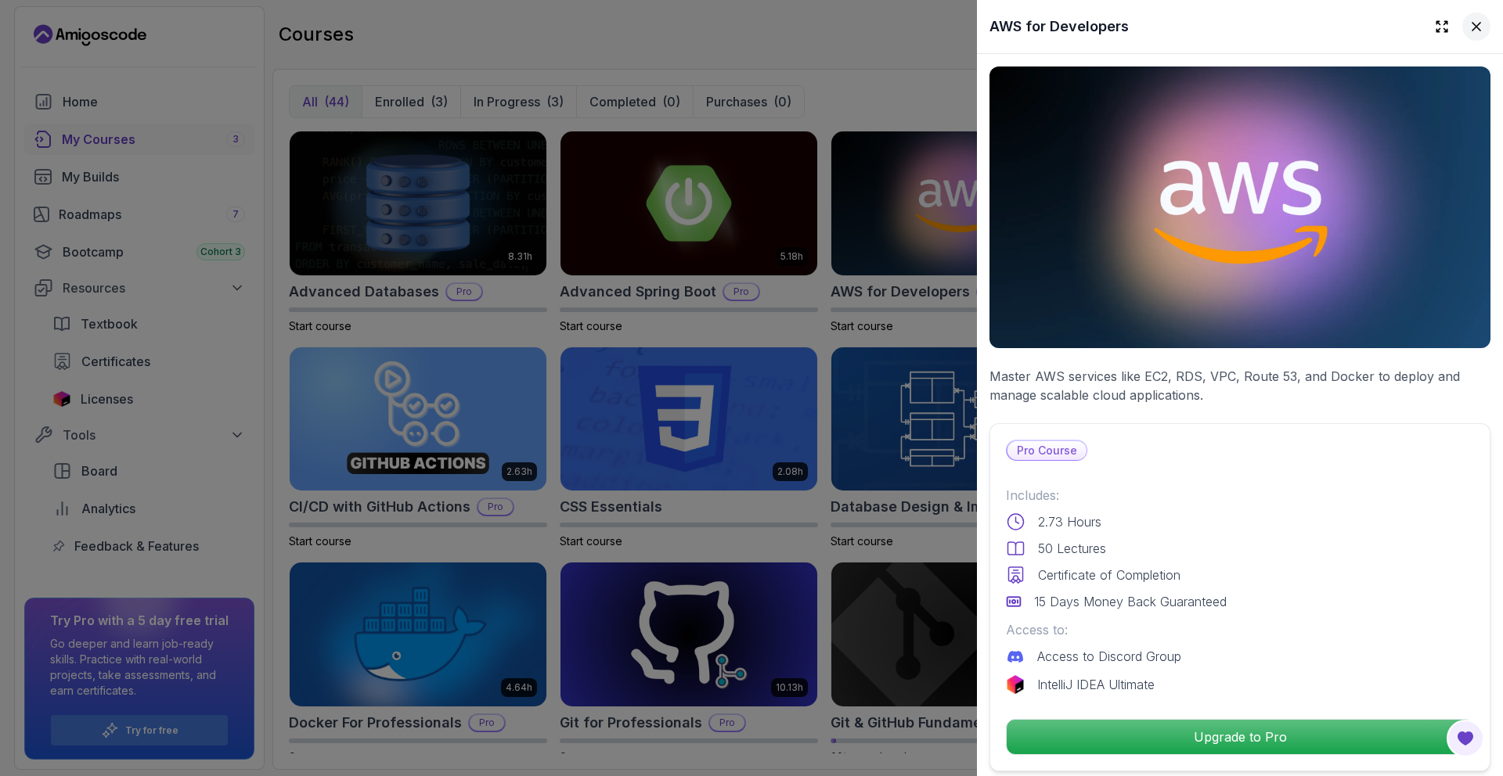
click at [1478, 23] on icon at bounding box center [1476, 27] width 16 height 16
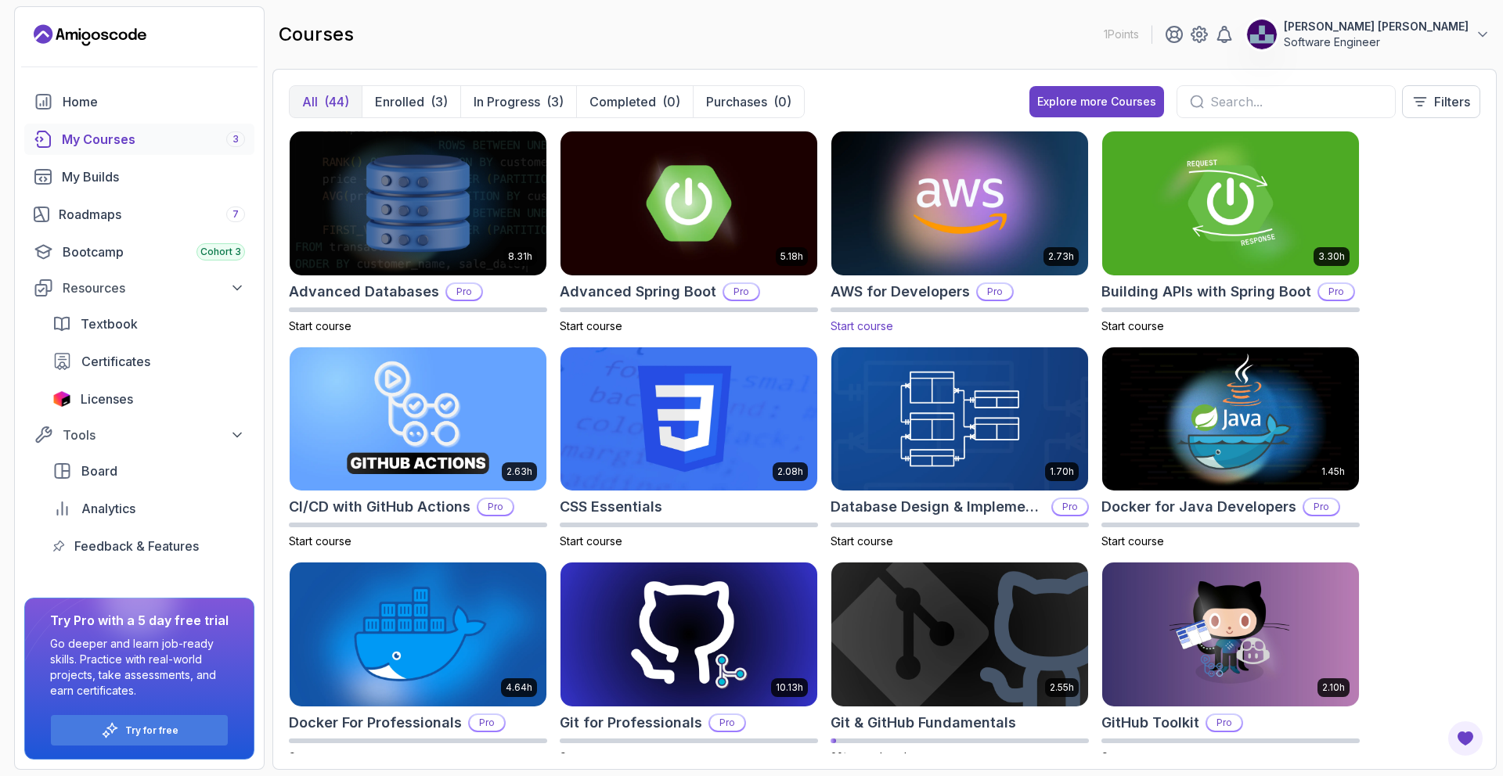
click at [1012, 217] on img at bounding box center [959, 203] width 269 height 151
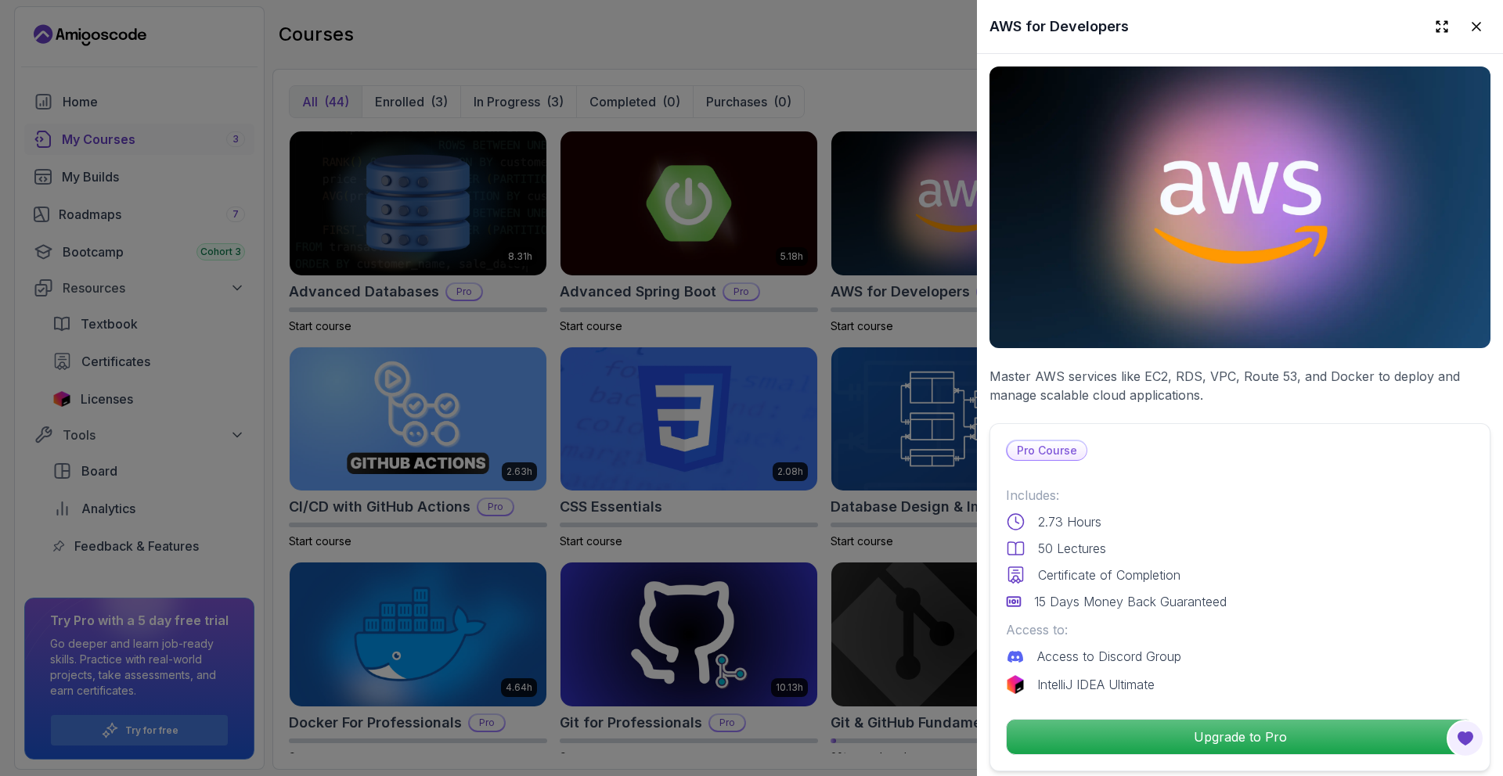
click at [1264, 454] on div "Pro Course" at bounding box center [1240, 450] width 468 height 21
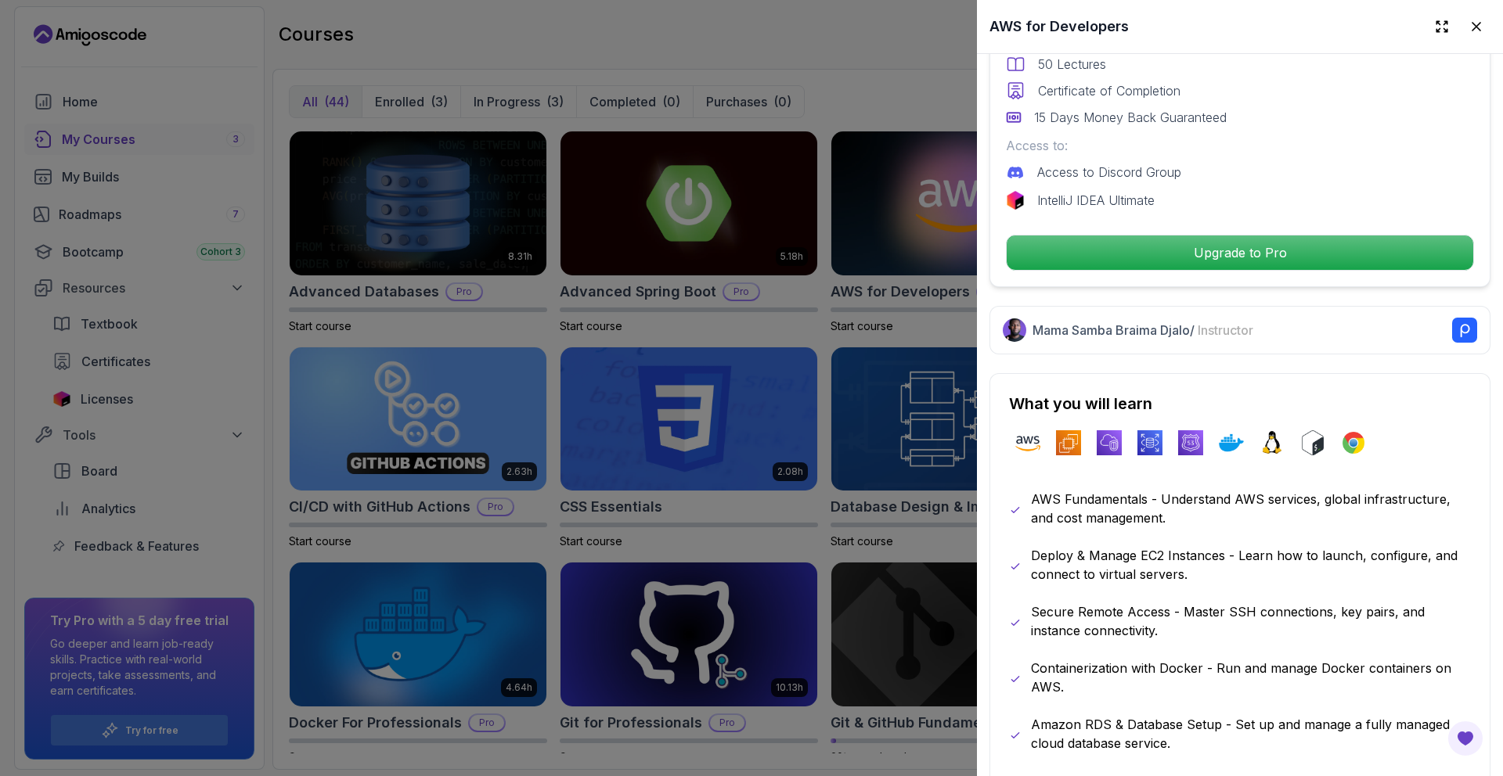
scroll to position [526, 0]
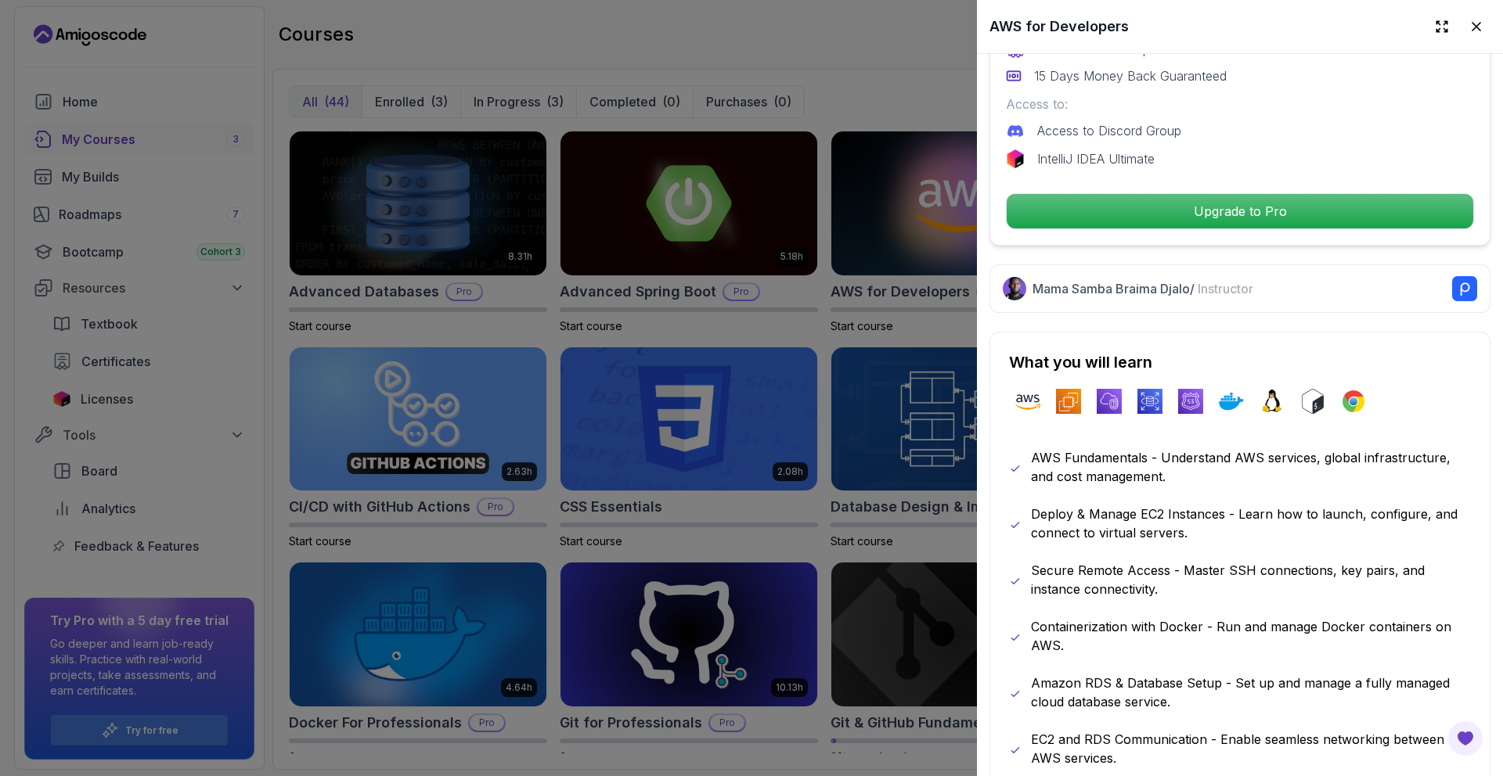
click at [1251, 548] on div "AWS Fundamentals - Understand AWS services, global infrastructure, and cost man…" at bounding box center [1240, 664] width 462 height 432
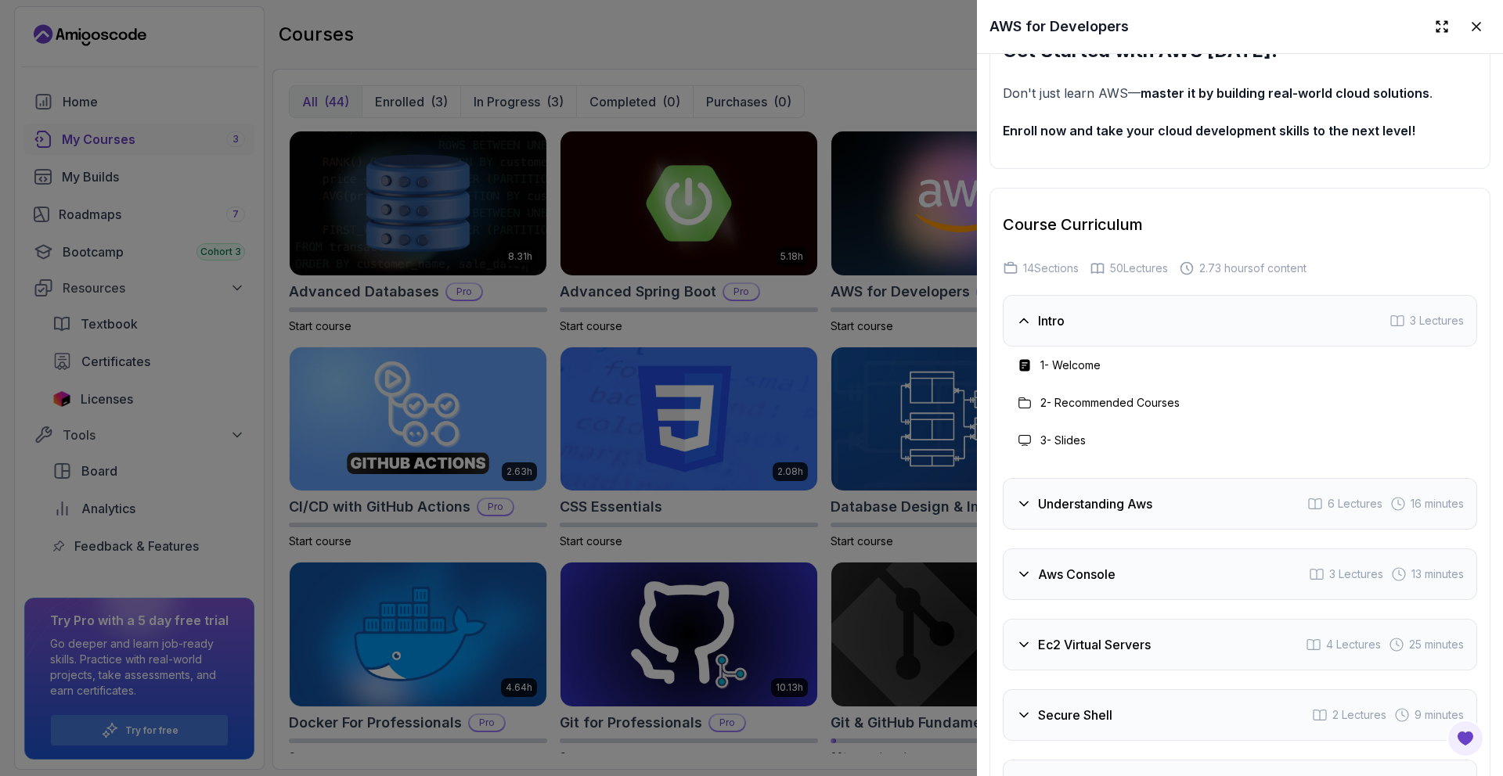
scroll to position [2344, 0]
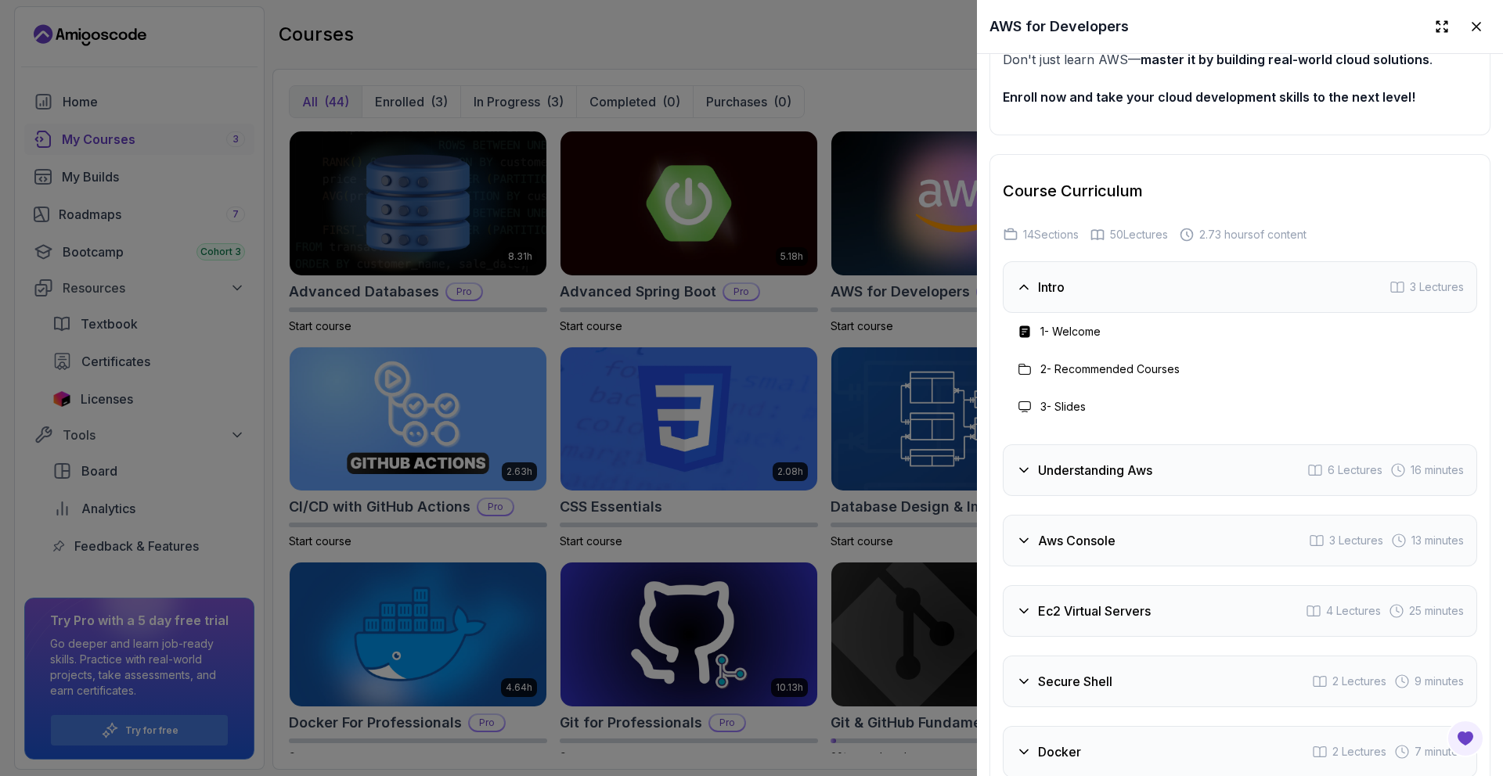
click at [1140, 463] on h3 "Understanding Aws" at bounding box center [1095, 470] width 114 height 19
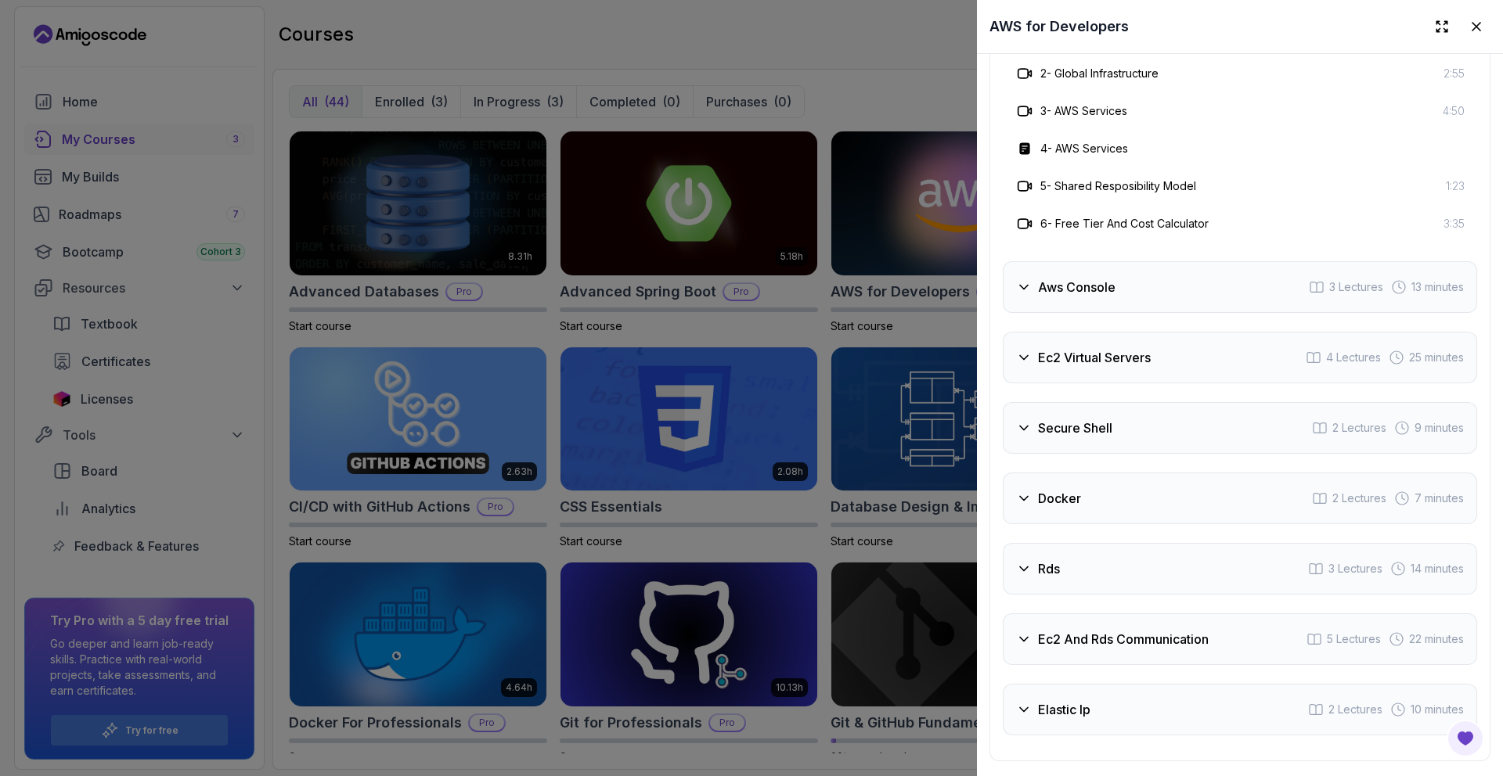
scroll to position [2749, 0]
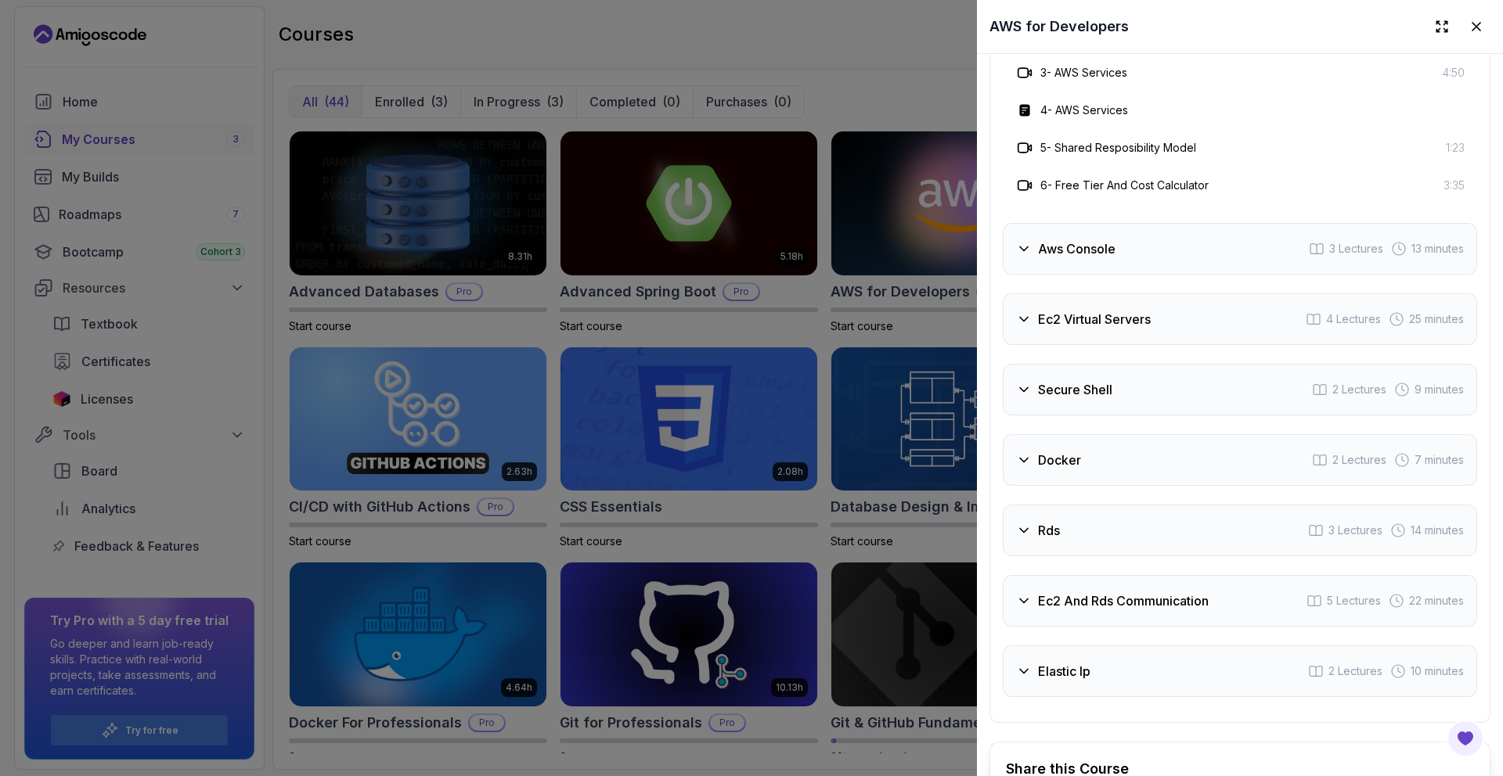
click at [1154, 383] on div "Secure Shell 2 Lectures 9 minutes" at bounding box center [1240, 390] width 474 height 52
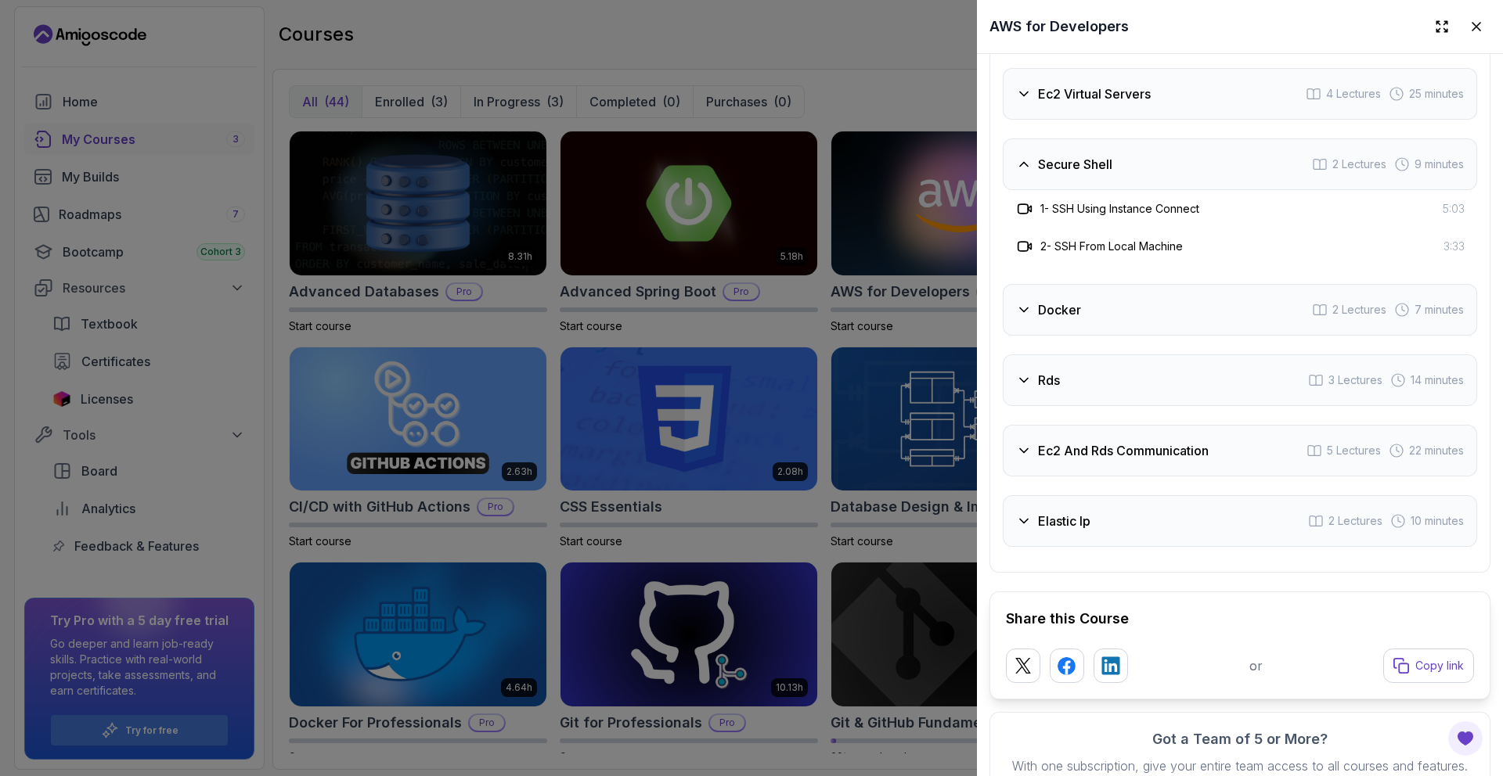
scroll to position [2802, 0]
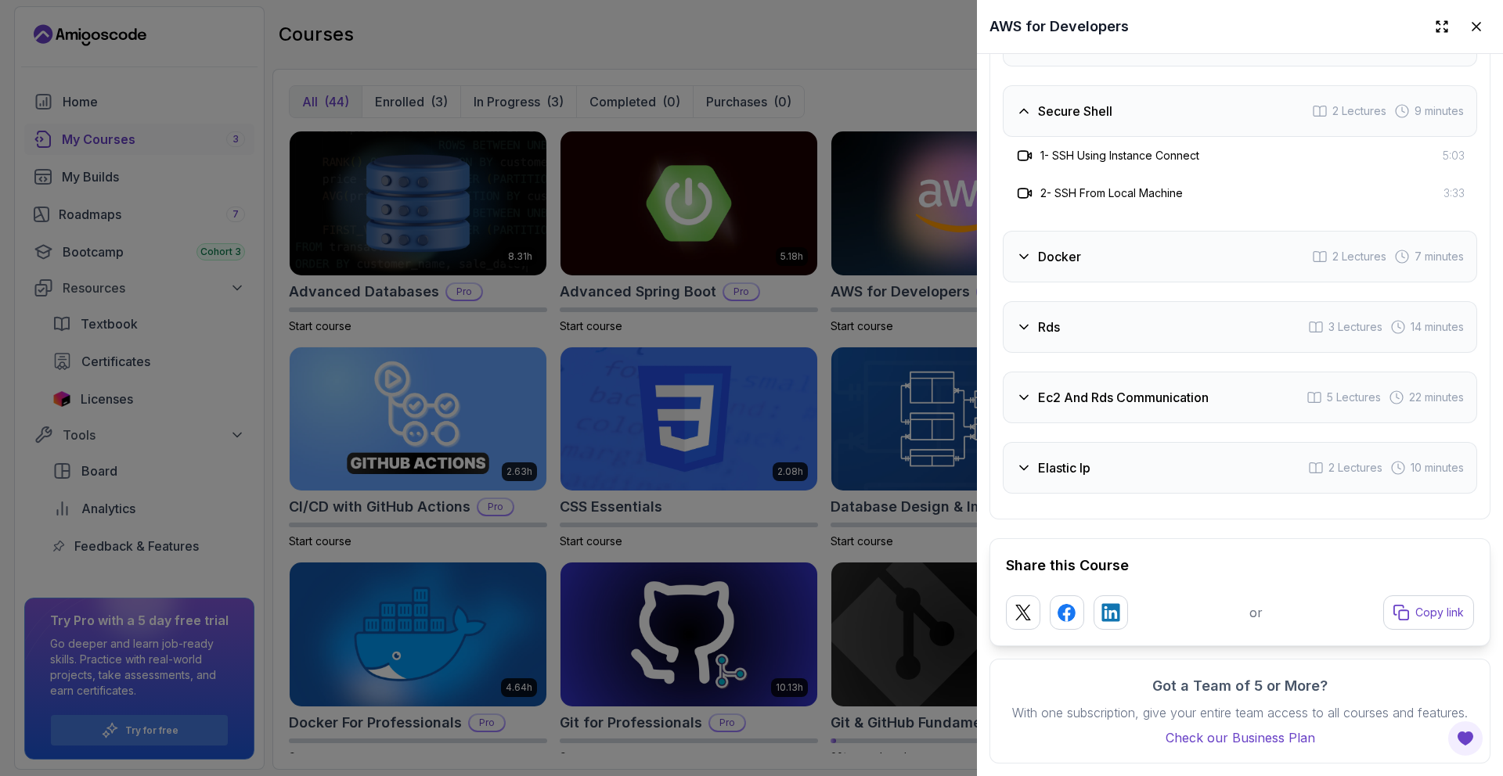
click at [556, 38] on div at bounding box center [751, 388] width 1503 height 776
